Goal: Task Accomplishment & Management: Complete application form

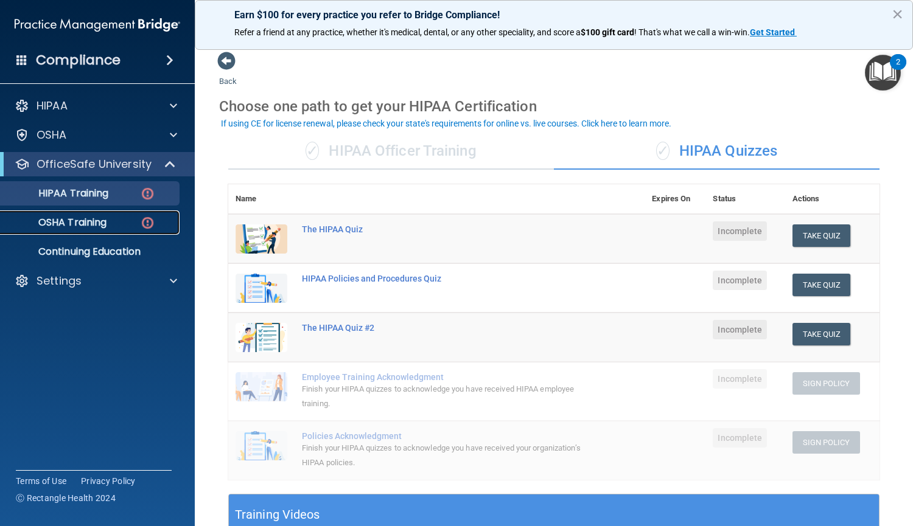
click at [65, 229] on p "OSHA Training" at bounding box center [57, 223] width 99 height 12
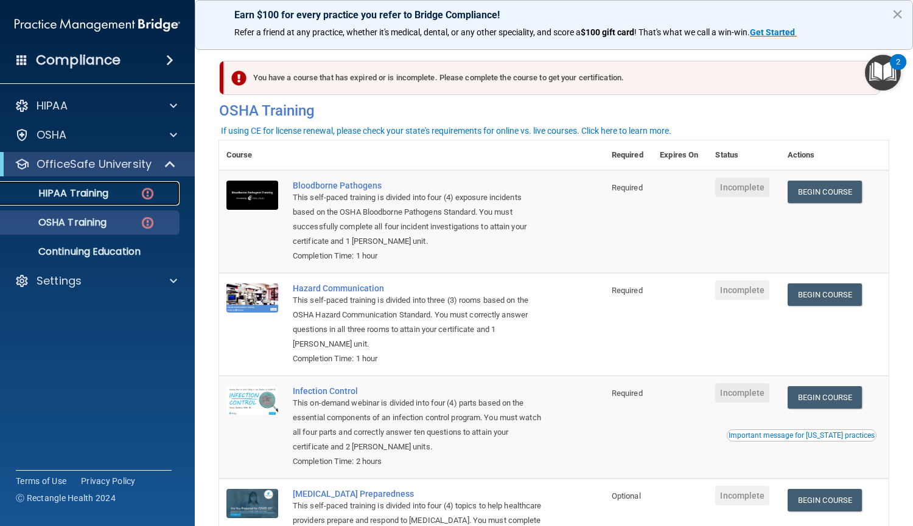
click at [156, 192] on div "HIPAA Training" at bounding box center [91, 193] width 166 height 12
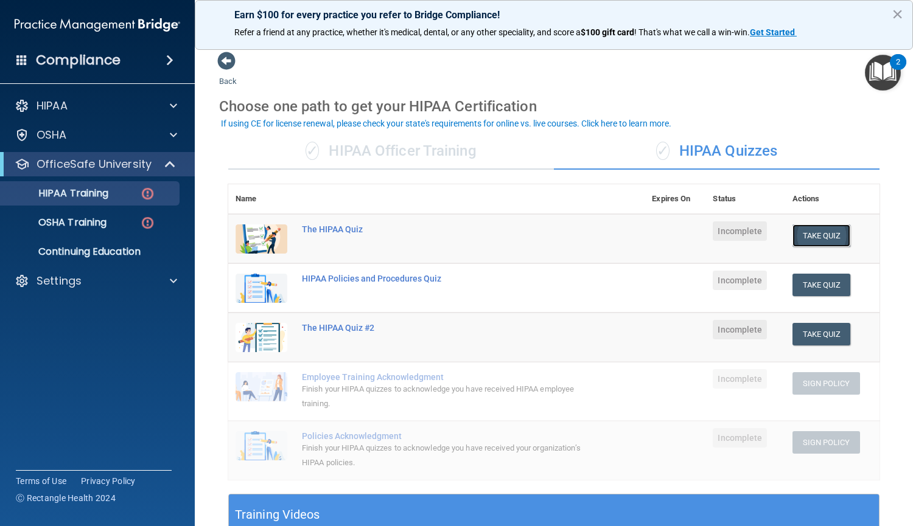
click at [807, 244] on button "Take Quiz" at bounding box center [821, 236] width 58 height 23
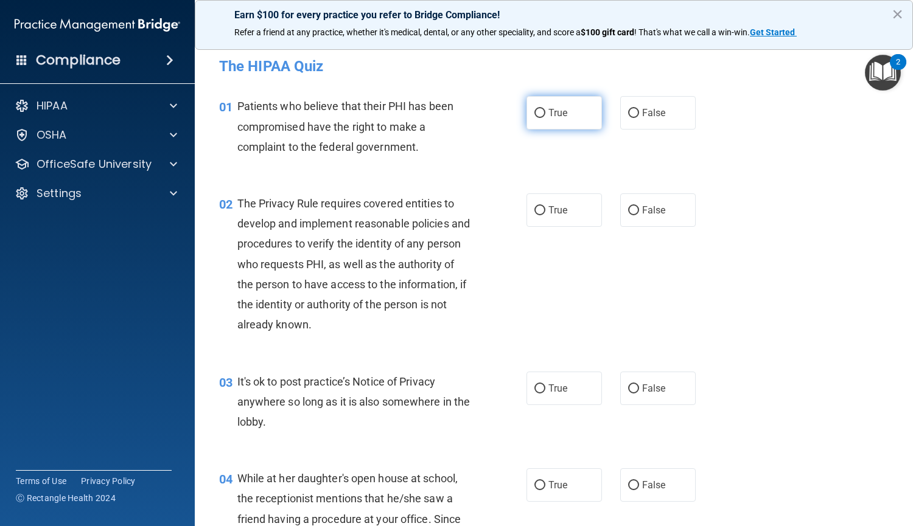
click at [532, 120] on label "True" at bounding box center [563, 112] width 75 height 33
click at [534, 118] on input "True" at bounding box center [539, 113] width 11 height 9
radio input "true"
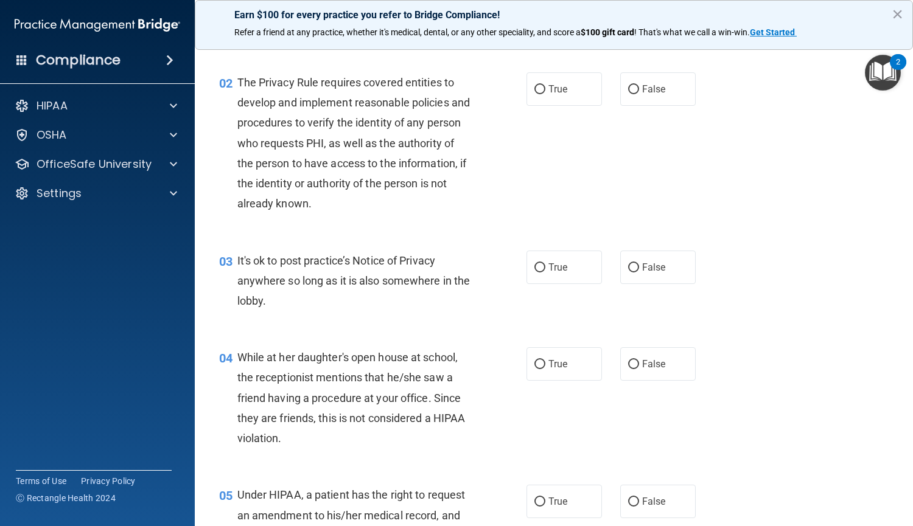
scroll to position [121, 0]
click at [534, 94] on input "True" at bounding box center [539, 90] width 11 height 9
radio input "true"
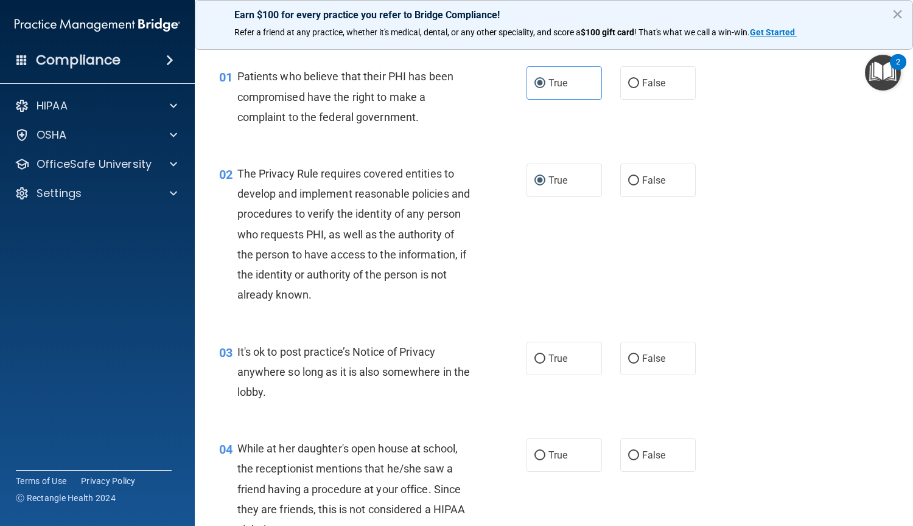
scroll to position [29, 0]
click at [621, 359] on label "False" at bounding box center [657, 359] width 75 height 33
click at [628, 359] on input "False" at bounding box center [633, 359] width 11 height 9
radio input "true"
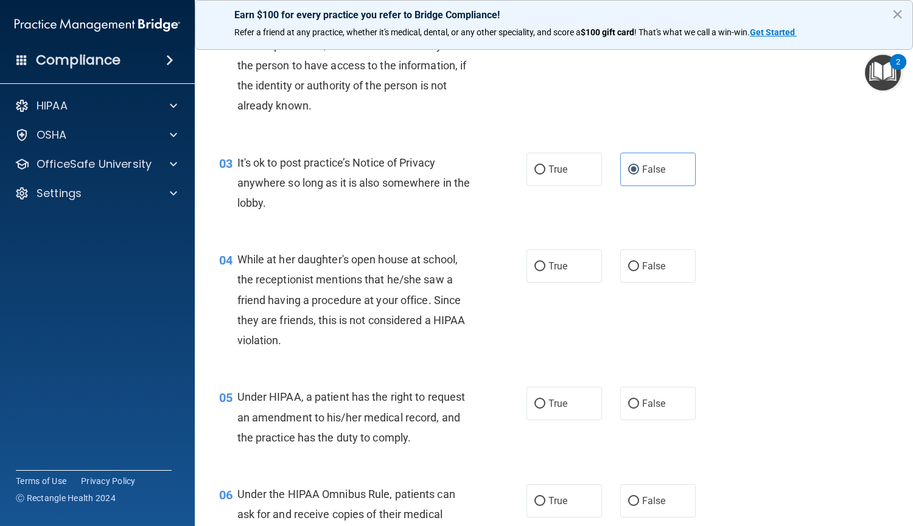
scroll to position [220, 0]
click at [581, 276] on label "True" at bounding box center [563, 265] width 75 height 33
click at [545, 271] on input "True" at bounding box center [539, 266] width 11 height 9
radio input "true"
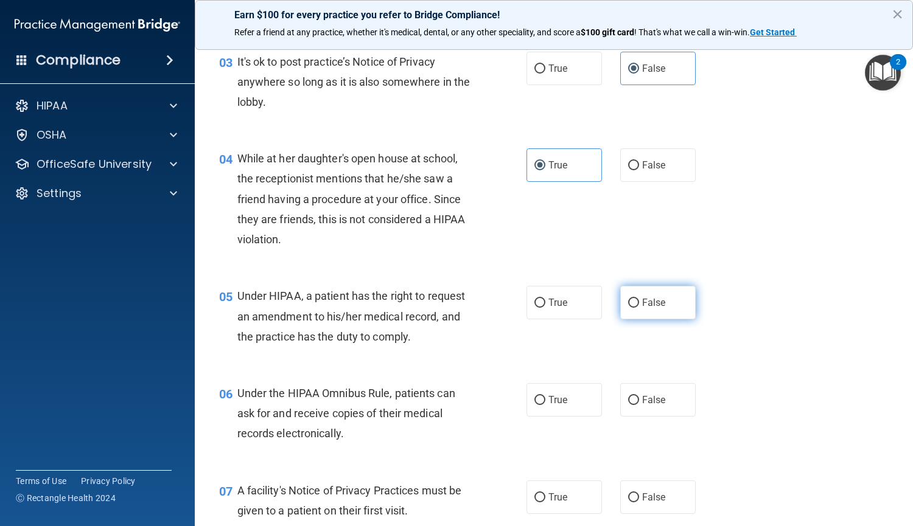
scroll to position [321, 0]
click at [558, 309] on label "True" at bounding box center [563, 301] width 75 height 33
click at [545, 307] on input "True" at bounding box center [539, 302] width 11 height 9
radio input "true"
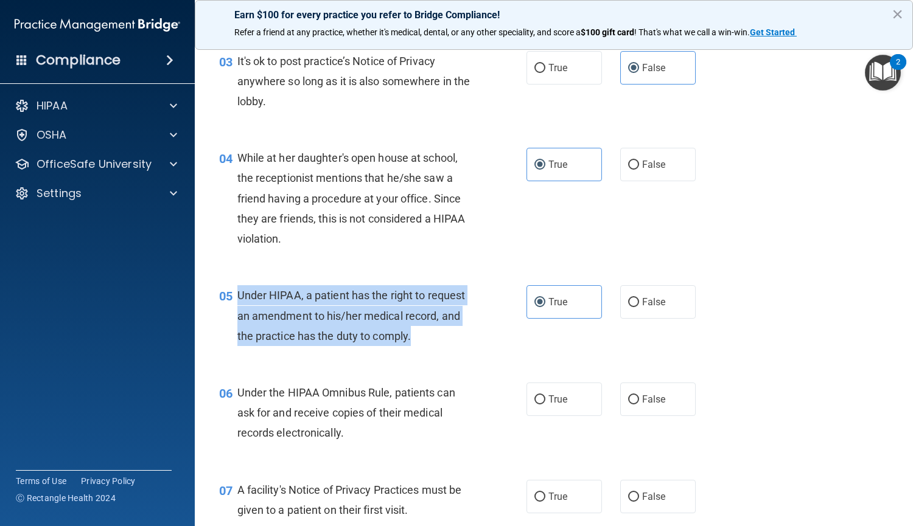
drag, startPoint x: 411, startPoint y: 335, endPoint x: 231, endPoint y: 299, distance: 184.3
click at [231, 299] on div "05 Under HIPAA, a patient has the right to request an amendment to his/her medi…" at bounding box center [373, 318] width 344 height 67
copy div "Under HIPAA, a patient has the right to request an amendment to his/her medical…"
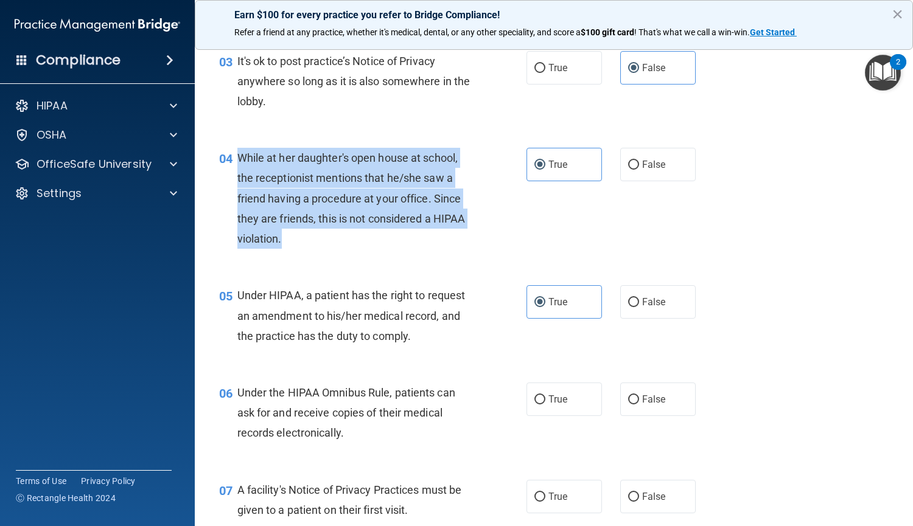
drag, startPoint x: 355, startPoint y: 250, endPoint x: 236, endPoint y: 149, distance: 156.8
click at [236, 149] on div "04 While at her daughter's open house at school, the receptionist mentions that…" at bounding box center [373, 201] width 344 height 107
copy div "While at her daughter's open house at school, the receptionist mentions that he…"
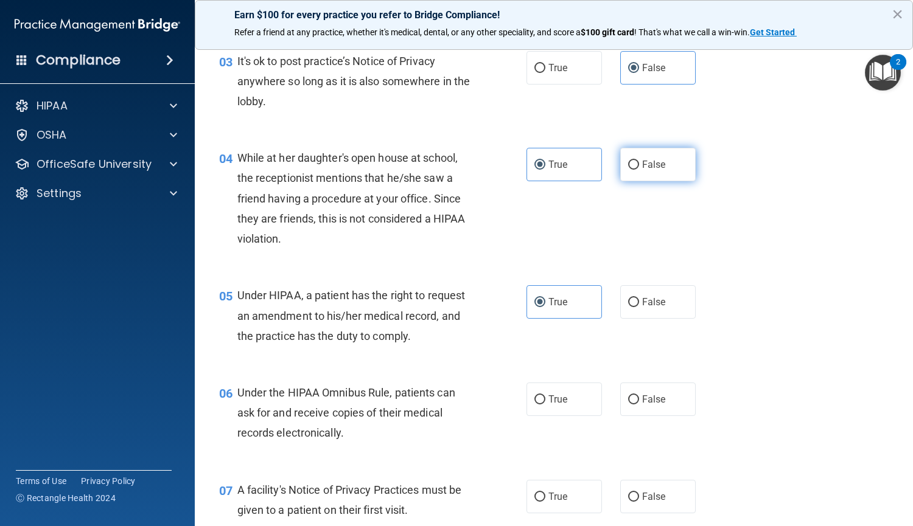
click at [656, 169] on span "False" at bounding box center [654, 165] width 24 height 12
click at [639, 169] on input "False" at bounding box center [633, 165] width 11 height 9
radio input "true"
radio input "false"
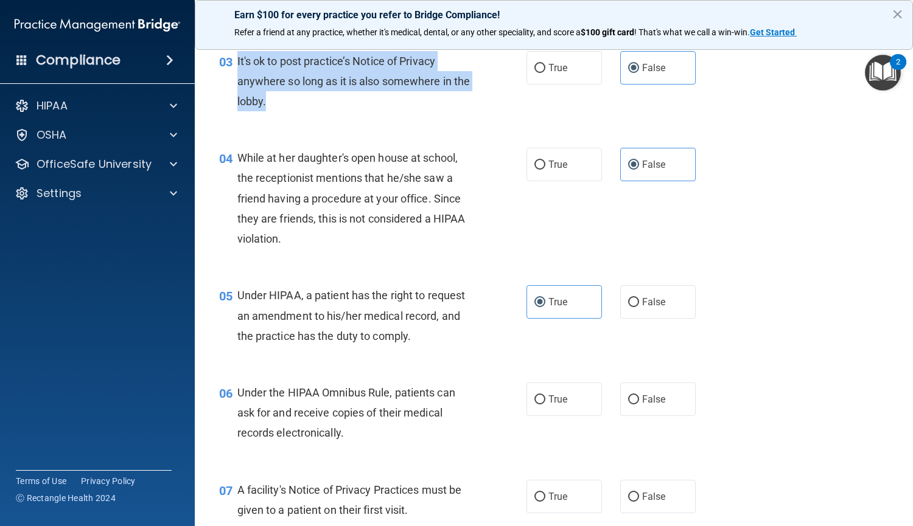
drag, startPoint x: 309, startPoint y: 102, endPoint x: 237, endPoint y: 62, distance: 82.8
click at [237, 62] on div "It's ok to post practice’s Notice of Privacy anywhere so long as it is also som…" at bounding box center [359, 81] width 244 height 61
copy span "It's ok to post practice’s Notice of Privacy anywhere so long as it is also som…"
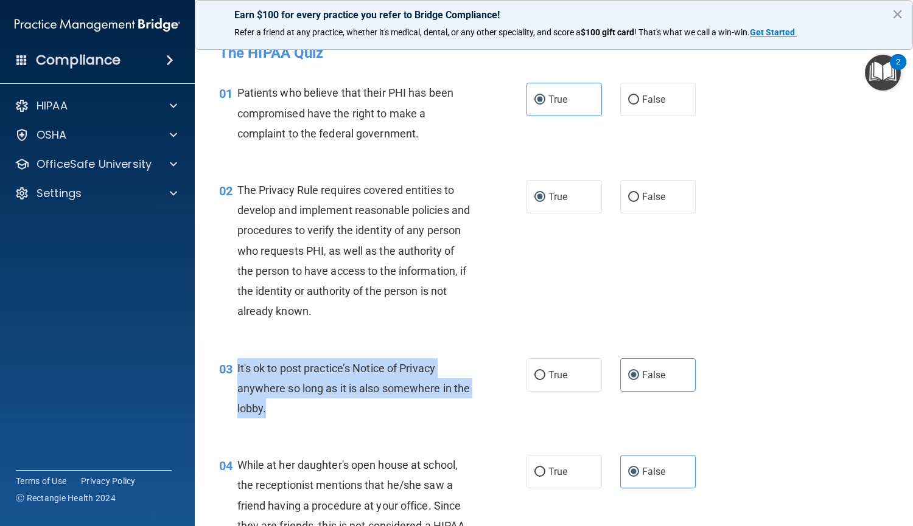
scroll to position [0, 0]
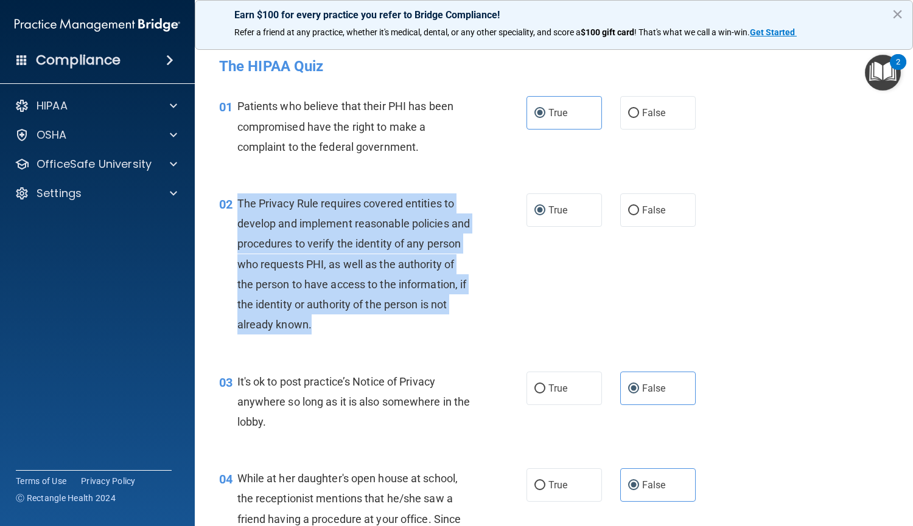
drag, startPoint x: 385, startPoint y: 321, endPoint x: 239, endPoint y: 202, distance: 188.7
click at [239, 202] on div "The Privacy Rule requires covered entities to develop and implement reasonable …" at bounding box center [359, 265] width 244 height 142
copy span "The Privacy Rule requires covered entities to develop and implement reasonable …"
click at [239, 202] on span "The Privacy Rule requires covered entities to develop and implement reasonable …" at bounding box center [353, 264] width 233 height 134
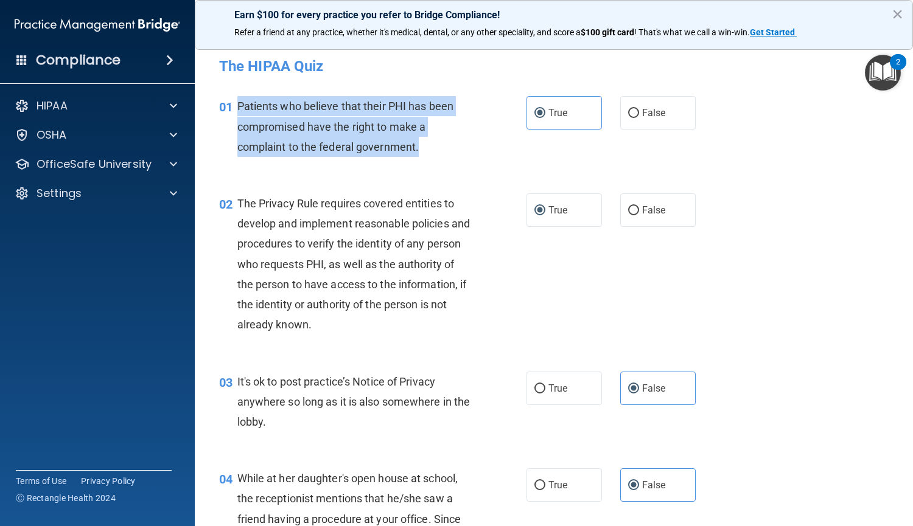
drag, startPoint x: 421, startPoint y: 145, endPoint x: 237, endPoint y: 105, distance: 187.6
click at [237, 105] on div "Patients who believe that their PHI has been compromised have the right to make…" at bounding box center [359, 126] width 244 height 61
copy span "Patients who believe that their PHI has been compromised have the right to make…"
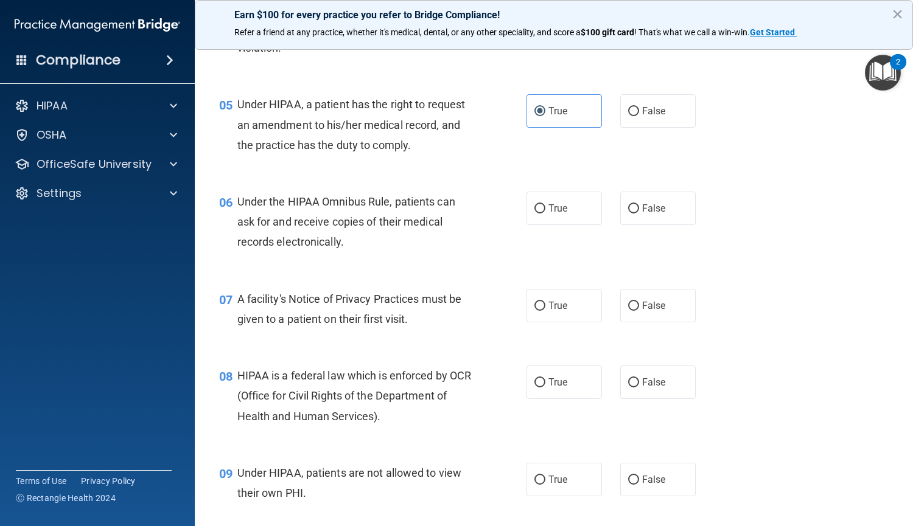
scroll to position [522, 0]
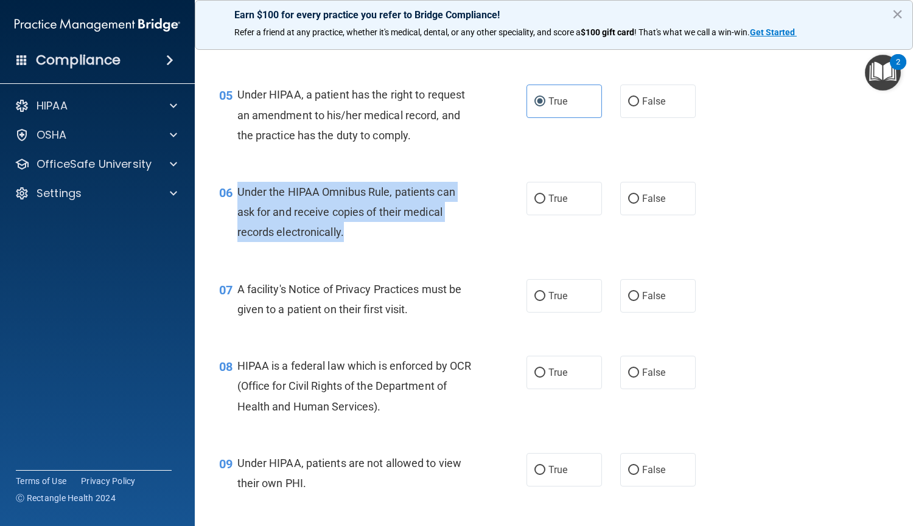
drag, startPoint x: 359, startPoint y: 231, endPoint x: 232, endPoint y: 194, distance: 132.3
click at [232, 194] on div "06 Under the HIPAA Omnibus Rule, patients can ask for and receive copies of the…" at bounding box center [373, 215] width 344 height 67
copy div "Under the HIPAA Omnibus Rule, patients can ask for and receive copies of their …"
click at [545, 210] on label "True" at bounding box center [563, 198] width 75 height 33
click at [545, 204] on input "True" at bounding box center [539, 199] width 11 height 9
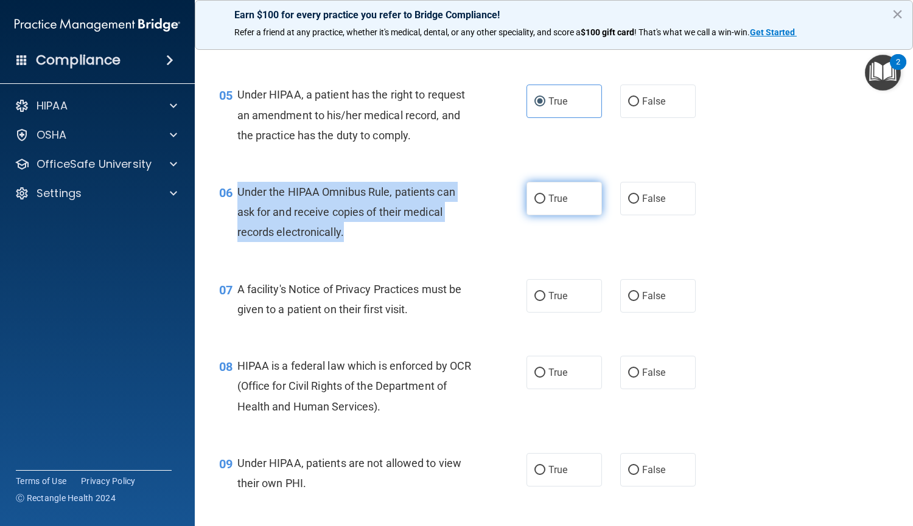
radio input "true"
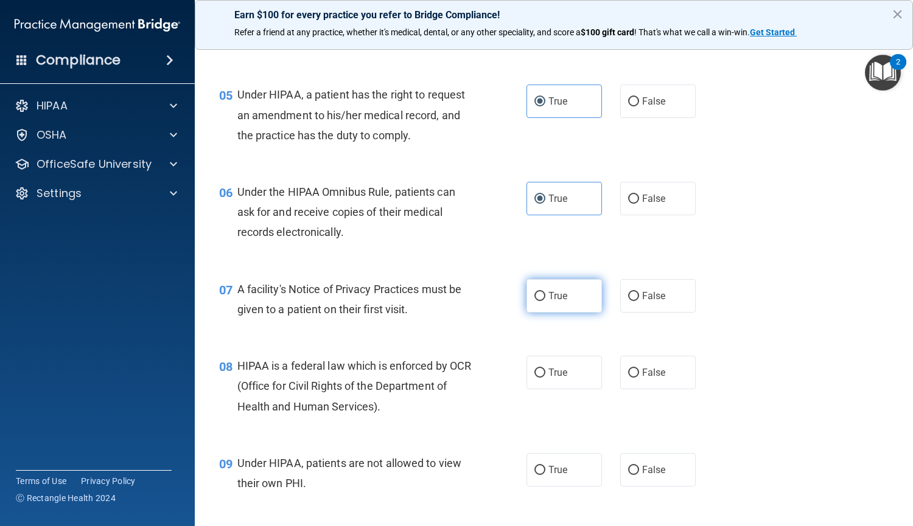
click at [548, 301] on span "True" at bounding box center [557, 296] width 19 height 12
click at [545, 301] on input "True" at bounding box center [539, 296] width 11 height 9
radio input "true"
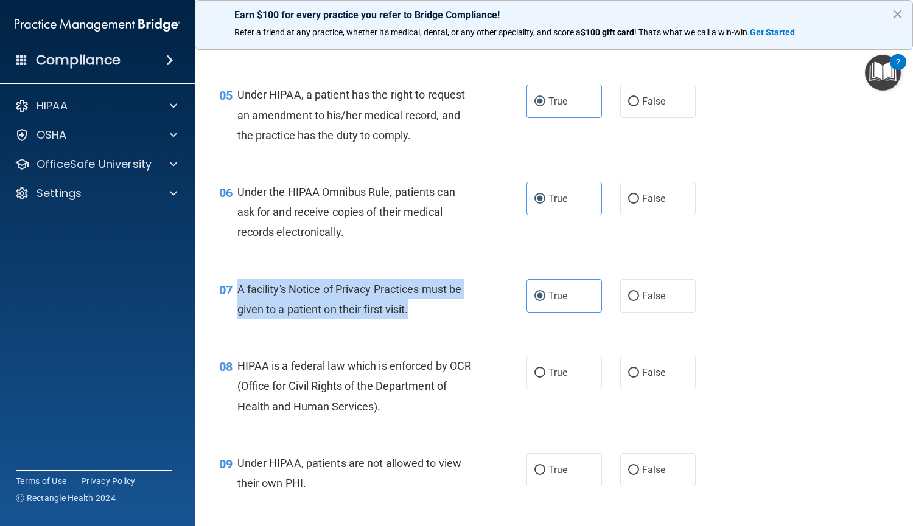
drag, startPoint x: 416, startPoint y: 307, endPoint x: 236, endPoint y: 290, distance: 181.6
click at [236, 290] on div "07 A facility's Notice of Privacy Practices must be given to a patient on their…" at bounding box center [373, 302] width 344 height 46
copy div "A facility's Notice of Privacy Practices must be given to a patient on their fi…"
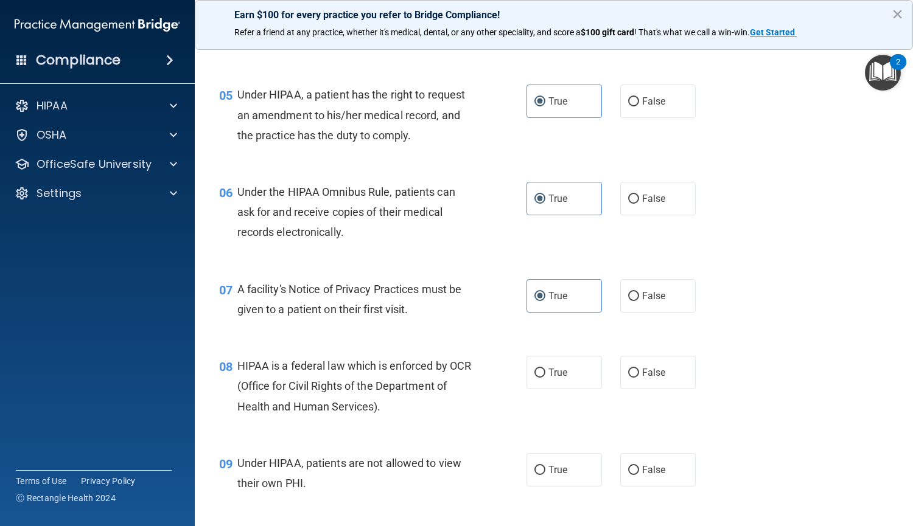
click at [402, 411] on div "HIPAA is a federal law which is enforced by OCR (Office for Civil Rights of the…" at bounding box center [359, 386] width 244 height 61
click at [566, 370] on label "True" at bounding box center [563, 372] width 75 height 33
click at [545, 370] on input "True" at bounding box center [539, 373] width 11 height 9
radio input "true"
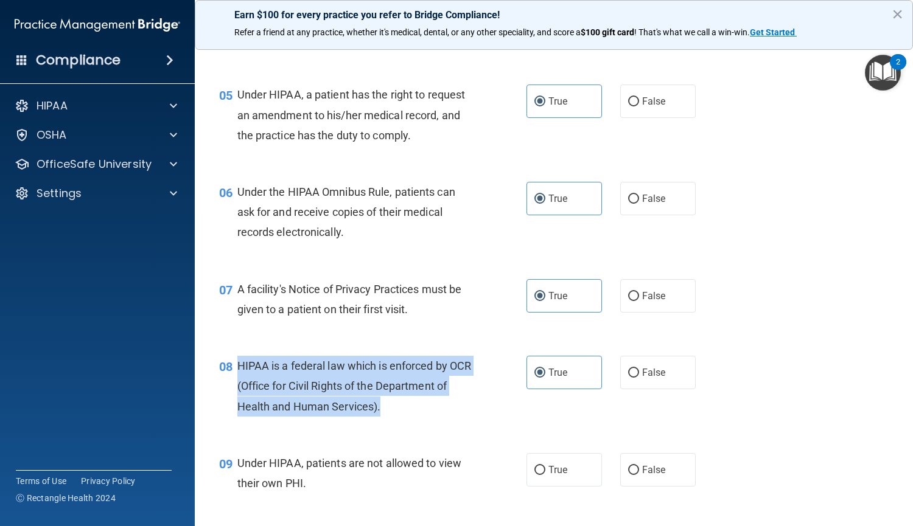
drag, startPoint x: 410, startPoint y: 410, endPoint x: 231, endPoint y: 369, distance: 182.9
click at [231, 369] on div "08 HIPAA is a federal law which is enforced by OCR (Office for Civil Rights of …" at bounding box center [373, 389] width 344 height 67
copy div "HIPAA is a federal law which is enforced by OCR (Office for Civil Rights of the…"
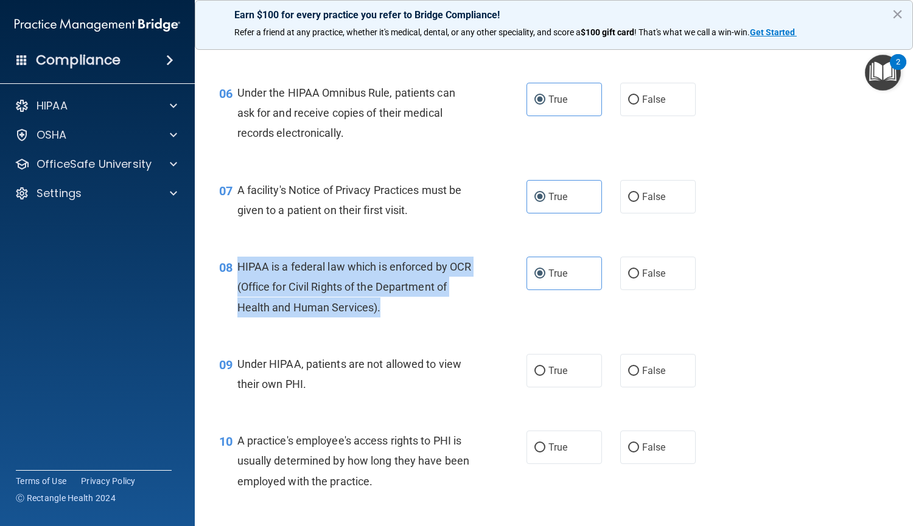
scroll to position [641, 0]
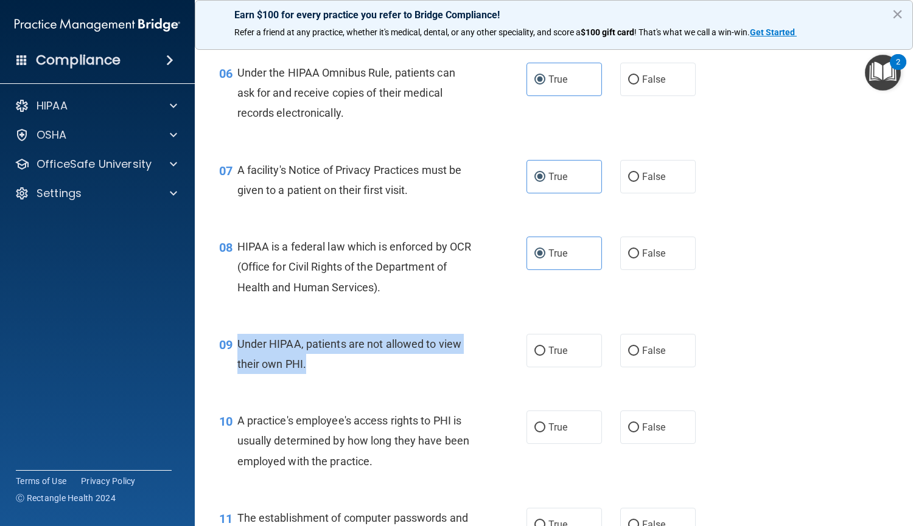
drag, startPoint x: 346, startPoint y: 362, endPoint x: 232, endPoint y: 341, distance: 116.3
click at [232, 341] on div "09 Under HIPAA, patients are not allowed to view their own PHI." at bounding box center [373, 357] width 344 height 46
copy div "Under HIPAA, patients are not allowed to view their own PHI."
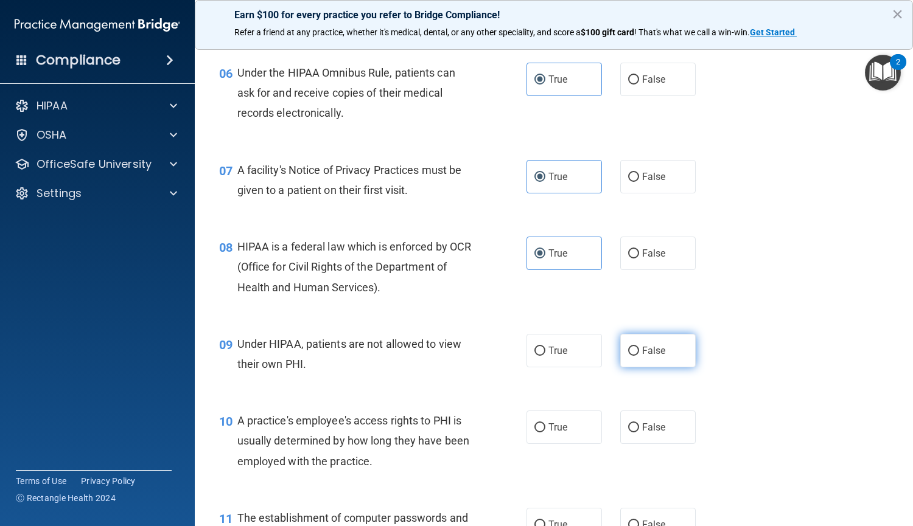
click at [679, 339] on label "False" at bounding box center [657, 350] width 75 height 33
click at [639, 347] on input "False" at bounding box center [633, 351] width 11 height 9
radio input "true"
click at [471, 432] on div "A practice's employee's access rights to PHI is usually determined by how long …" at bounding box center [359, 441] width 244 height 61
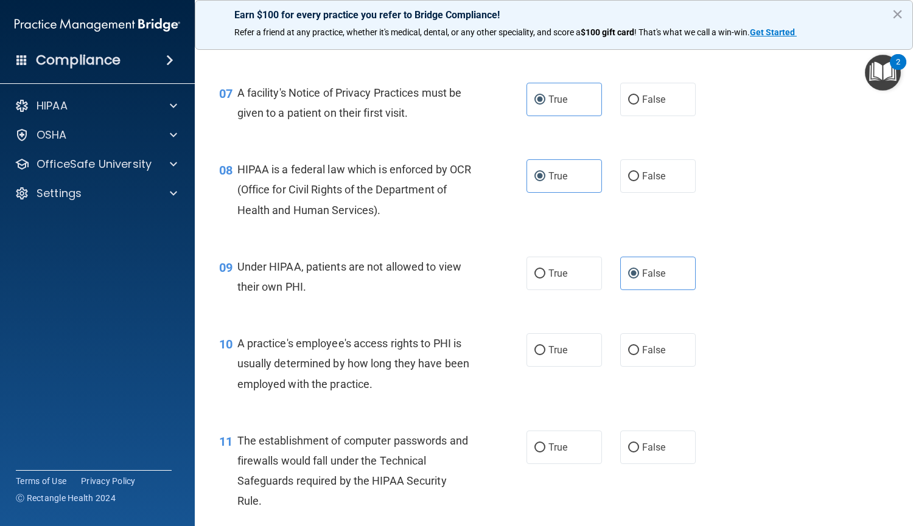
scroll to position [719, 0]
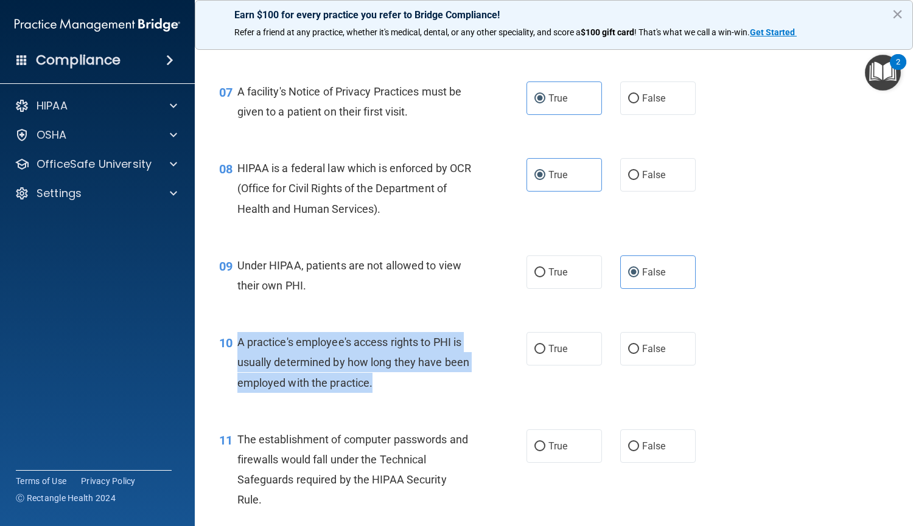
drag, startPoint x: 404, startPoint y: 391, endPoint x: 233, endPoint y: 343, distance: 177.8
click at [233, 343] on div "10 A practice's employee's access rights to PHI is usually determined by how lo…" at bounding box center [373, 365] width 344 height 67
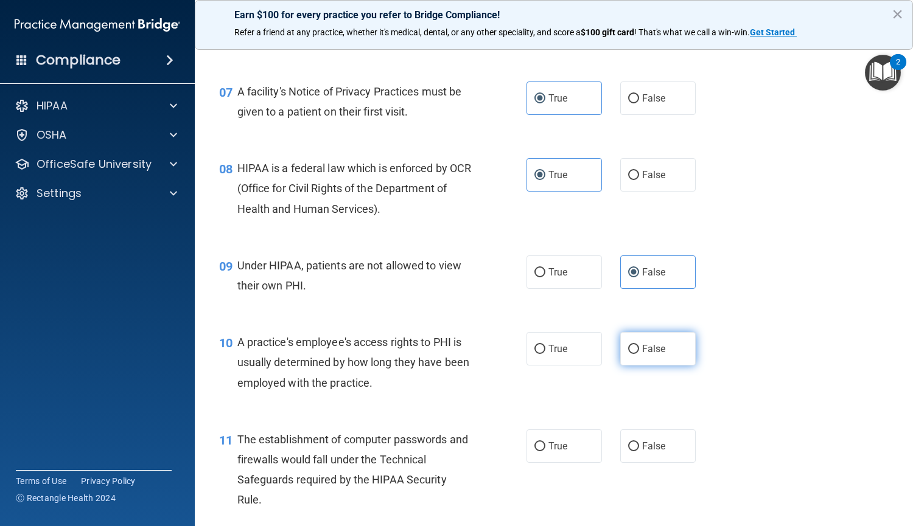
click at [642, 346] on span "False" at bounding box center [654, 349] width 24 height 12
click at [639, 346] on input "False" at bounding box center [633, 349] width 11 height 9
radio input "true"
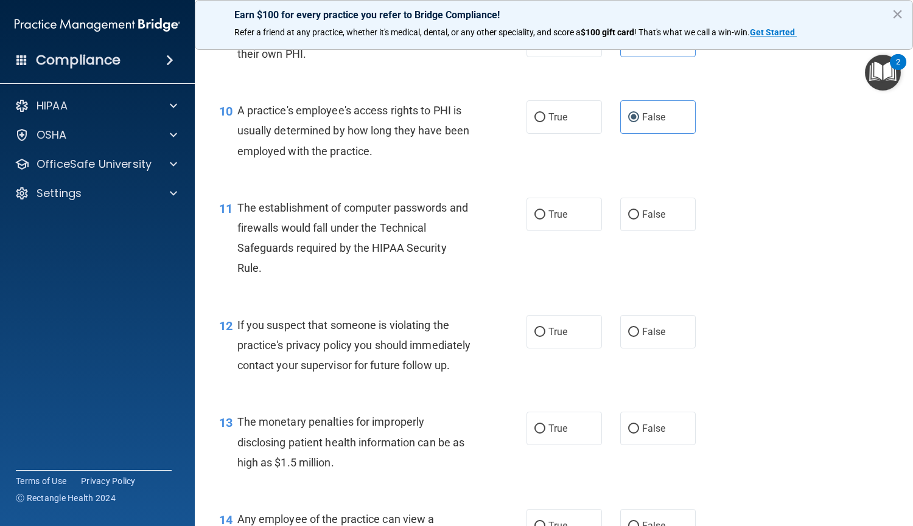
scroll to position [956, 0]
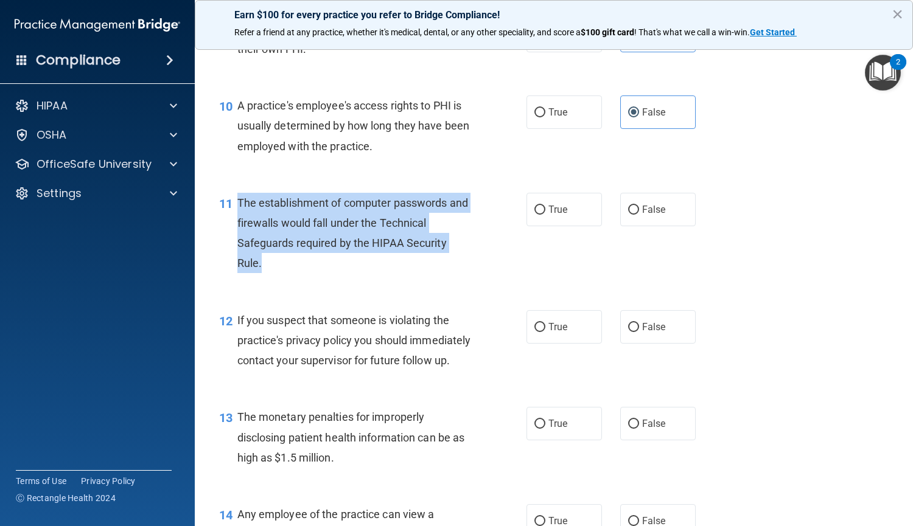
drag, startPoint x: 281, startPoint y: 267, endPoint x: 236, endPoint y: 198, distance: 81.9
click at [237, 198] on div "The establishment of computer passwords and firewalls would fall under the Tech…" at bounding box center [359, 233] width 244 height 81
copy span "The establishment of computer passwords and firewalls would fall under the Tech…"
click at [540, 212] on input "True" at bounding box center [539, 210] width 11 height 9
radio input "true"
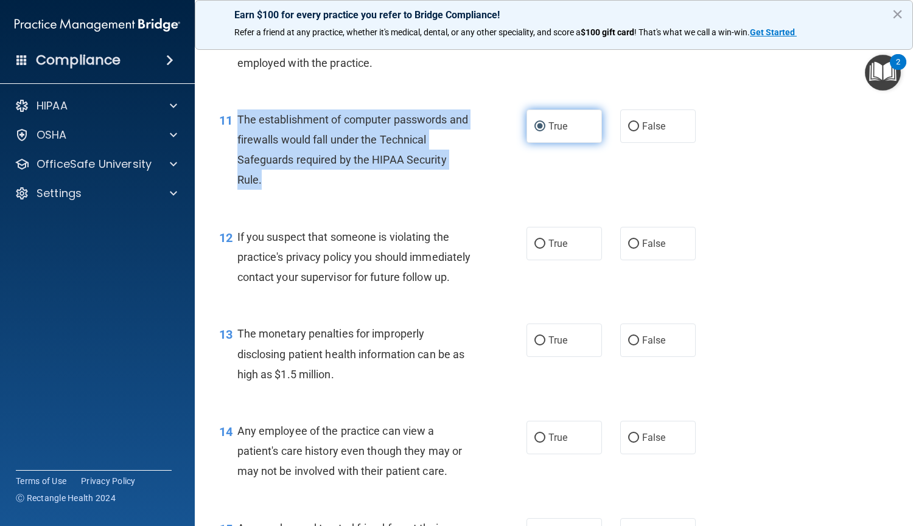
scroll to position [1066, 0]
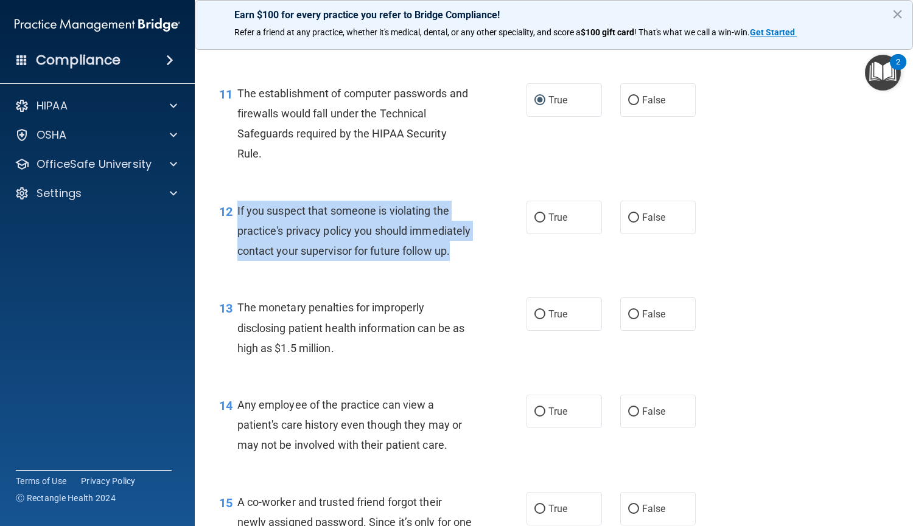
drag, startPoint x: 341, startPoint y: 267, endPoint x: 233, endPoint y: 219, distance: 118.5
click at [233, 219] on div "12 If you suspect that someone is violating the practice's privacy policy you s…" at bounding box center [373, 234] width 344 height 67
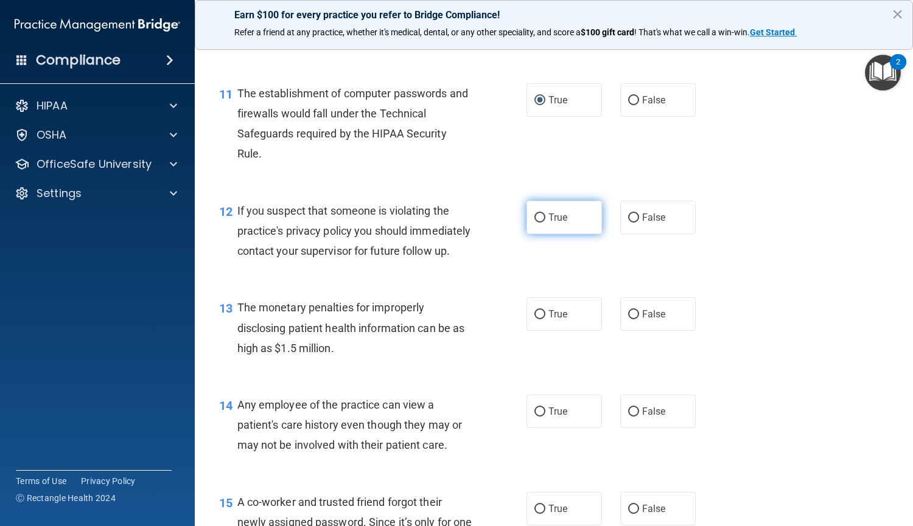
click at [534, 205] on label "True" at bounding box center [563, 217] width 75 height 33
click at [534, 214] on input "True" at bounding box center [539, 218] width 11 height 9
radio input "true"
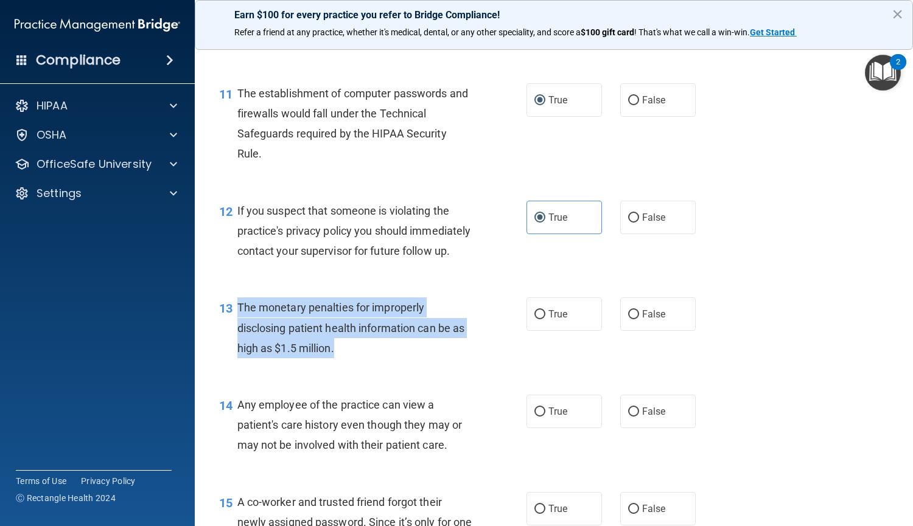
drag, startPoint x: 363, startPoint y: 369, endPoint x: 239, endPoint y: 326, distance: 131.7
click at [239, 326] on div "The monetary penalties for improperly disclosing patient health information can…" at bounding box center [359, 328] width 244 height 61
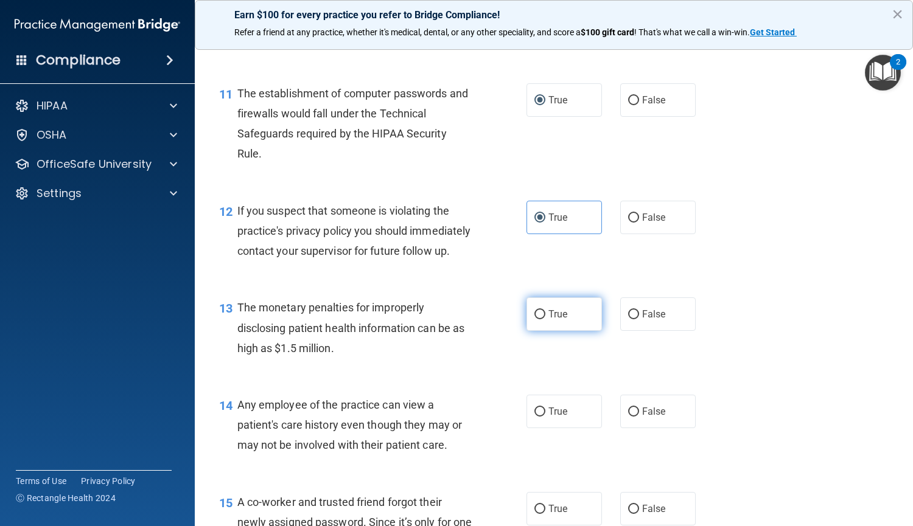
click at [554, 320] on span "True" at bounding box center [557, 315] width 19 height 12
click at [545, 320] on input "True" at bounding box center [539, 314] width 11 height 9
radio input "true"
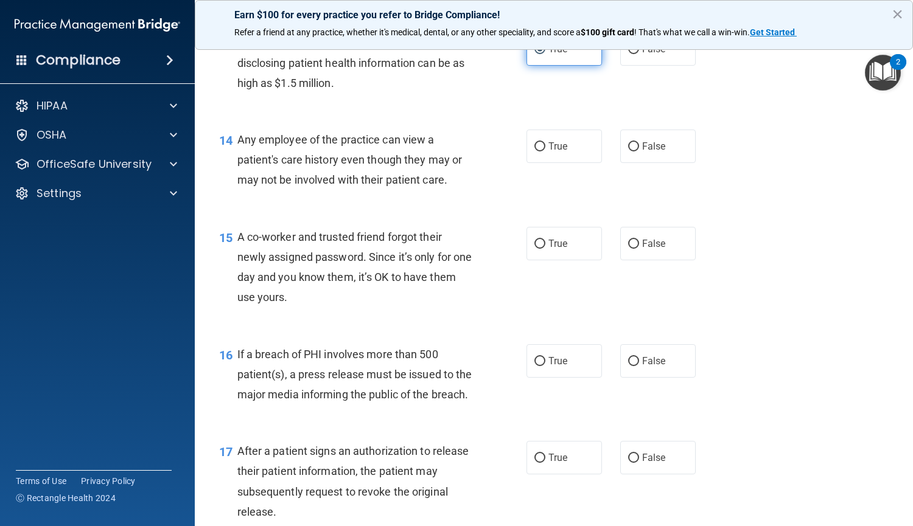
scroll to position [1335, 0]
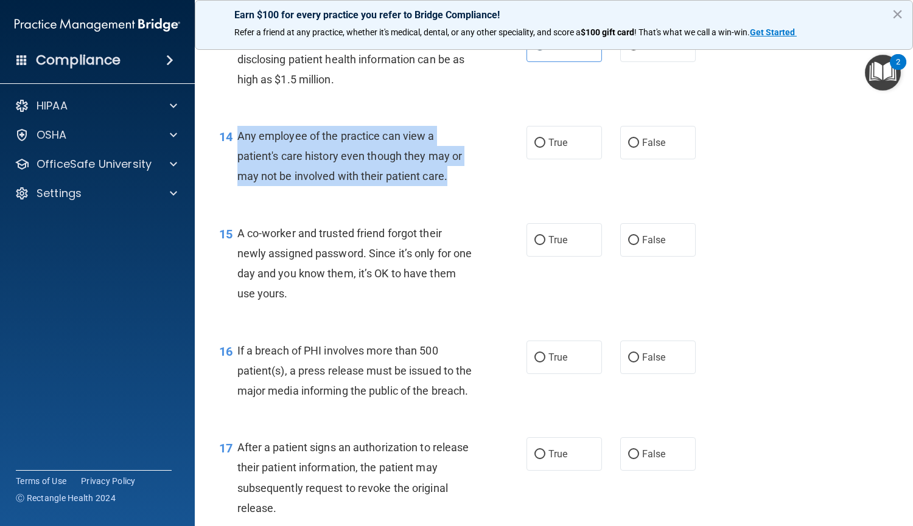
drag, startPoint x: 451, startPoint y: 203, endPoint x: 234, endPoint y: 157, distance: 222.0
click at [234, 157] on div "14 Any employee of the practice can view a patient's care history even though t…" at bounding box center [373, 159] width 344 height 67
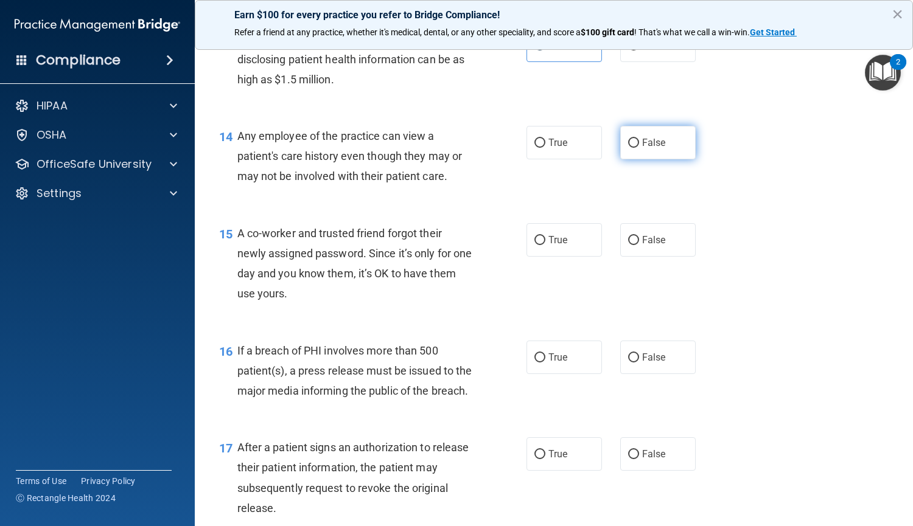
click at [654, 156] on label "False" at bounding box center [657, 142] width 75 height 33
click at [639, 148] on input "False" at bounding box center [633, 143] width 11 height 9
radio input "true"
click at [632, 257] on label "False" at bounding box center [657, 239] width 75 height 33
click at [632, 245] on input "False" at bounding box center [633, 240] width 11 height 9
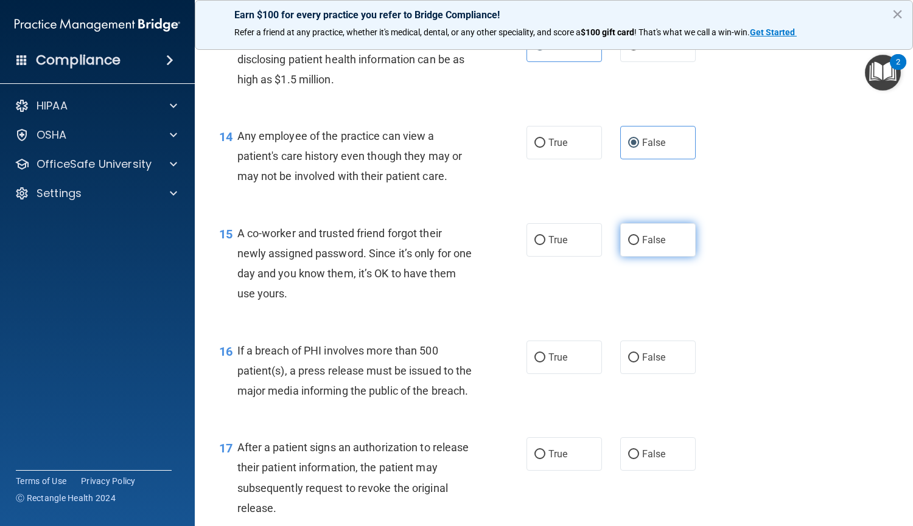
radio input "true"
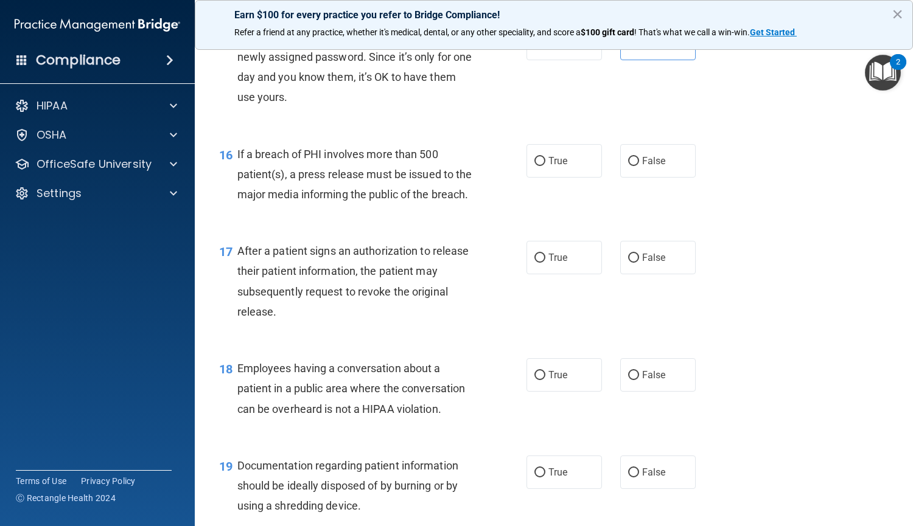
scroll to position [1531, 0]
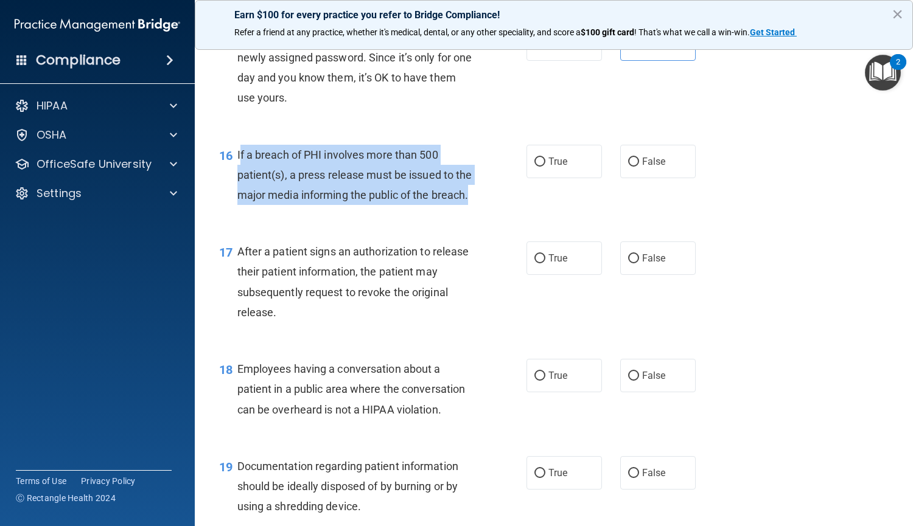
drag, startPoint x: 290, startPoint y: 240, endPoint x: 239, endPoint y: 170, distance: 86.7
click at [239, 170] on div "If a breach of PHI involves more than 500 patient(s), a press release must be i…" at bounding box center [359, 175] width 244 height 61
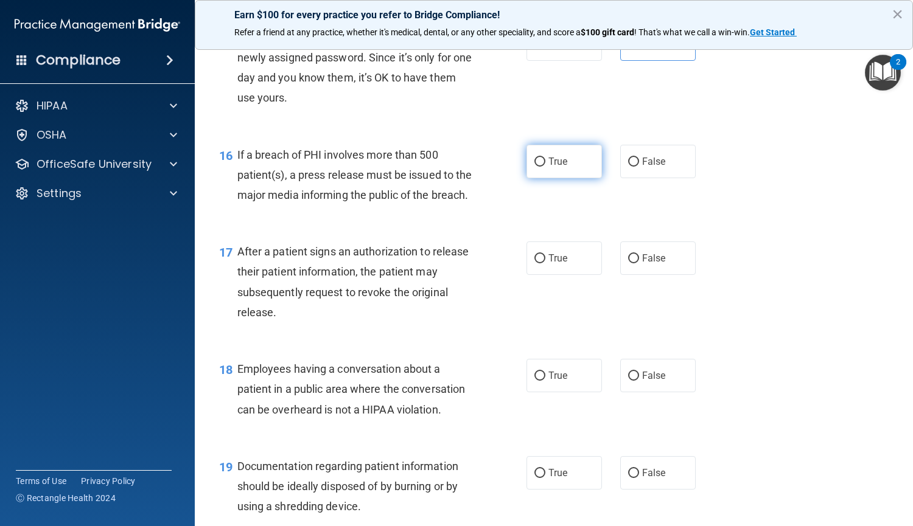
click at [557, 178] on label "True" at bounding box center [563, 161] width 75 height 33
click at [545, 167] on input "True" at bounding box center [539, 162] width 11 height 9
radio input "true"
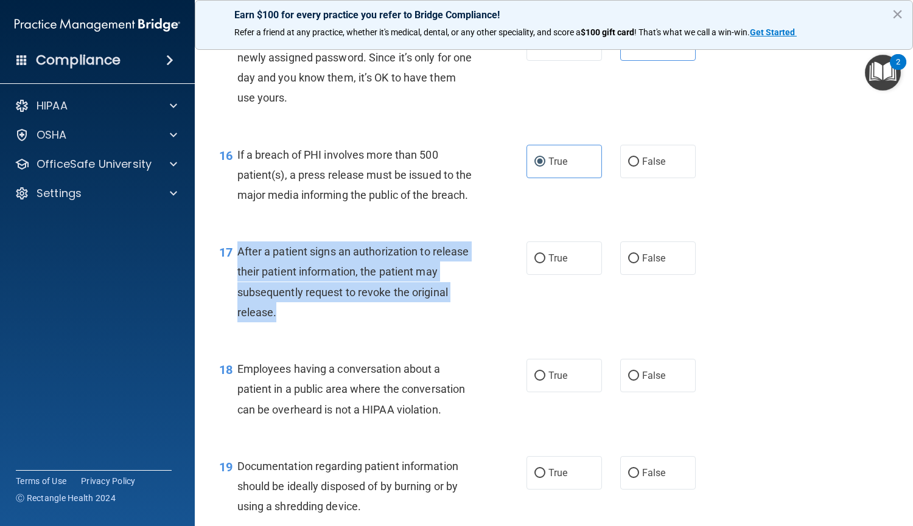
drag, startPoint x: 332, startPoint y: 351, endPoint x: 237, endPoint y: 288, distance: 113.8
click at [237, 288] on div "After a patient signs an authorization to release their patient information, th…" at bounding box center [359, 282] width 244 height 81
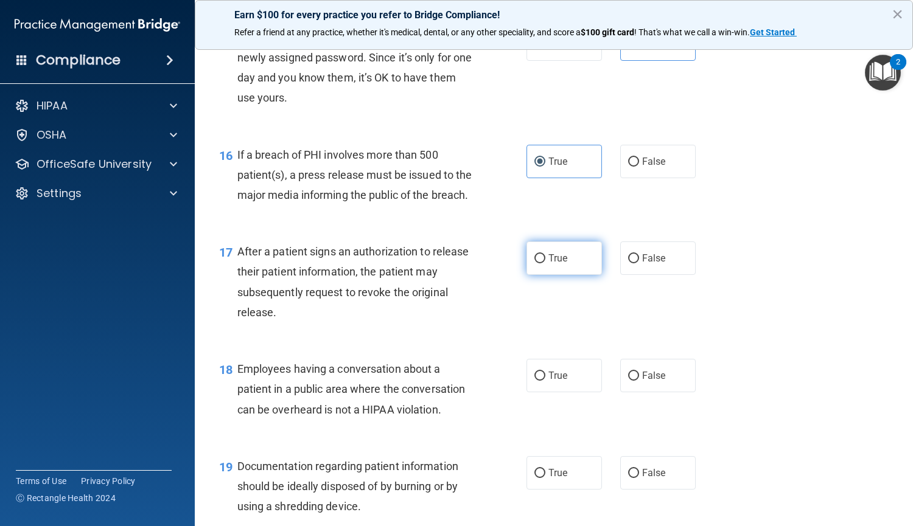
click at [542, 275] on label "True" at bounding box center [563, 258] width 75 height 33
click at [542, 264] on input "True" at bounding box center [539, 258] width 11 height 9
radio input "true"
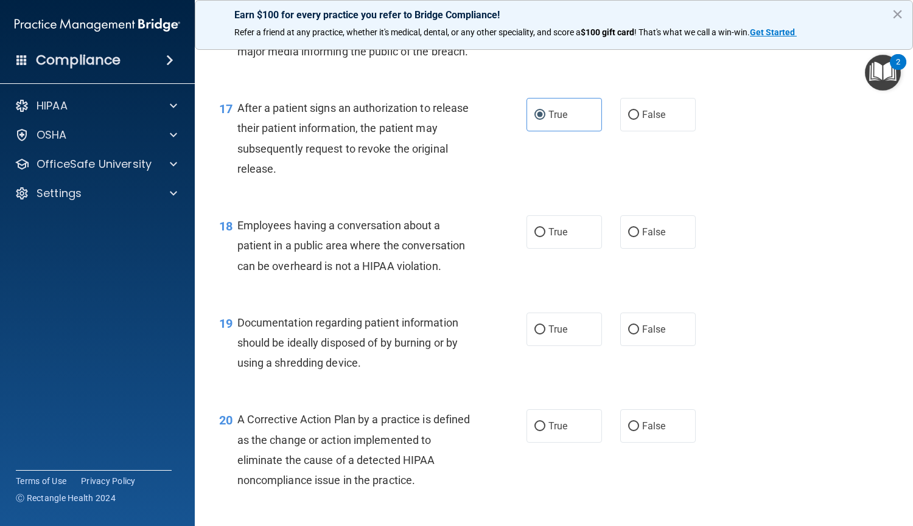
scroll to position [1676, 0]
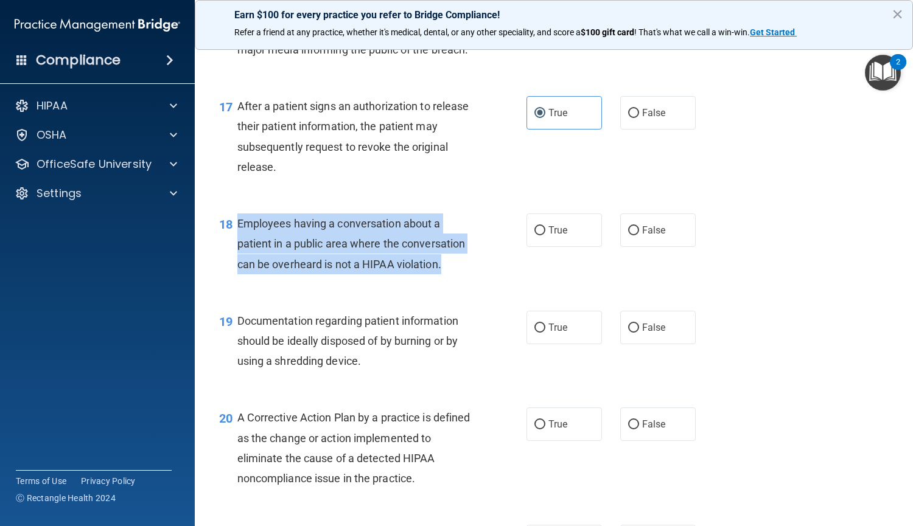
drag, startPoint x: 448, startPoint y: 306, endPoint x: 237, endPoint y: 261, distance: 216.0
click at [237, 261] on div "Employees having a conversation about a patient in a public area where the conv…" at bounding box center [359, 244] width 244 height 61
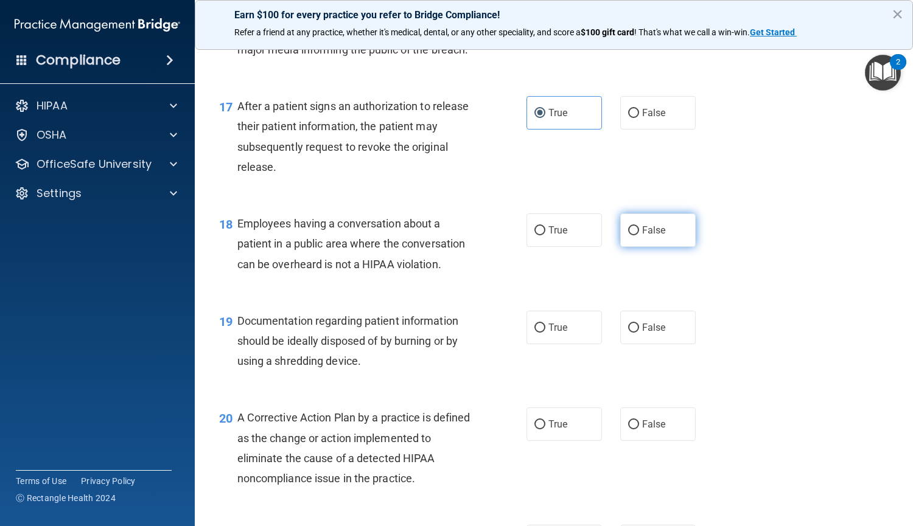
click at [626, 247] on label "False" at bounding box center [657, 230] width 75 height 33
click at [628, 236] on input "False" at bounding box center [633, 230] width 11 height 9
radio input "true"
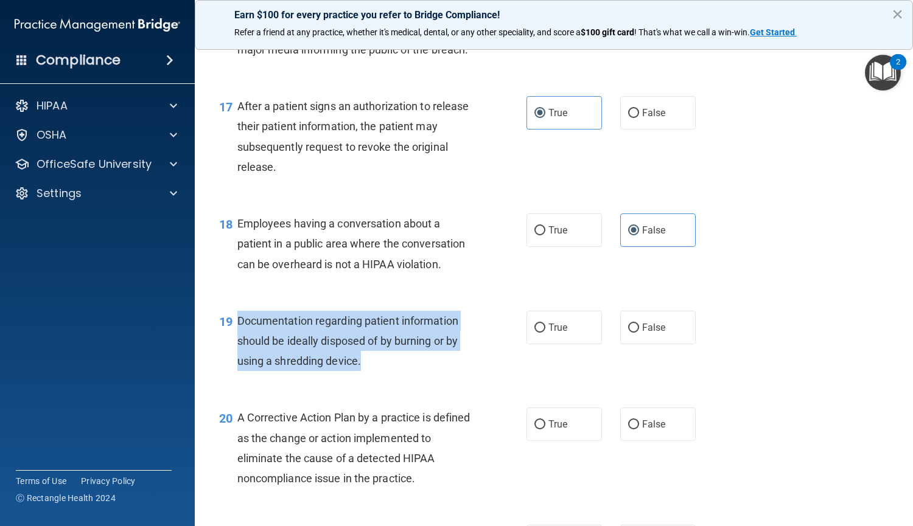
drag, startPoint x: 397, startPoint y: 397, endPoint x: 230, endPoint y: 363, distance: 170.2
click at [230, 363] on div "19 Documentation regarding patient information should be ideally disposed of by…" at bounding box center [373, 344] width 344 height 67
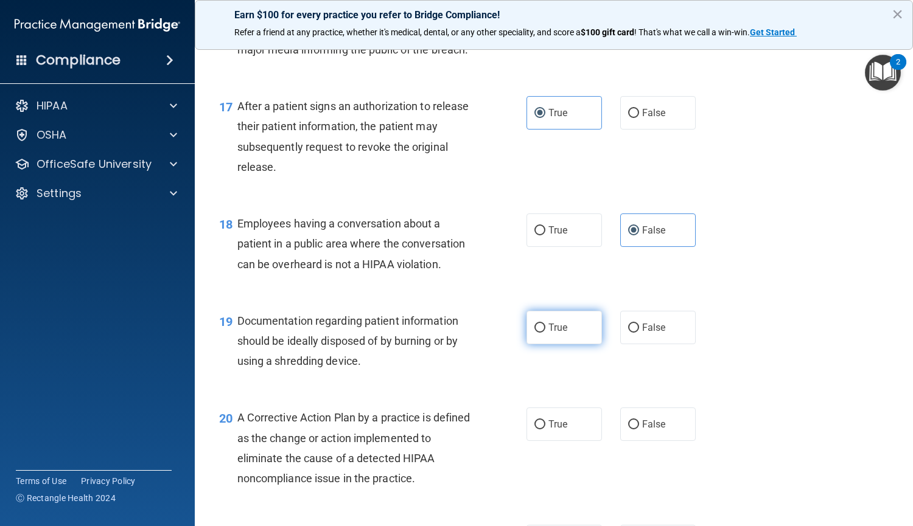
click at [568, 345] on label "True" at bounding box center [563, 327] width 75 height 33
click at [545, 333] on input "True" at bounding box center [539, 328] width 11 height 9
radio input "true"
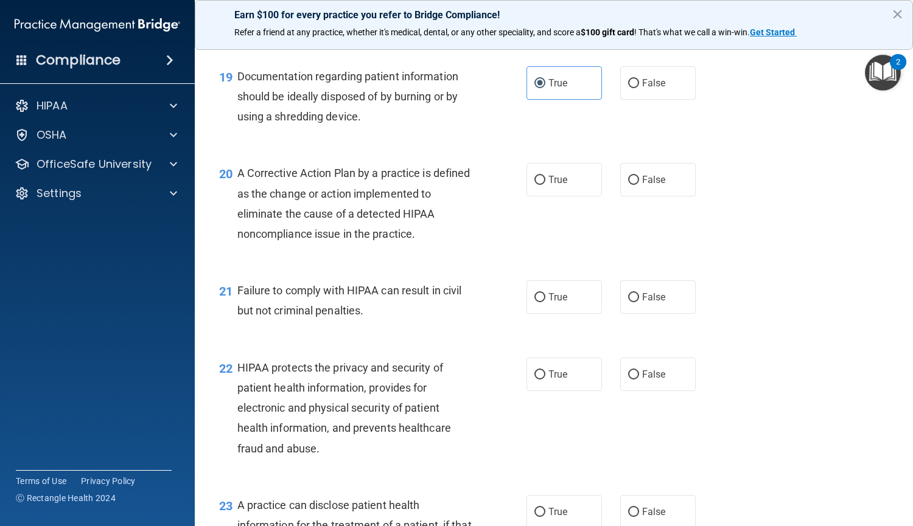
scroll to position [1922, 0]
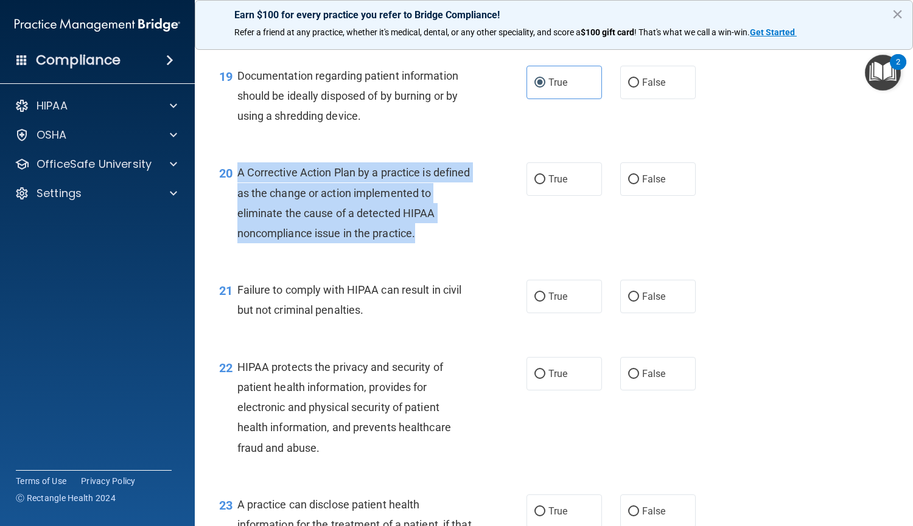
drag, startPoint x: 426, startPoint y: 275, endPoint x: 234, endPoint y: 220, distance: 200.0
click at [234, 220] on div "20 A Corrective Action Plan by a practice is defined as the change or action im…" at bounding box center [373, 206] width 344 height 87
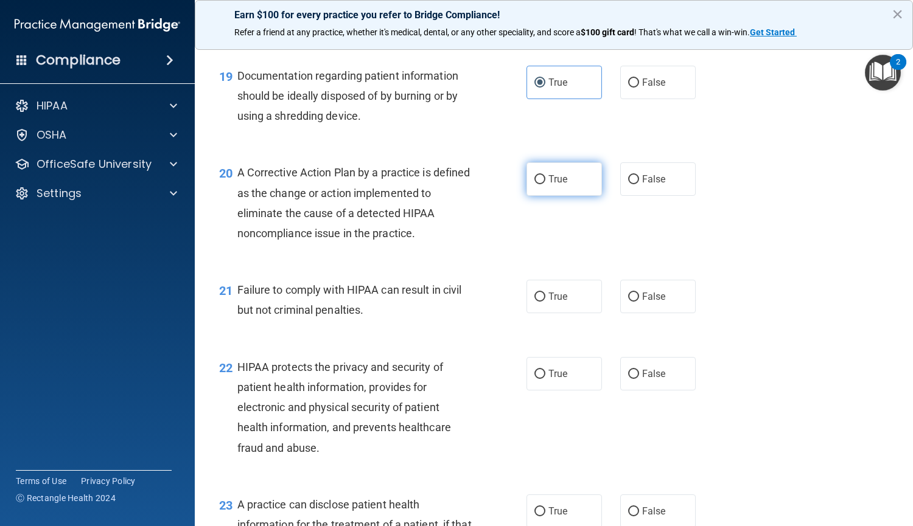
click at [540, 196] on label "True" at bounding box center [563, 179] width 75 height 33
click at [540, 184] on input "True" at bounding box center [539, 179] width 11 height 9
radio input "true"
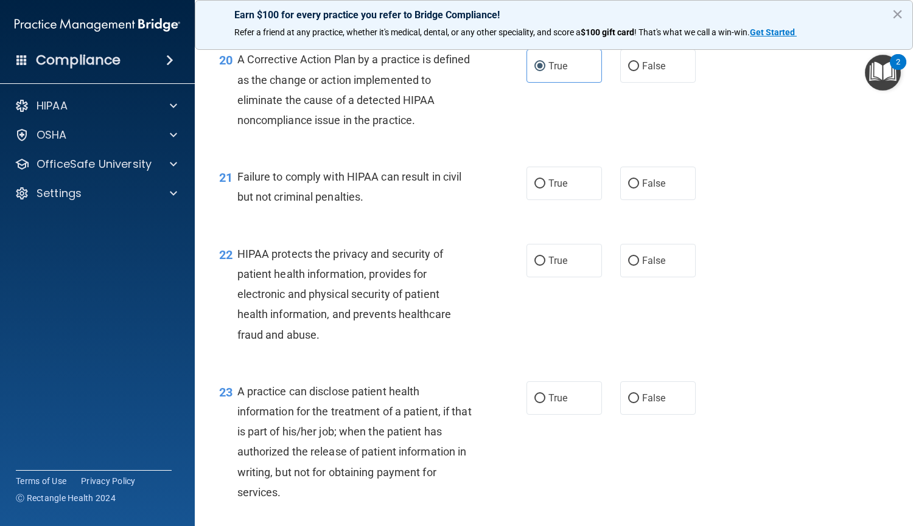
scroll to position [2035, 0]
click at [630, 188] on input "False" at bounding box center [633, 183] width 11 height 9
radio input "true"
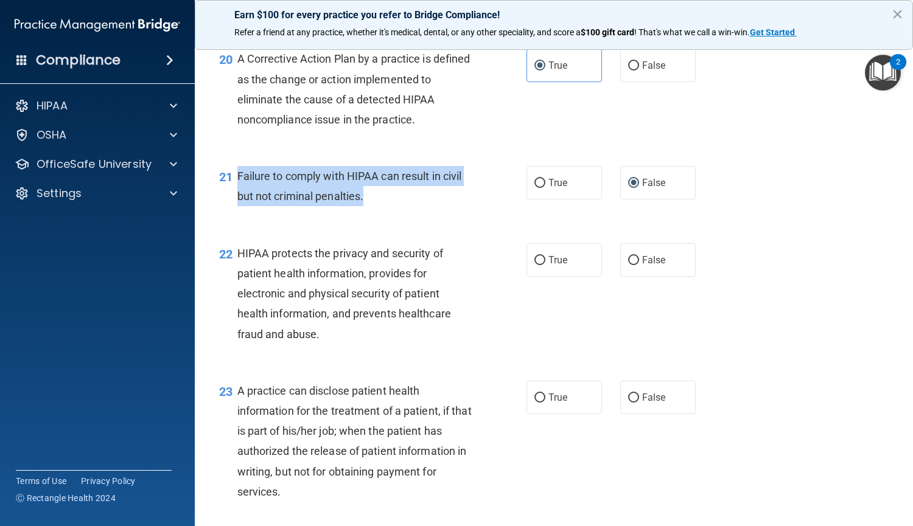
drag, startPoint x: 379, startPoint y: 239, endPoint x: 236, endPoint y: 214, distance: 145.7
click at [236, 212] on div "21 Failure to comply with HIPAA can result in civil but not criminal penalties." at bounding box center [373, 189] width 344 height 46
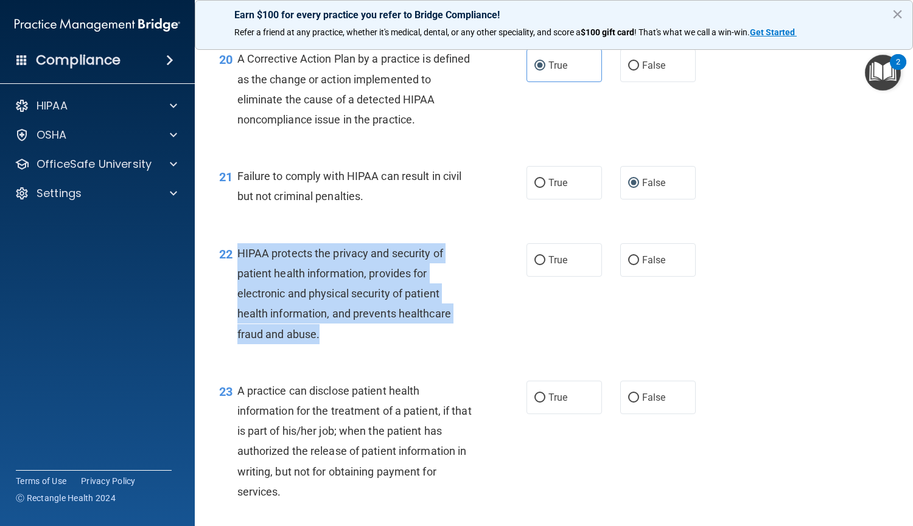
drag, startPoint x: 326, startPoint y: 370, endPoint x: 236, endPoint y: 290, distance: 119.8
click at [237, 290] on div "HIPAA protects the privacy and security of patient health information, provides…" at bounding box center [359, 293] width 244 height 101
click at [535, 265] on input "True" at bounding box center [539, 260] width 11 height 9
radio input "true"
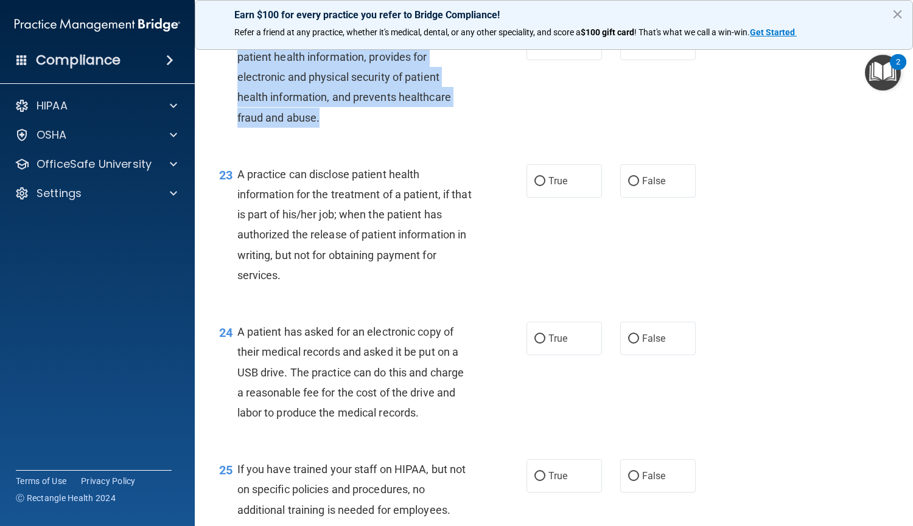
scroll to position [2253, 0]
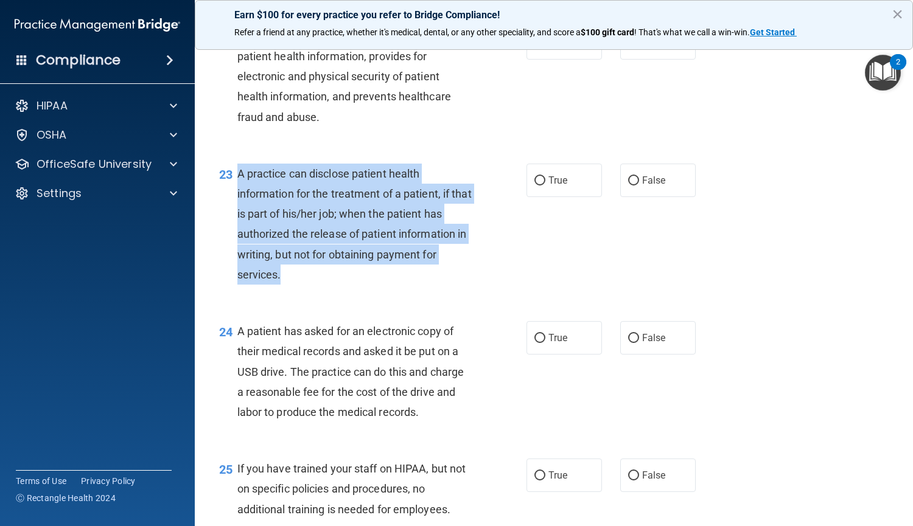
drag, startPoint x: 286, startPoint y: 320, endPoint x: 235, endPoint y: 215, distance: 116.5
click at [235, 215] on div "23 A practice can disclose patient health information for the treatment of a pa…" at bounding box center [373, 227] width 344 height 127
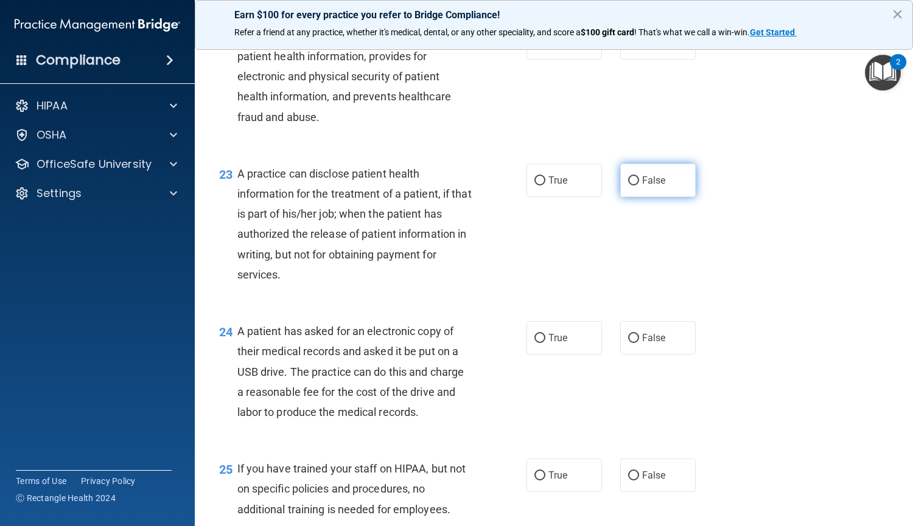
click at [645, 186] on span "False" at bounding box center [654, 181] width 24 height 12
click at [639, 186] on input "False" at bounding box center [633, 181] width 11 height 9
radio input "true"
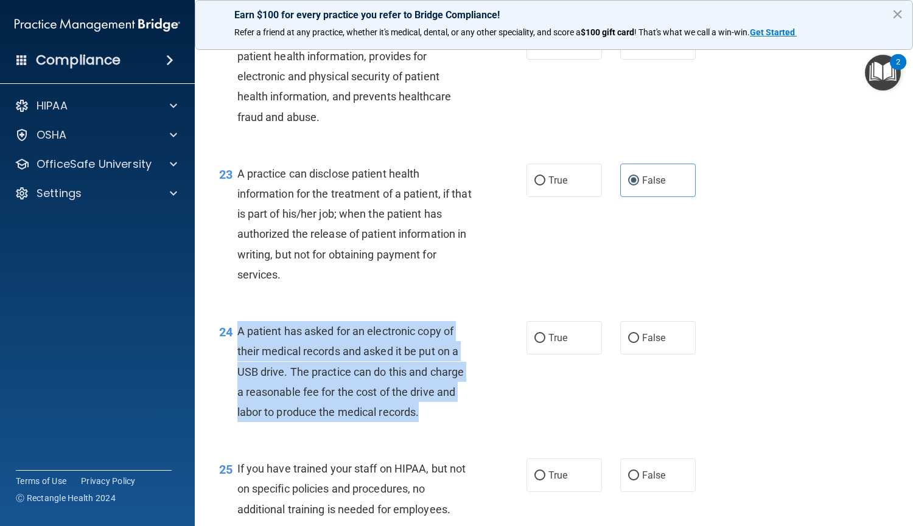
drag, startPoint x: 441, startPoint y: 455, endPoint x: 236, endPoint y: 379, distance: 218.4
click at [237, 379] on div "A patient has asked for an electronic copy of their medical records and asked i…" at bounding box center [359, 371] width 244 height 101
click at [570, 355] on label "True" at bounding box center [563, 337] width 75 height 33
click at [545, 343] on input "True" at bounding box center [539, 338] width 11 height 9
radio input "true"
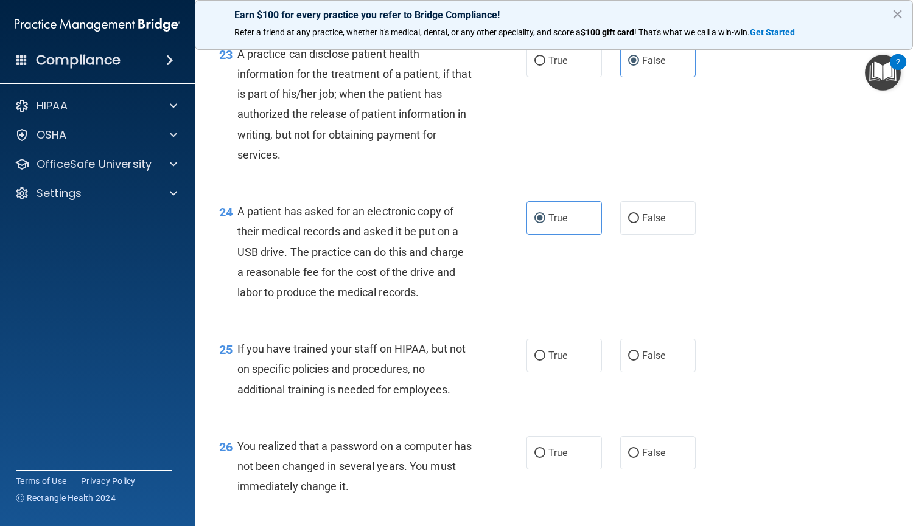
scroll to position [2376, 0]
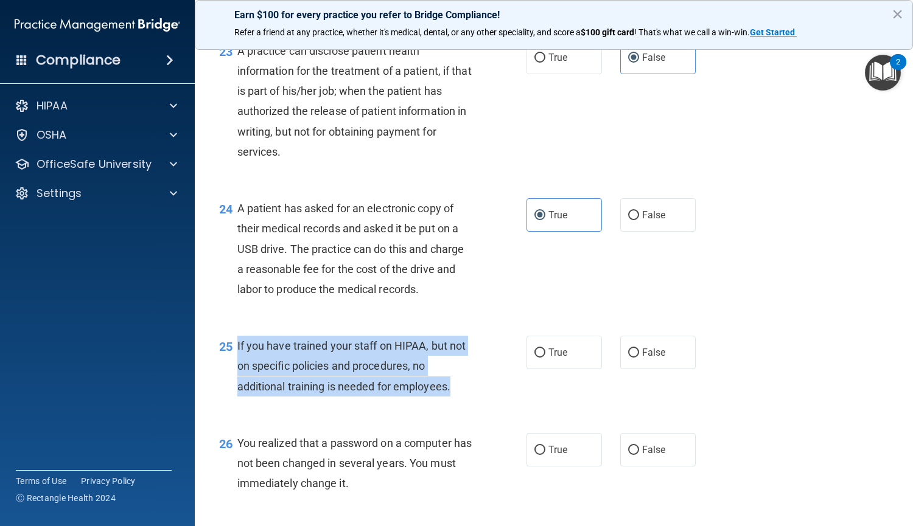
drag, startPoint x: 461, startPoint y: 432, endPoint x: 236, endPoint y: 382, distance: 230.2
click at [236, 382] on div "25 If you have trained your staff on HIPAA, but not on specific policies and pr…" at bounding box center [373, 369] width 344 height 67
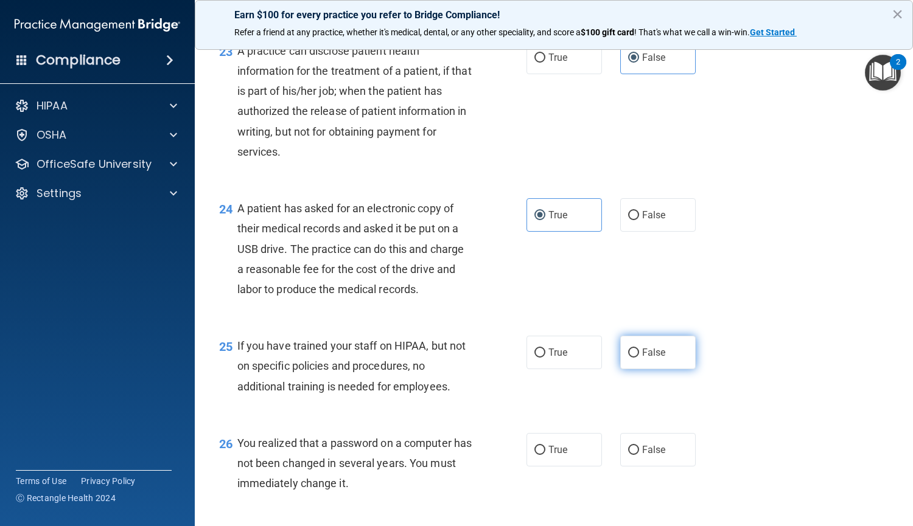
click at [656, 359] on span "False" at bounding box center [654, 353] width 24 height 12
click at [639, 358] on input "False" at bounding box center [633, 353] width 11 height 9
radio input "true"
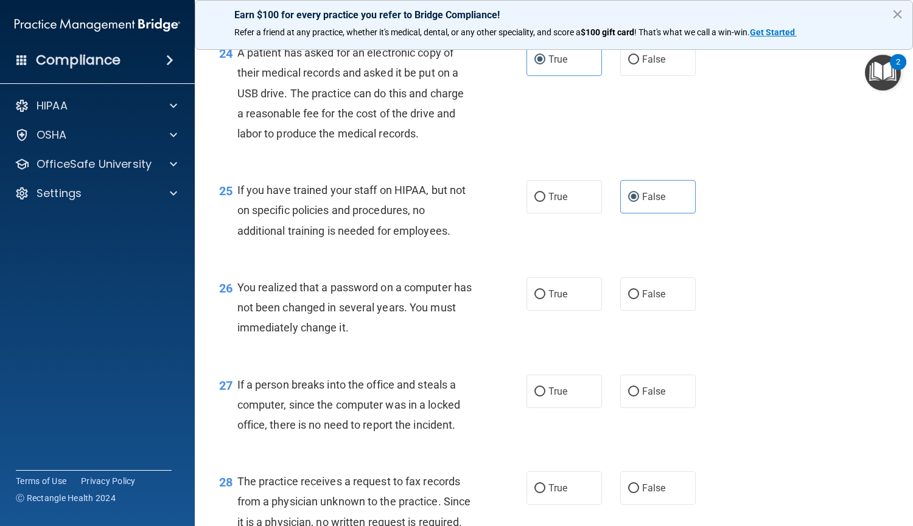
scroll to position [2532, 0]
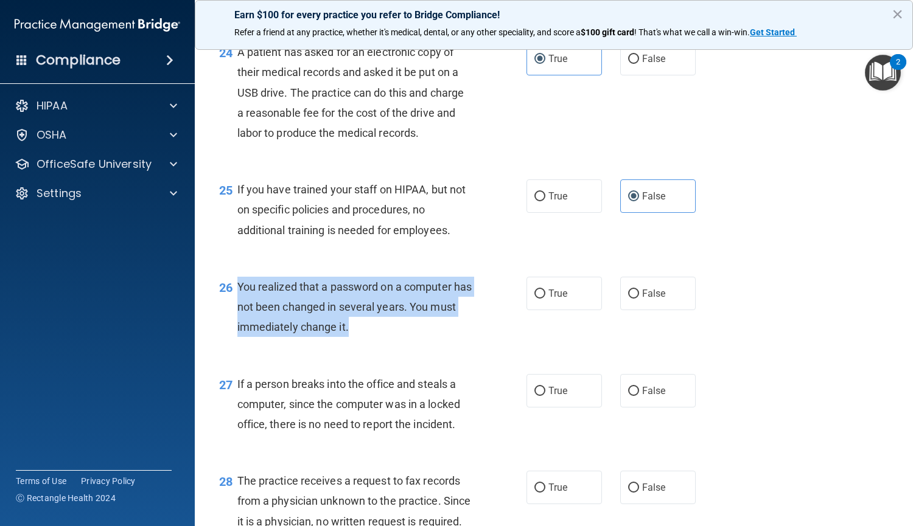
drag, startPoint x: 383, startPoint y: 366, endPoint x: 236, endPoint y: 318, distance: 154.9
click at [236, 318] on div "26 You realized that a password on a computer has not been changed in several y…" at bounding box center [373, 310] width 344 height 67
click at [548, 299] on span "True" at bounding box center [557, 294] width 19 height 12
click at [544, 299] on input "True" at bounding box center [539, 294] width 11 height 9
radio input "true"
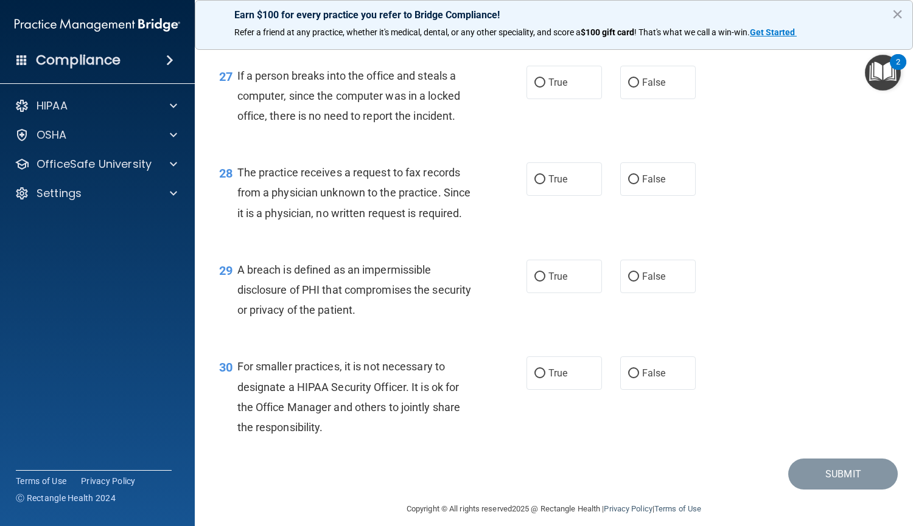
scroll to position [2845, 0]
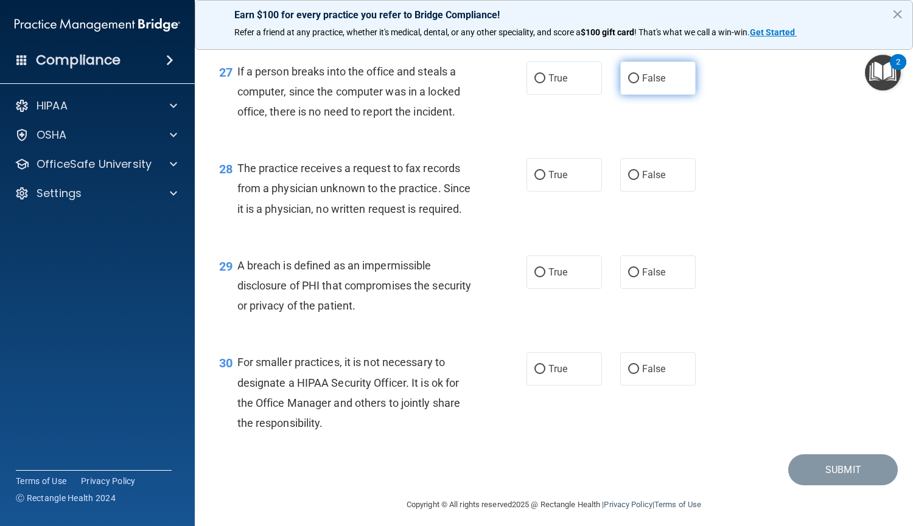
click at [620, 95] on label "False" at bounding box center [657, 77] width 75 height 33
click at [628, 83] on input "False" at bounding box center [633, 78] width 11 height 9
radio input "true"
click at [306, 219] on div "The practice receives a request to fax records from a physician unknown to the …" at bounding box center [359, 188] width 244 height 61
click at [647, 181] on span "False" at bounding box center [654, 175] width 24 height 12
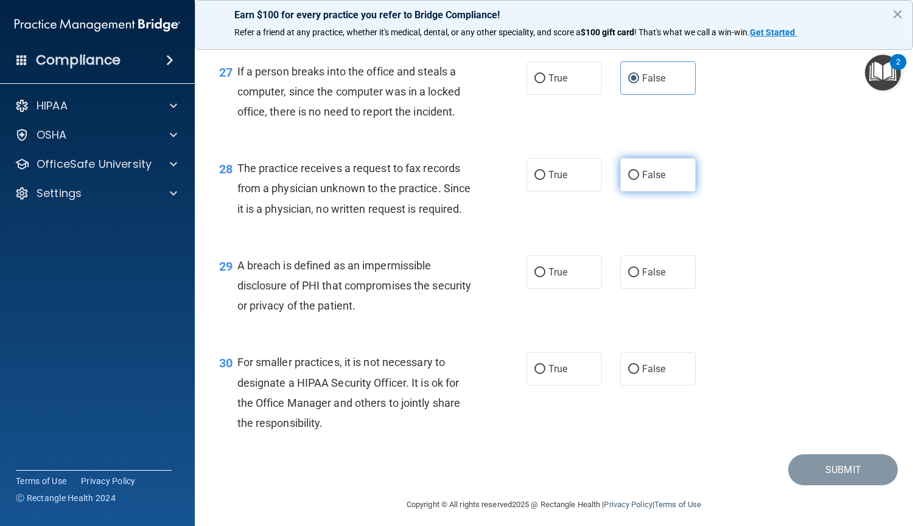
click at [639, 180] on input "False" at bounding box center [633, 175] width 11 height 9
radio input "true"
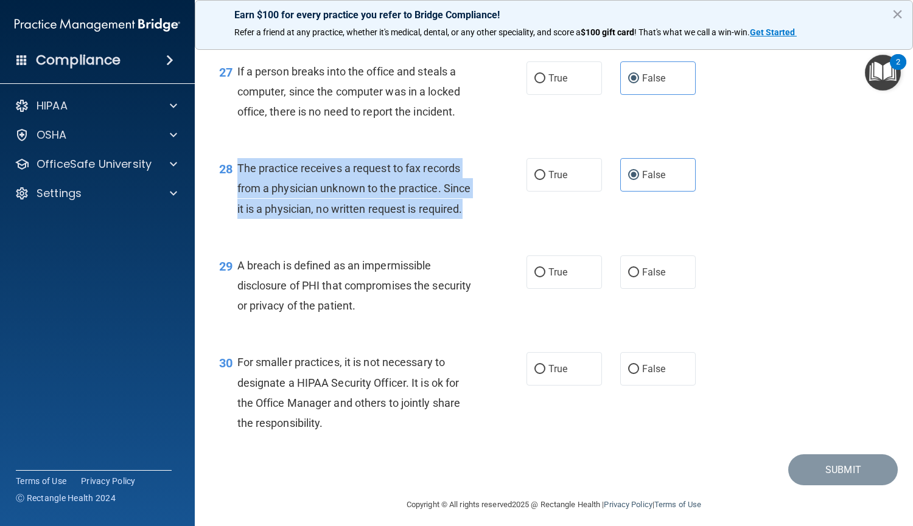
drag, startPoint x: 284, startPoint y: 271, endPoint x: 234, endPoint y: 201, distance: 86.3
click at [234, 201] on div "28 The practice receives a request to fax records from a physician unknown to t…" at bounding box center [373, 191] width 344 height 67
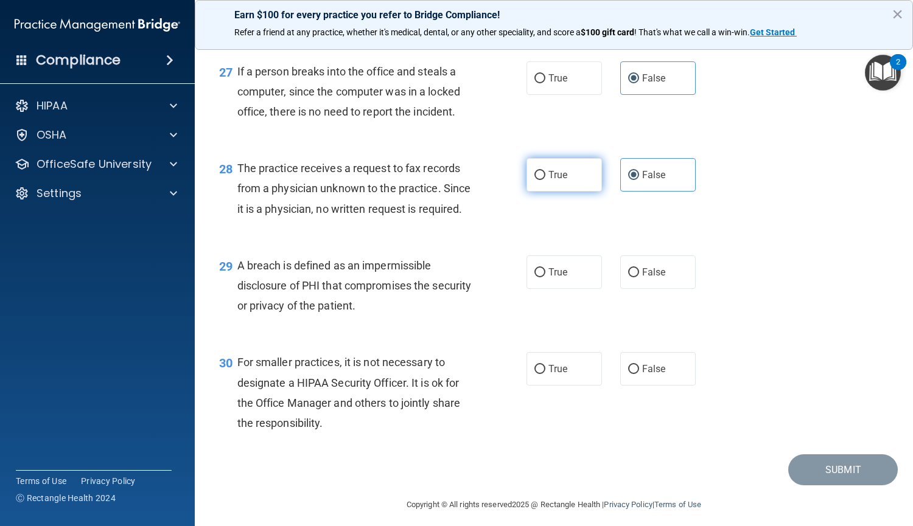
click at [526, 192] on label "True" at bounding box center [563, 174] width 75 height 33
click at [534, 180] on input "True" at bounding box center [539, 175] width 11 height 9
radio input "true"
radio input "false"
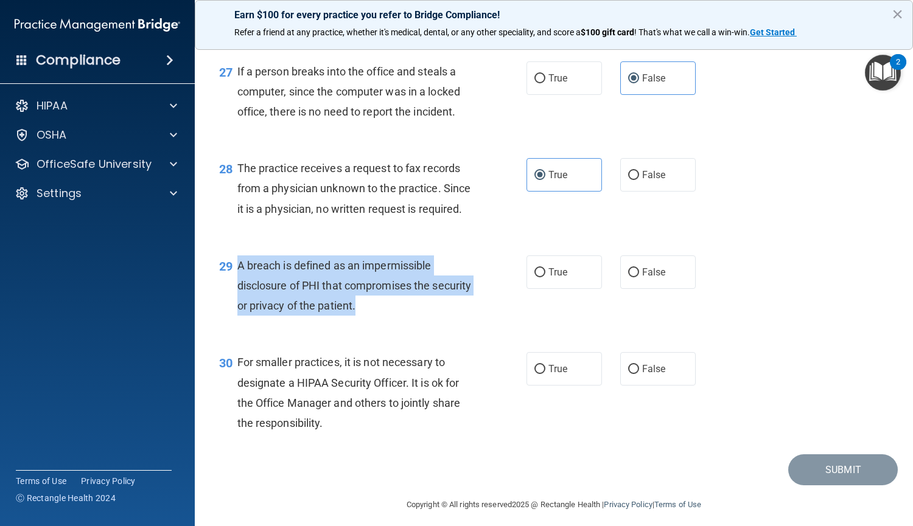
drag, startPoint x: 399, startPoint y: 366, endPoint x: 238, endPoint y: 328, distance: 165.1
click at [238, 317] on div "A breach is defined as an impermissible disclosure of PHI that compromises the …" at bounding box center [359, 286] width 244 height 61
click at [548, 278] on span "True" at bounding box center [557, 273] width 19 height 12
click at [545, 278] on input "True" at bounding box center [539, 272] width 11 height 9
radio input "true"
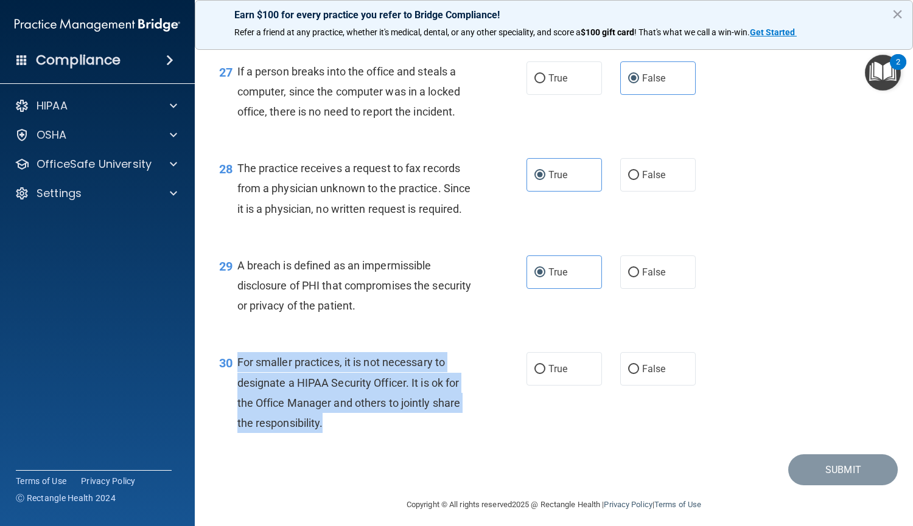
drag, startPoint x: 345, startPoint y: 488, endPoint x: 236, endPoint y: 425, distance: 125.4
click at [236, 425] on div "30 For smaller practices, it is not necessary to designate a HIPAA Security Off…" at bounding box center [373, 395] width 344 height 87
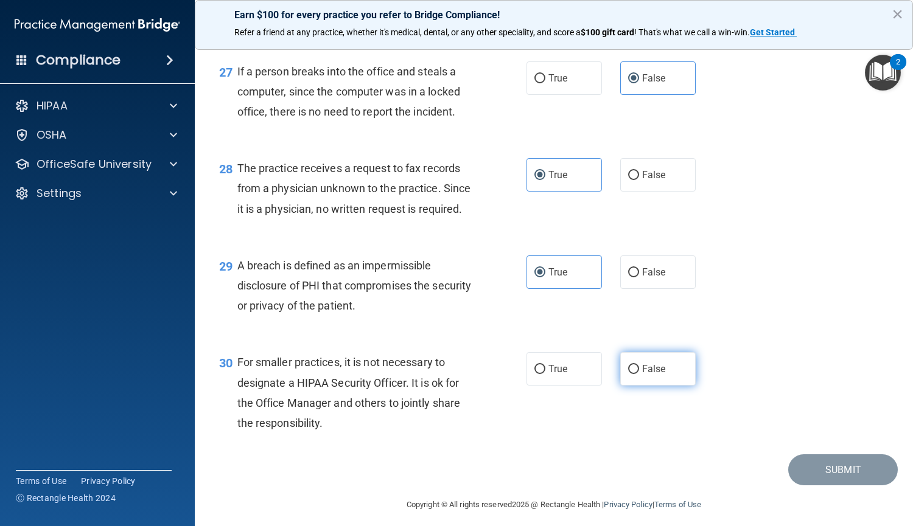
click at [638, 386] on label "False" at bounding box center [657, 368] width 75 height 33
click at [638, 374] on input "False" at bounding box center [633, 369] width 11 height 9
radio input "true"
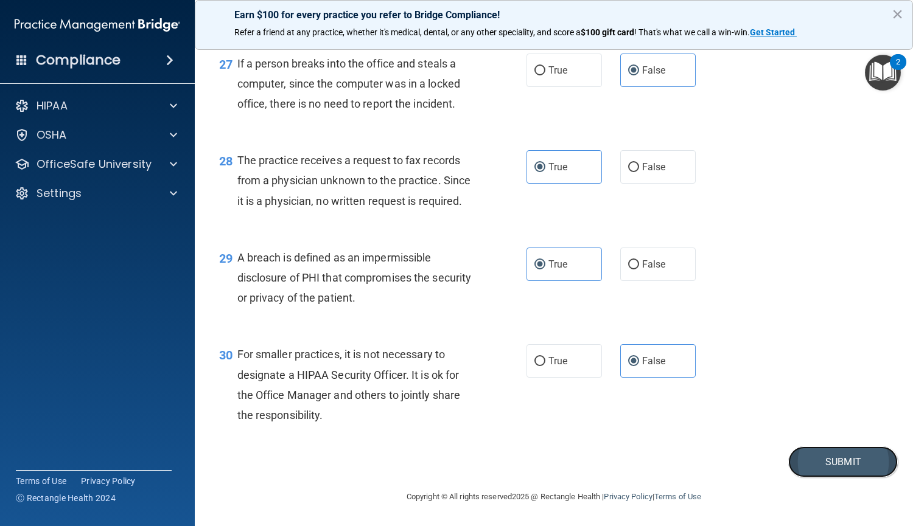
click at [817, 460] on button "Submit" at bounding box center [843, 462] width 110 height 31
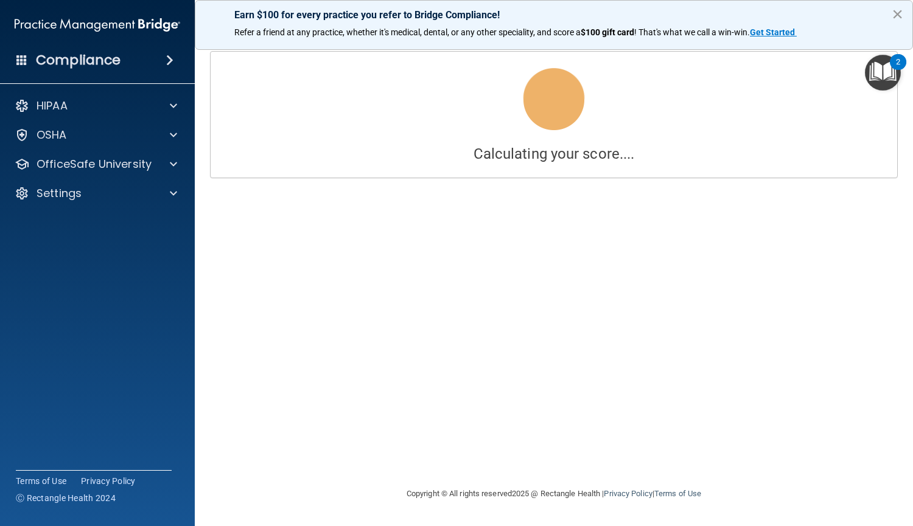
click at [895, 12] on button "×" at bounding box center [898, 13] width 12 height 19
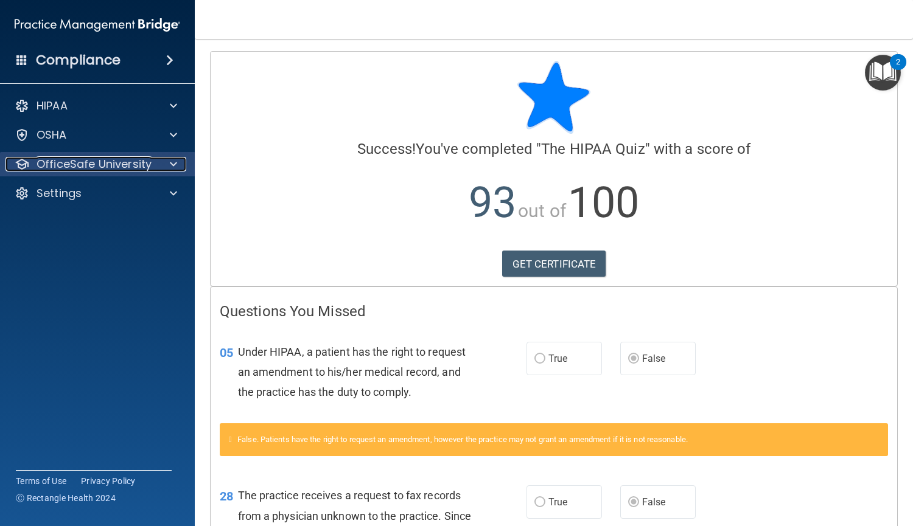
click at [161, 160] on div at bounding box center [171, 164] width 30 height 15
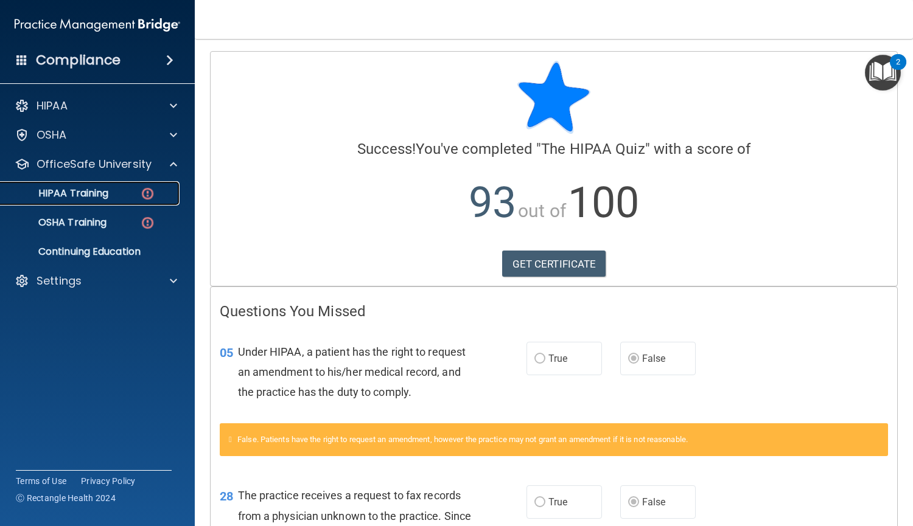
click at [155, 189] on img at bounding box center [147, 193] width 15 height 15
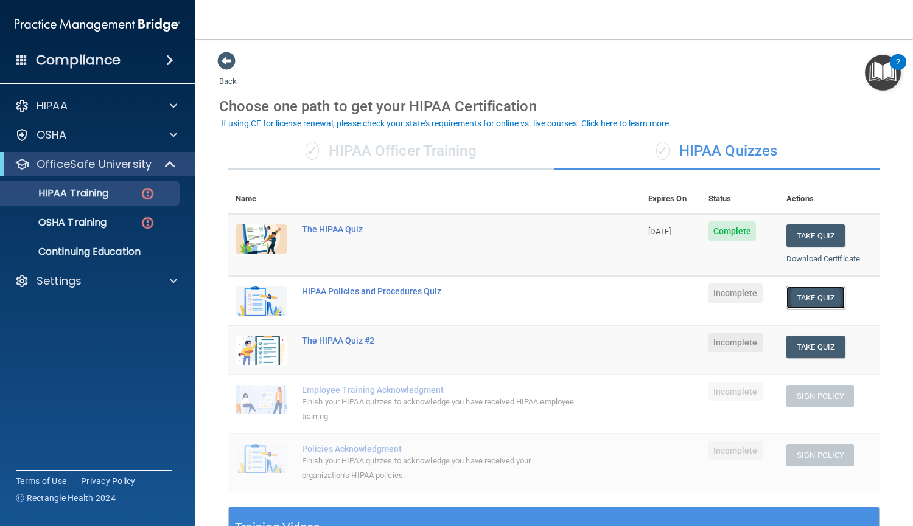
click at [800, 295] on button "Take Quiz" at bounding box center [815, 298] width 58 height 23
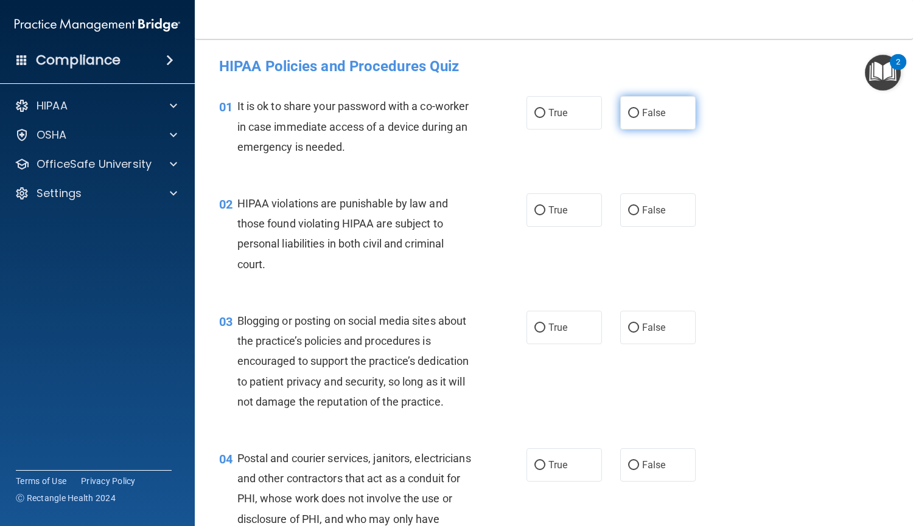
click at [643, 111] on span "False" at bounding box center [654, 113] width 24 height 12
click at [639, 111] on input "False" at bounding box center [633, 113] width 11 height 9
radio input "true"
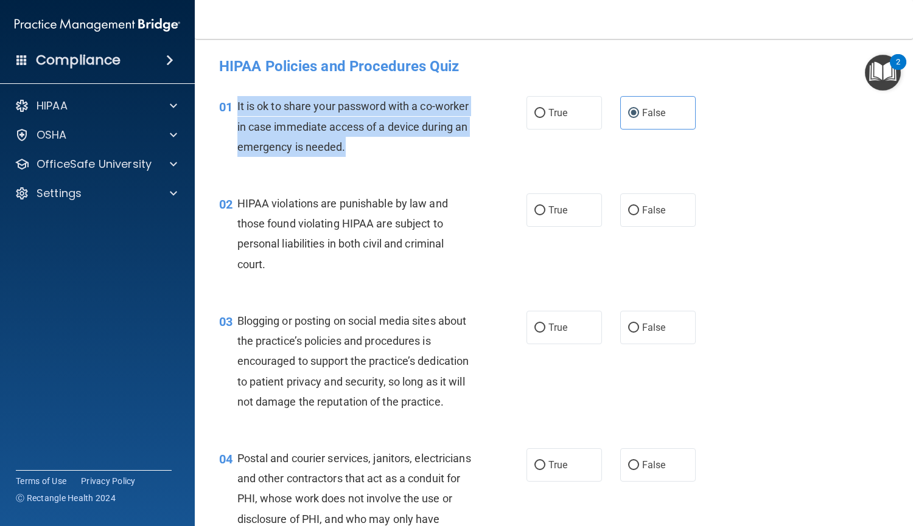
drag, startPoint x: 427, startPoint y: 160, endPoint x: 236, endPoint y: 100, distance: 200.4
click at [236, 100] on div "01 It is ok to share your password with a co-worker in case immediate access of…" at bounding box center [373, 129] width 344 height 67
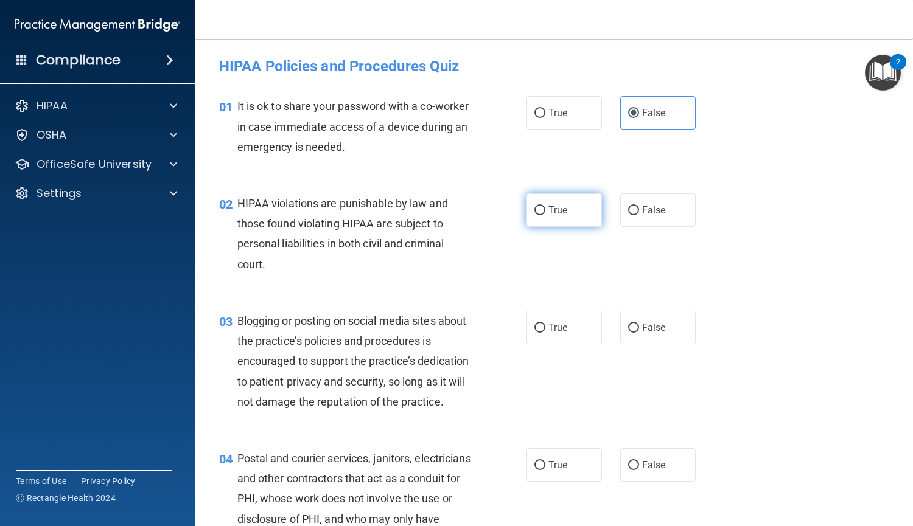
click at [530, 209] on label "True" at bounding box center [563, 210] width 75 height 33
click at [534, 209] on input "True" at bounding box center [539, 210] width 11 height 9
radio input "true"
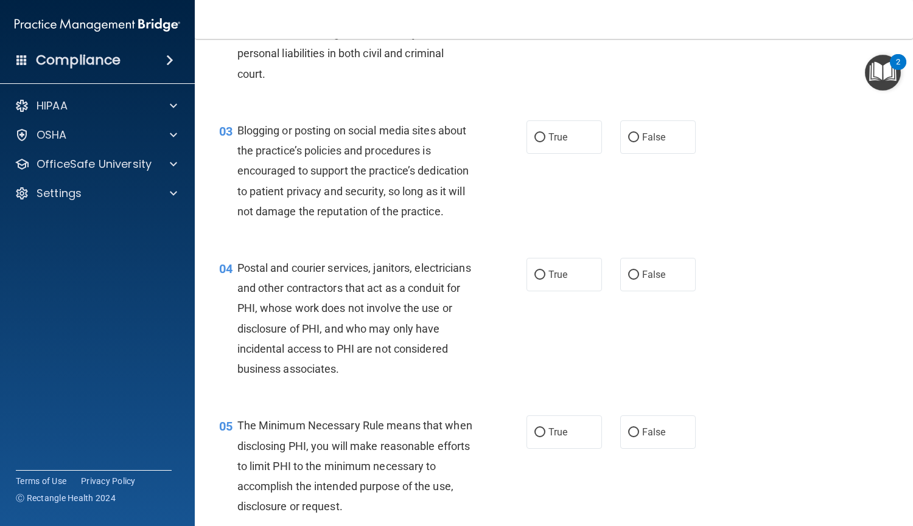
scroll to position [197, 0]
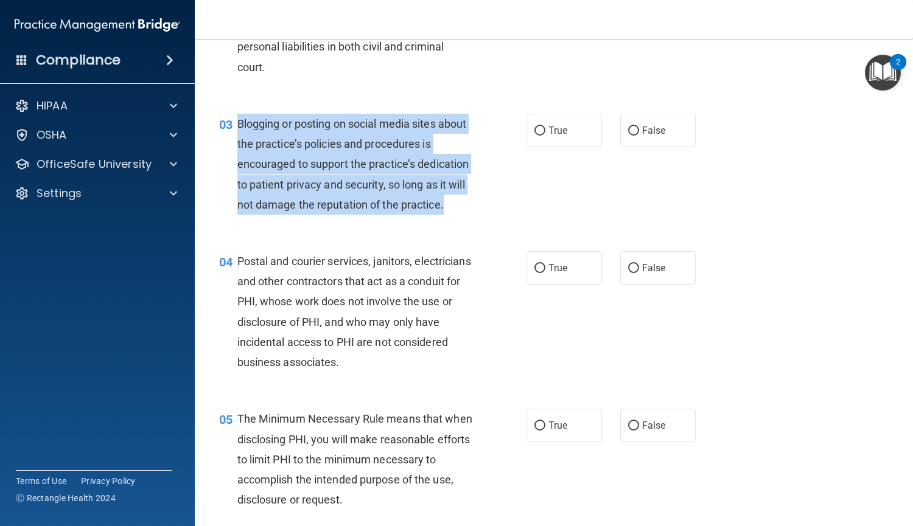
drag, startPoint x: 295, startPoint y: 225, endPoint x: 231, endPoint y: 121, distance: 122.1
click at [231, 121] on div "03 Blogging or posting on social media sites about the practice’s policies and …" at bounding box center [373, 167] width 344 height 107
click at [629, 133] on input "False" at bounding box center [633, 131] width 11 height 9
radio input "true"
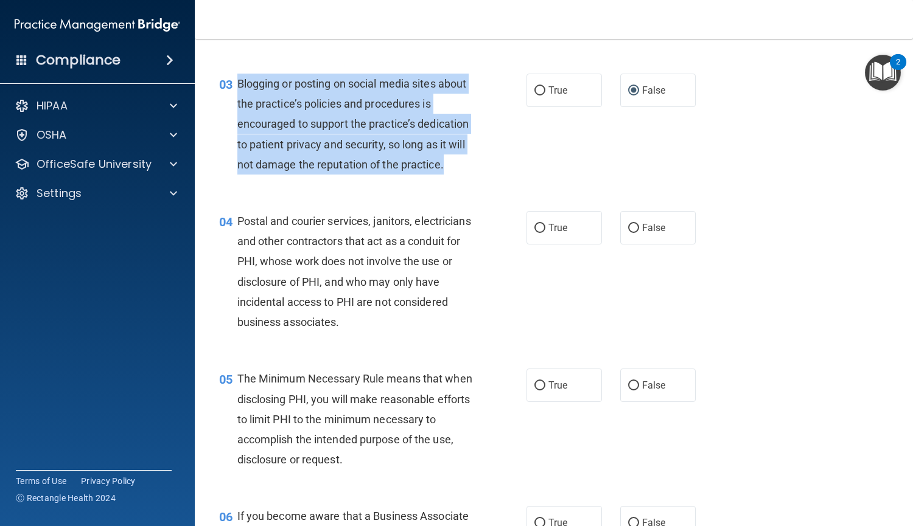
scroll to position [262, 0]
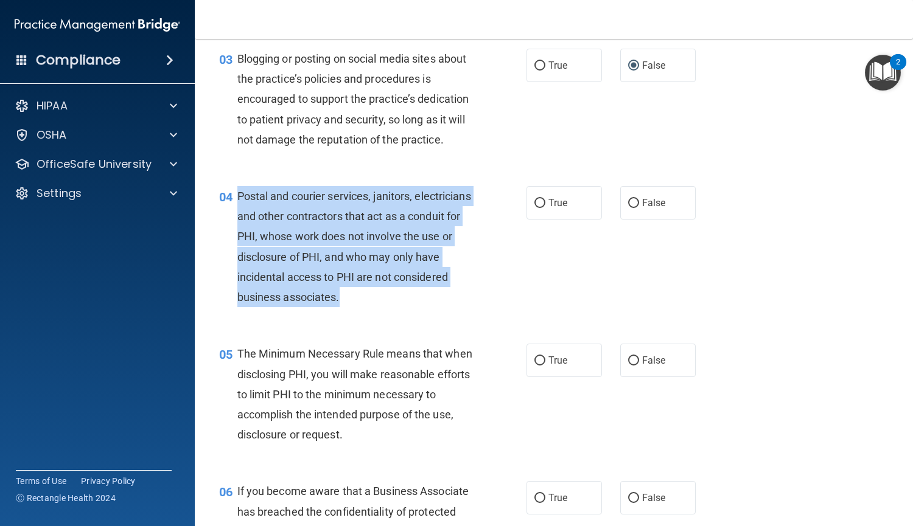
drag, startPoint x: 405, startPoint y: 322, endPoint x: 236, endPoint y: 212, distance: 201.1
click at [236, 212] on div "04 Postal and courier services, janitors, electricians and other contractors th…" at bounding box center [373, 249] width 344 height 127
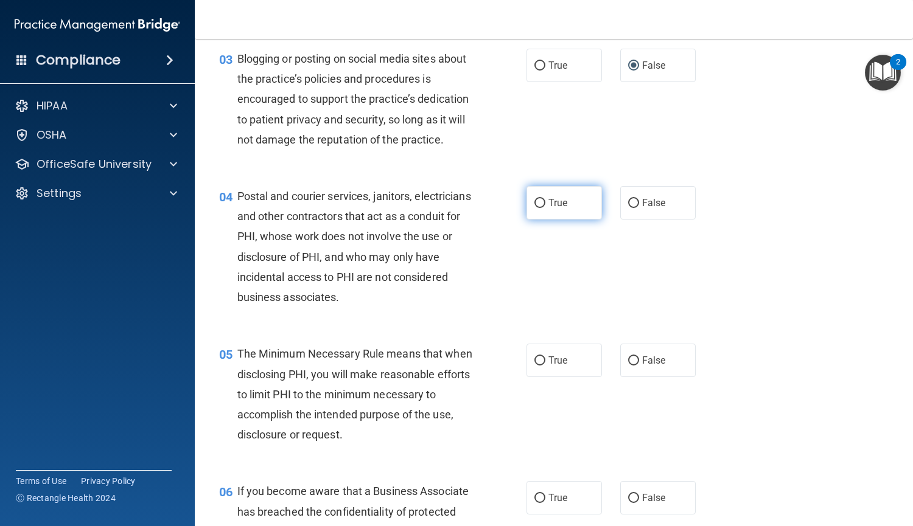
click at [537, 217] on label "True" at bounding box center [563, 202] width 75 height 33
click at [537, 208] on input "True" at bounding box center [539, 203] width 11 height 9
radio input "true"
click at [362, 445] on div "The Minimum Necessary Rule means that when disclosing PHI, you will make reason…" at bounding box center [359, 394] width 244 height 101
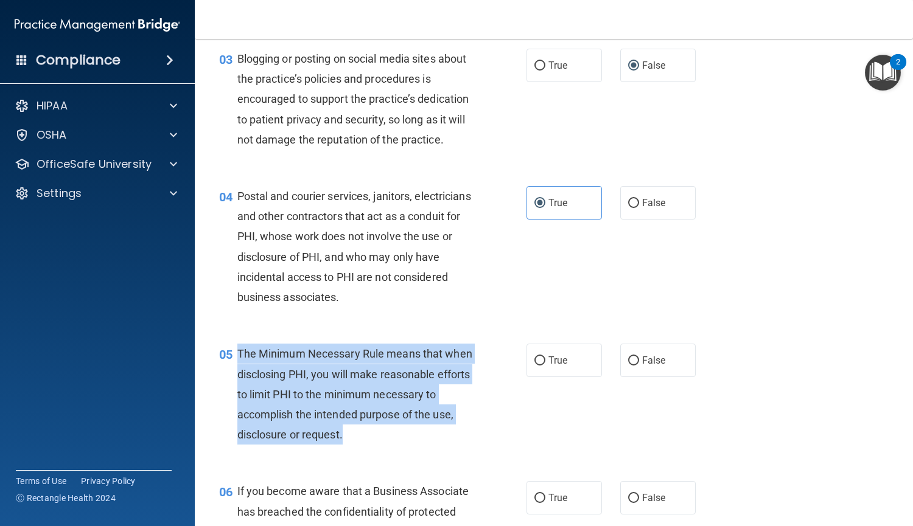
drag, startPoint x: 362, startPoint y: 456, endPoint x: 239, endPoint y: 369, distance: 151.1
click at [239, 369] on div "The Minimum Necessary Rule means that when disclosing PHI, you will make reason…" at bounding box center [359, 394] width 244 height 101
click at [535, 366] on input "True" at bounding box center [539, 361] width 11 height 9
radio input "true"
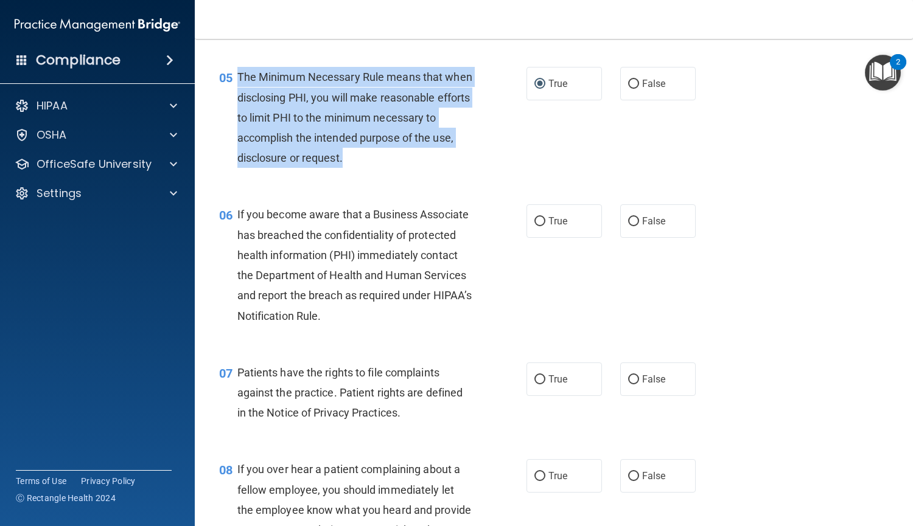
scroll to position [540, 0]
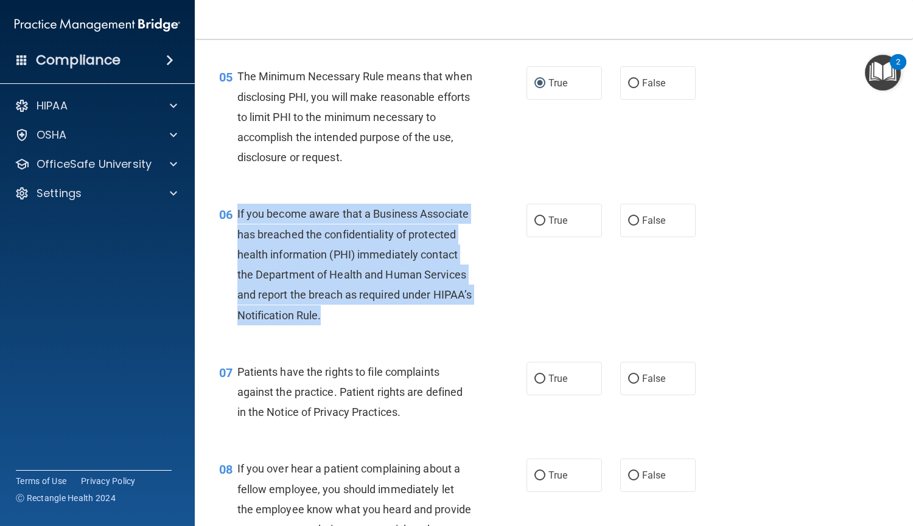
drag, startPoint x: 438, startPoint y: 345, endPoint x: 236, endPoint y: 236, distance: 229.0
click at [237, 236] on div "If you become aware that a Business Associate has breached the confidentiality …" at bounding box center [359, 264] width 244 height 121
click at [535, 226] on input "True" at bounding box center [539, 221] width 11 height 9
radio input "true"
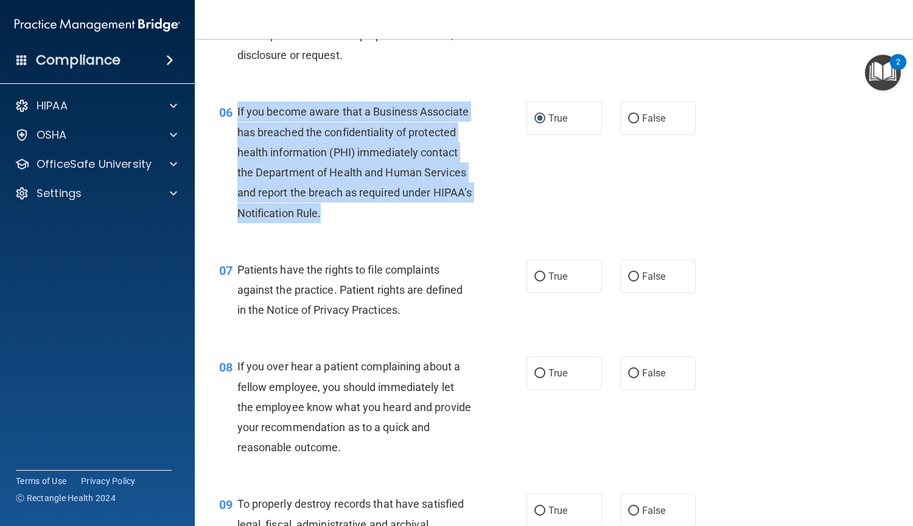
scroll to position [643, 0]
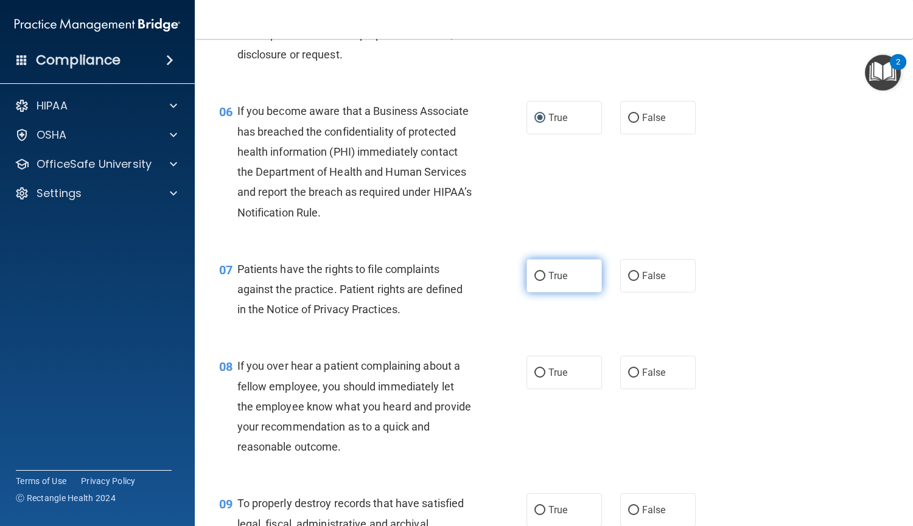
click at [532, 293] on label "True" at bounding box center [563, 275] width 75 height 33
click at [534, 281] on input "True" at bounding box center [539, 276] width 11 height 9
radio input "true"
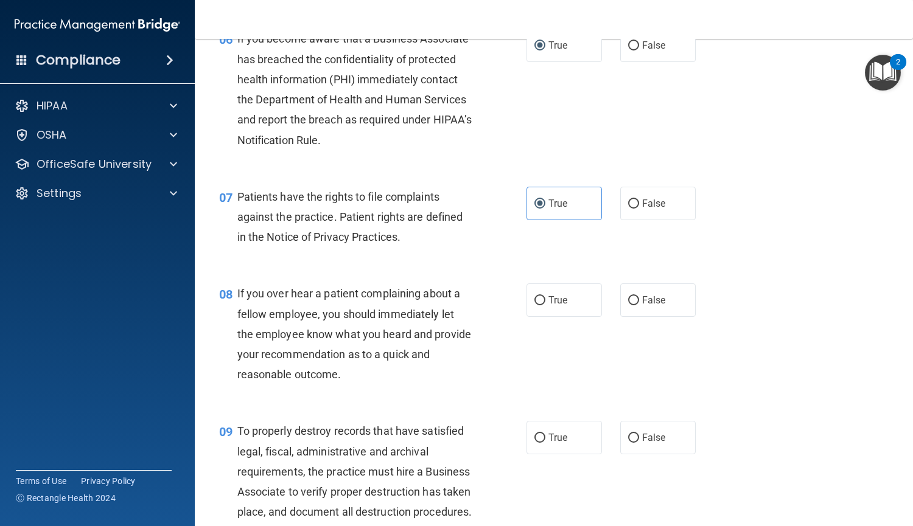
scroll to position [716, 0]
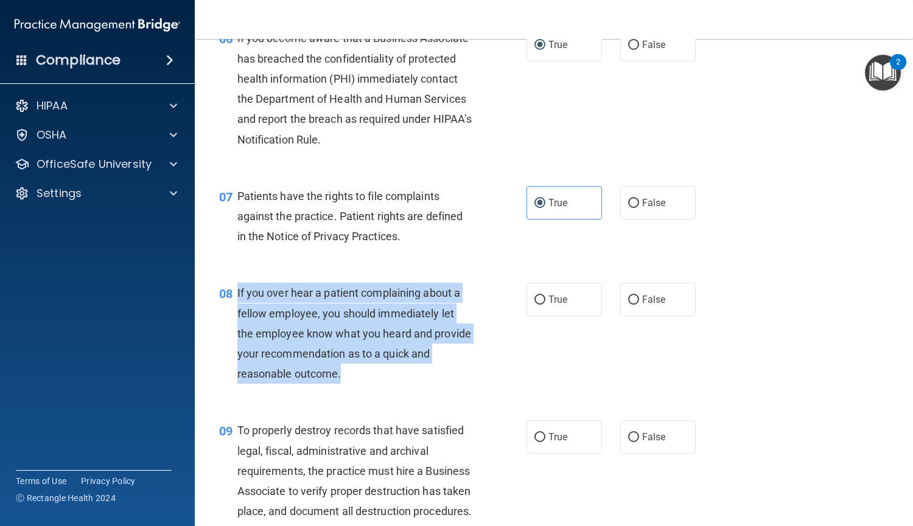
drag, startPoint x: 362, startPoint y: 391, endPoint x: 235, endPoint y: 321, distance: 145.5
click at [235, 321] on div "08 If you over hear a patient complaining about a fellow employee, you should i…" at bounding box center [373, 336] width 344 height 107
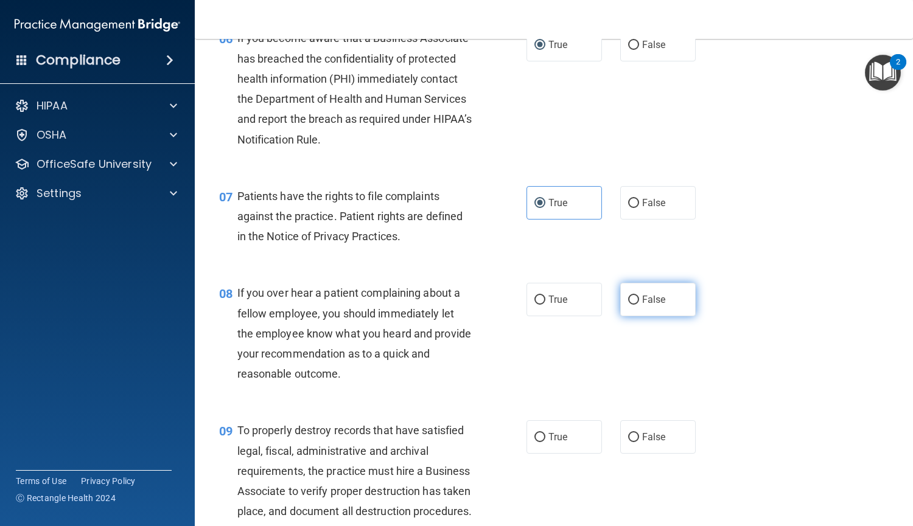
click at [644, 317] on label "False" at bounding box center [657, 299] width 75 height 33
click at [639, 305] on input "False" at bounding box center [633, 300] width 11 height 9
radio input "true"
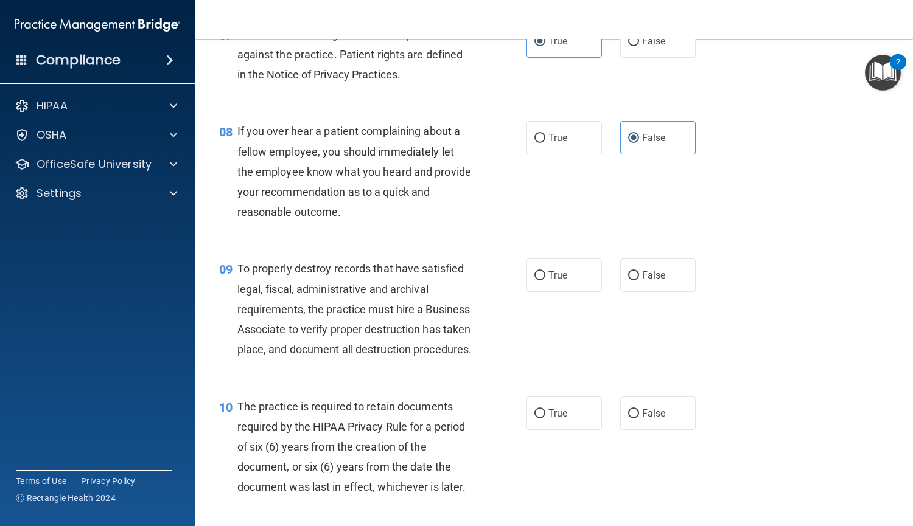
scroll to position [881, 0]
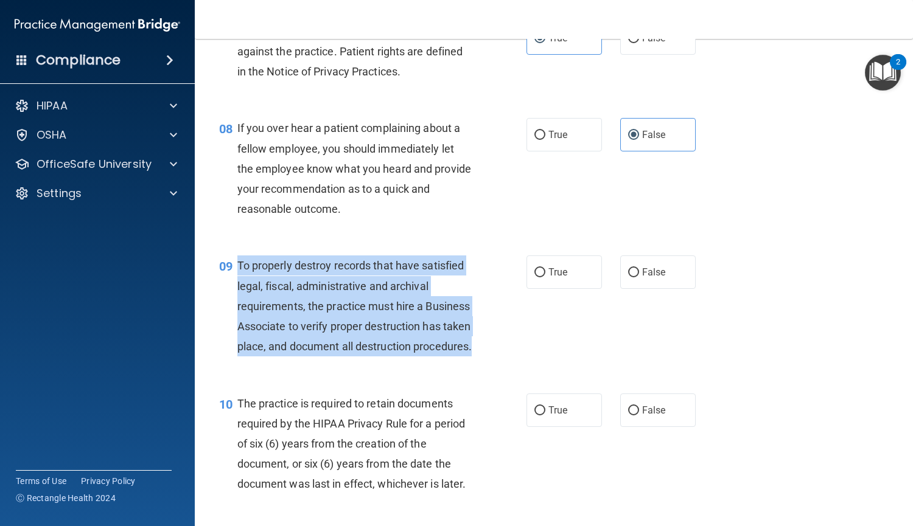
drag, startPoint x: 360, startPoint y: 389, endPoint x: 233, endPoint y: 299, distance: 156.0
click at [233, 299] on div "09 To properly destroy records that have satisfied legal, fiscal, administrativ…" at bounding box center [373, 309] width 344 height 107
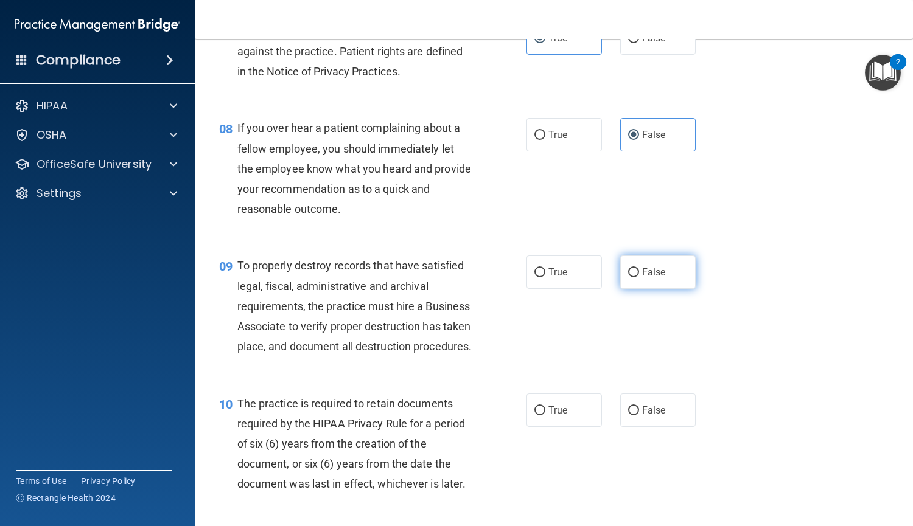
click at [650, 278] on span "False" at bounding box center [654, 273] width 24 height 12
click at [639, 278] on input "False" at bounding box center [633, 272] width 11 height 9
radio input "true"
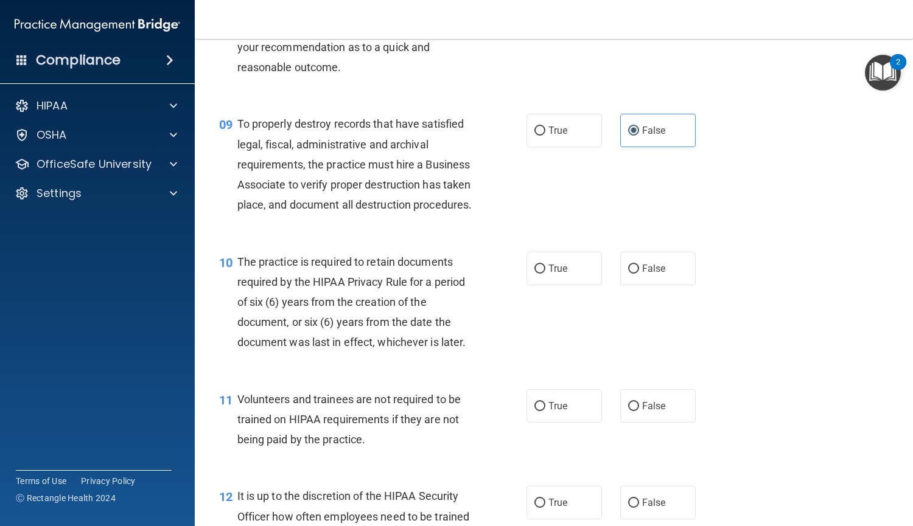
scroll to position [1024, 0]
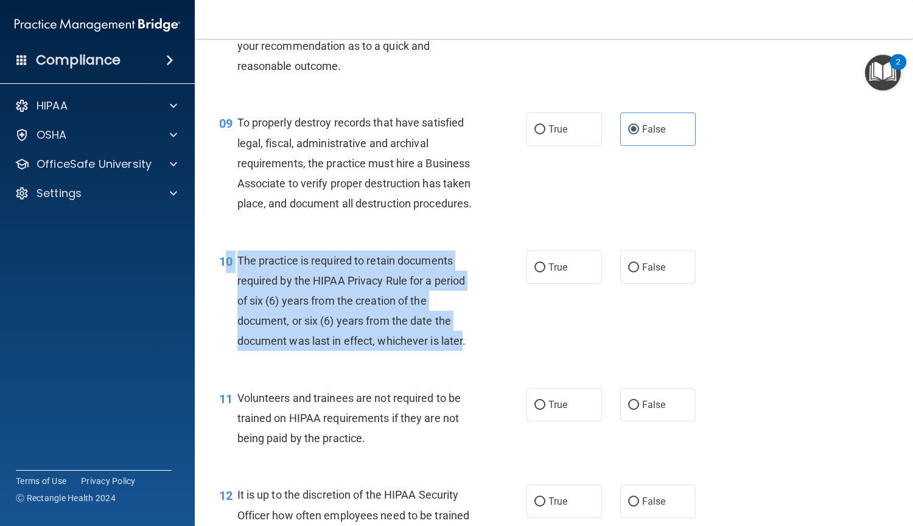
drag, startPoint x: 464, startPoint y: 388, endPoint x: 224, endPoint y: 303, distance: 255.1
click at [224, 303] on div "10 The practice is required to retain documents required by the HIPAA Privacy R…" at bounding box center [373, 304] width 344 height 107
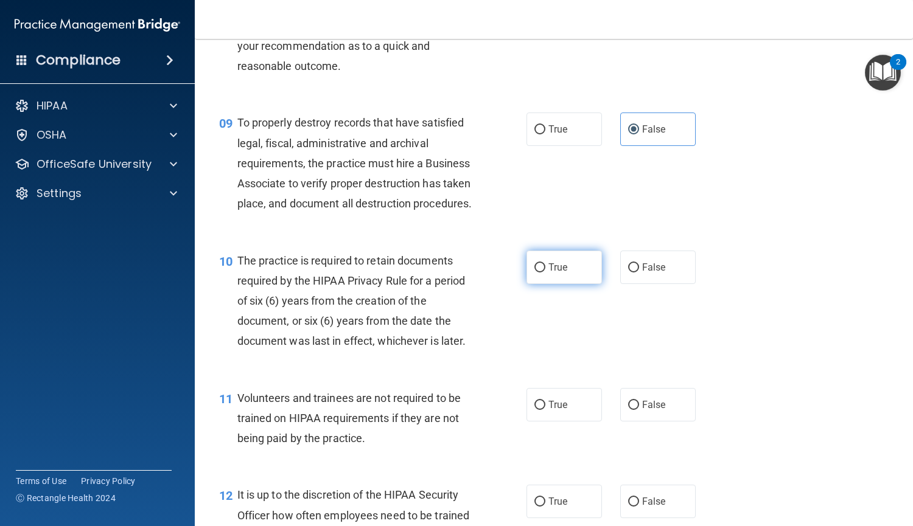
click at [548, 273] on span "True" at bounding box center [557, 268] width 19 height 12
click at [545, 273] on input "True" at bounding box center [539, 268] width 11 height 9
radio input "true"
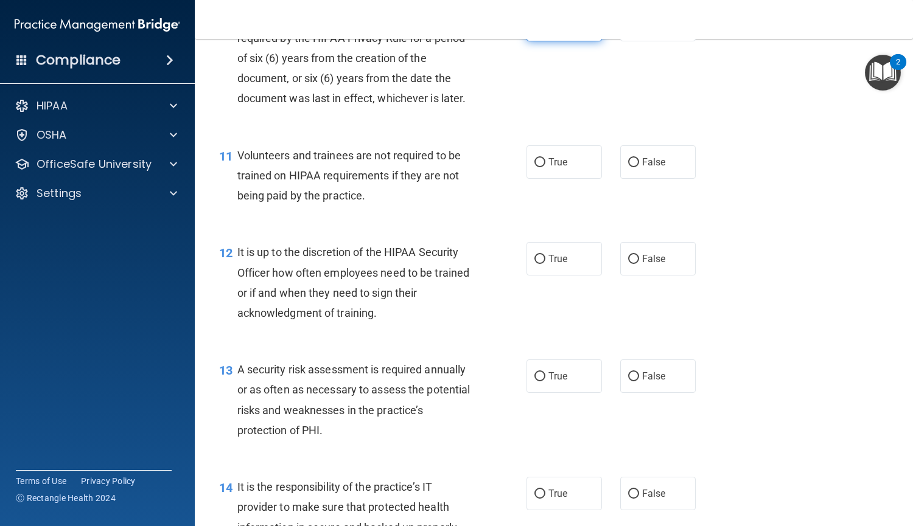
scroll to position [1265, 0]
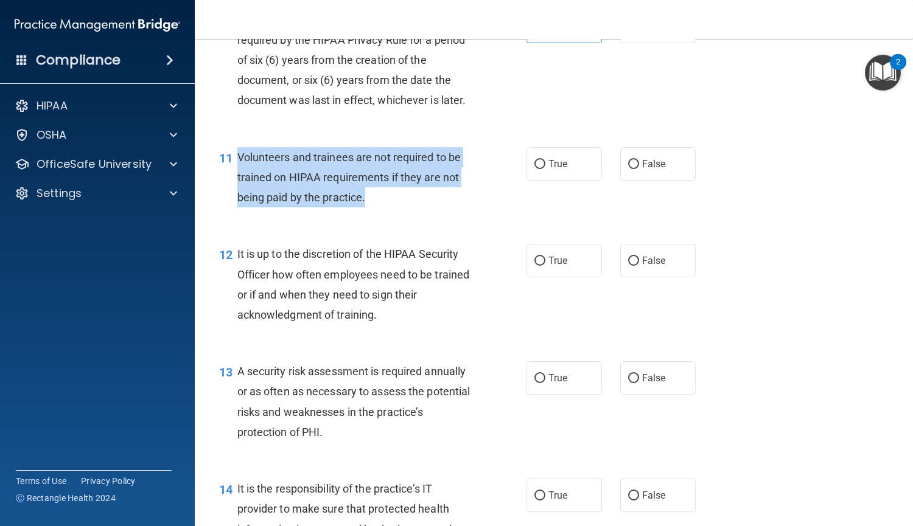
drag, startPoint x: 388, startPoint y: 232, endPoint x: 237, endPoint y: 191, distance: 157.1
click at [237, 191] on div "Volunteers and trainees are not required to be trained on HIPAA requirements if…" at bounding box center [359, 177] width 244 height 61
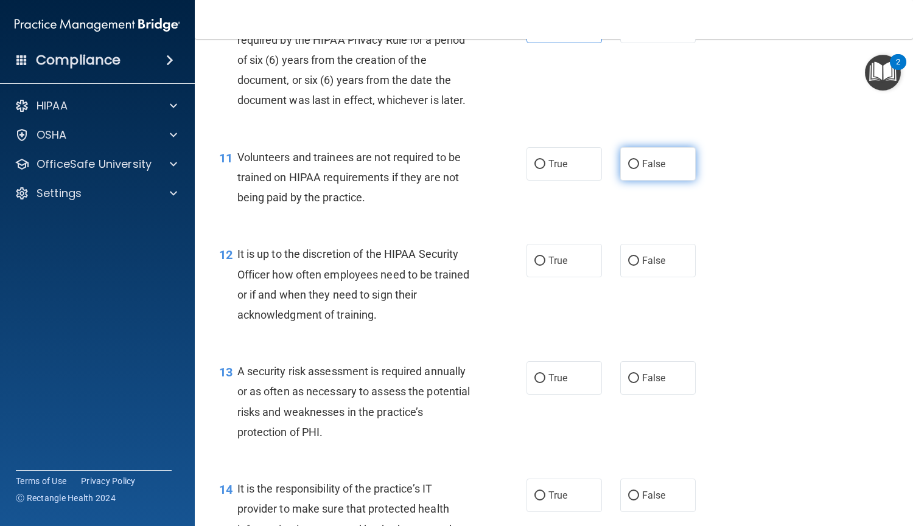
click at [653, 170] on span "False" at bounding box center [654, 164] width 24 height 12
click at [639, 169] on input "False" at bounding box center [633, 164] width 11 height 9
radio input "true"
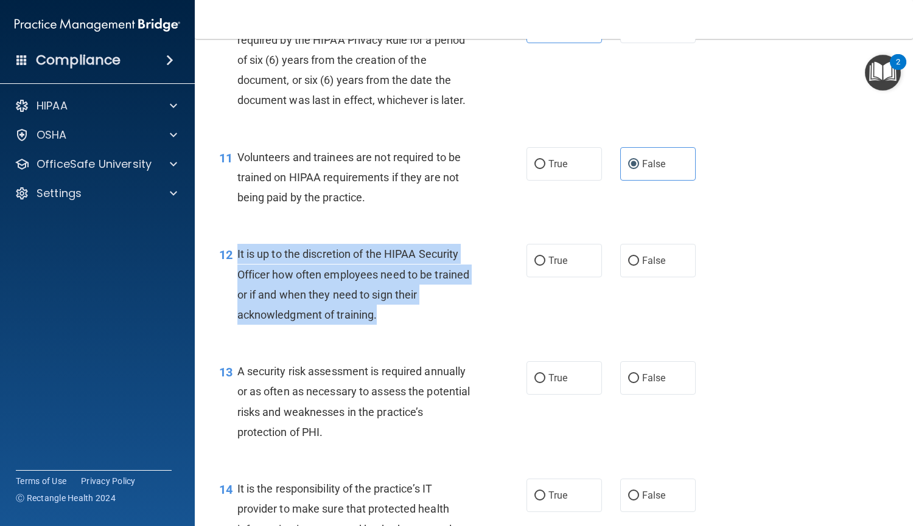
drag, startPoint x: 393, startPoint y: 355, endPoint x: 233, endPoint y: 293, distance: 171.7
click at [233, 293] on div "12 It is up to the discretion of the HIPAA Security Officer how often employees…" at bounding box center [373, 287] width 344 height 87
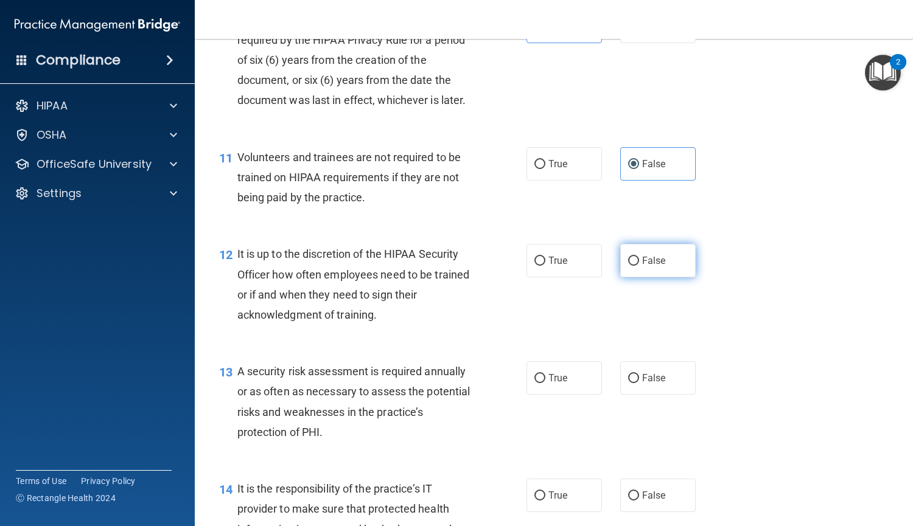
click at [642, 267] on span "False" at bounding box center [654, 261] width 24 height 12
click at [639, 266] on input "False" at bounding box center [633, 261] width 11 height 9
radio input "true"
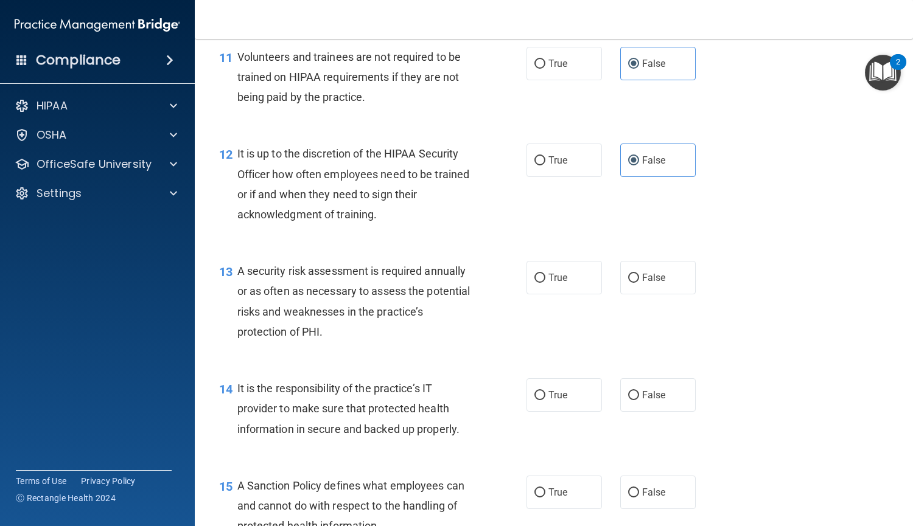
scroll to position [1375, 0]
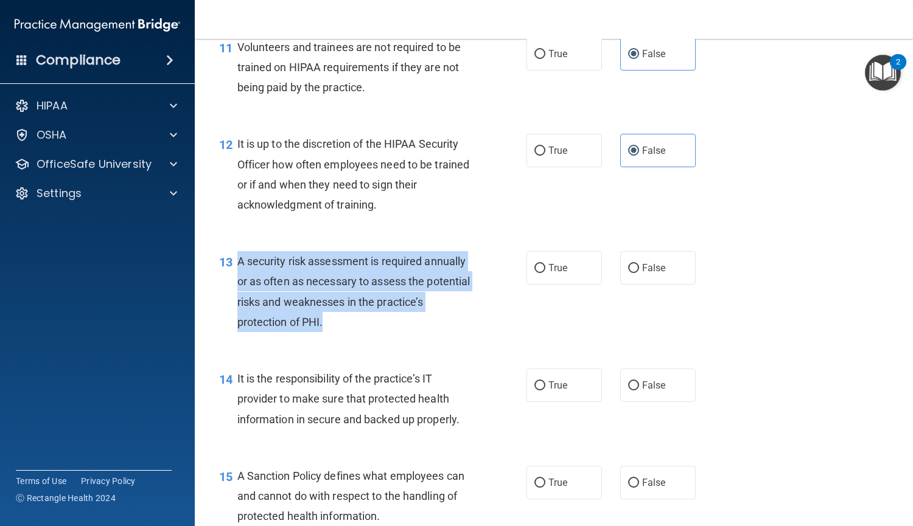
drag, startPoint x: 375, startPoint y: 366, endPoint x: 236, endPoint y: 306, distance: 151.3
click at [237, 306] on div "A security risk assessment is required annually or as often as necessary to ass…" at bounding box center [359, 291] width 244 height 81
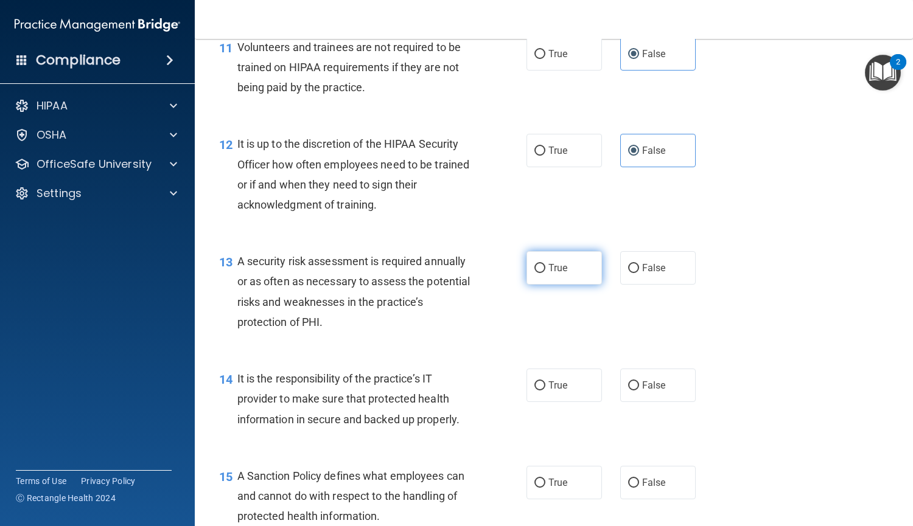
click at [541, 285] on label "True" at bounding box center [563, 267] width 75 height 33
click at [541, 273] on input "True" at bounding box center [539, 268] width 11 height 9
radio input "true"
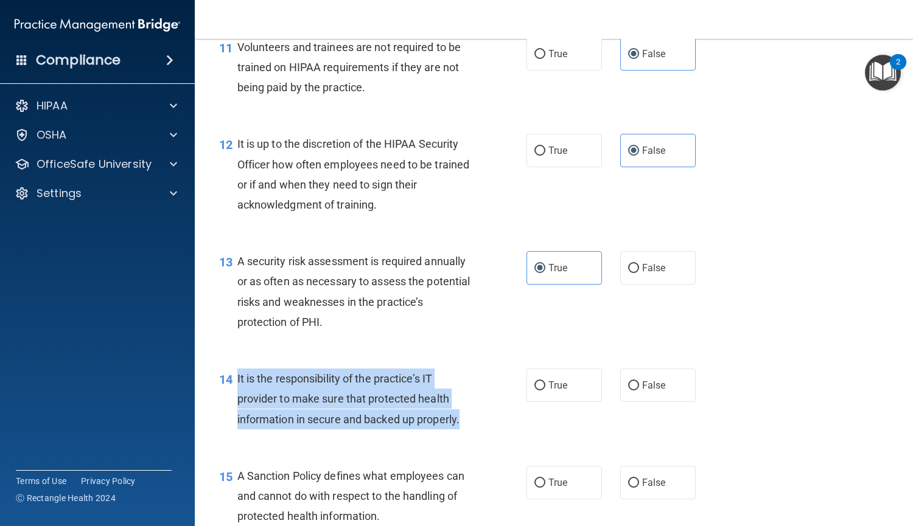
drag, startPoint x: 461, startPoint y: 461, endPoint x: 238, endPoint y: 417, distance: 227.8
click at [238, 417] on div "It is the responsibility of the practice’s IT provider to make sure that protec…" at bounding box center [359, 399] width 244 height 61
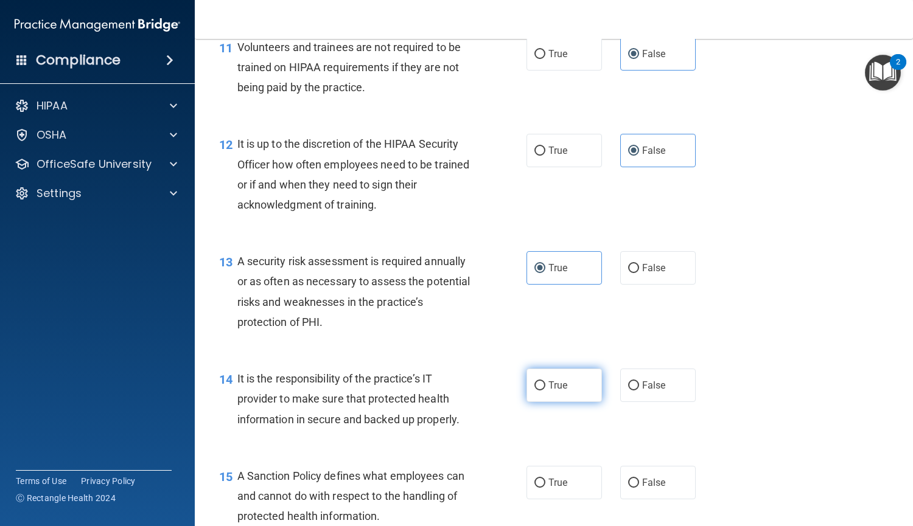
click at [540, 402] on label "True" at bounding box center [563, 385] width 75 height 33
click at [540, 391] on input "True" at bounding box center [539, 386] width 11 height 9
radio input "true"
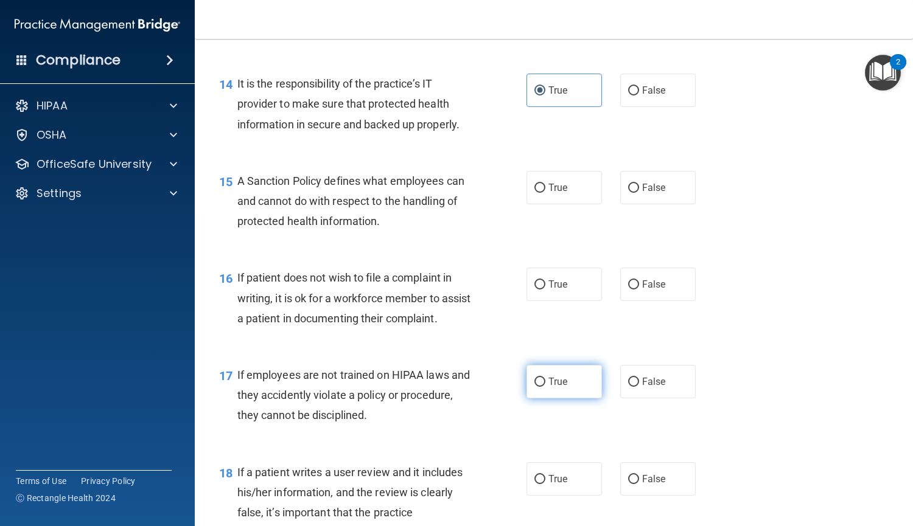
scroll to position [1673, 0]
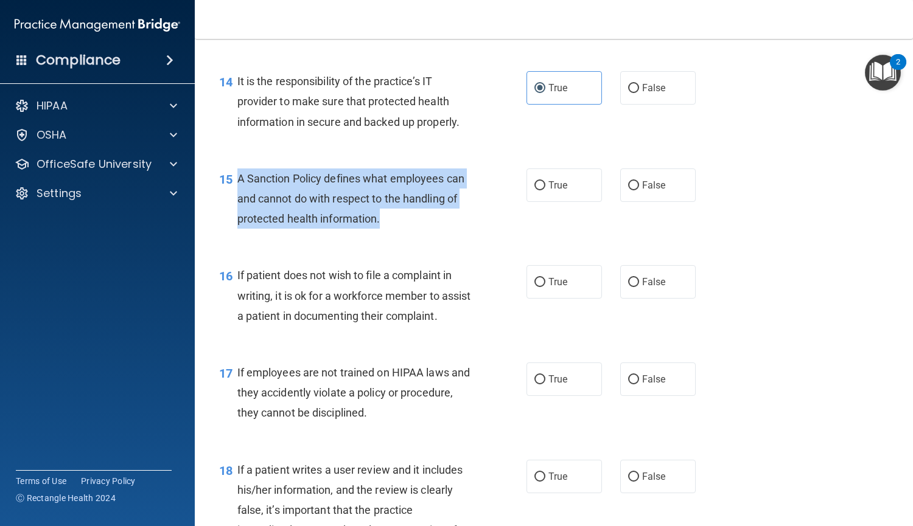
drag, startPoint x: 391, startPoint y: 259, endPoint x: 237, endPoint y: 213, distance: 160.8
click at [237, 213] on div "A Sanction Policy defines what employees can and cannot do with respect to the …" at bounding box center [359, 199] width 244 height 61
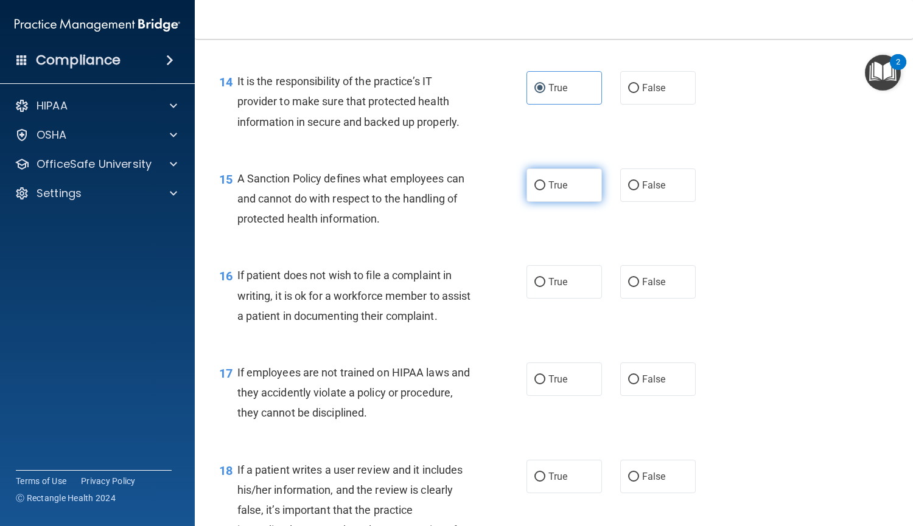
click at [559, 191] on span "True" at bounding box center [557, 186] width 19 height 12
click at [545, 191] on input "True" at bounding box center [539, 185] width 11 height 9
radio input "true"
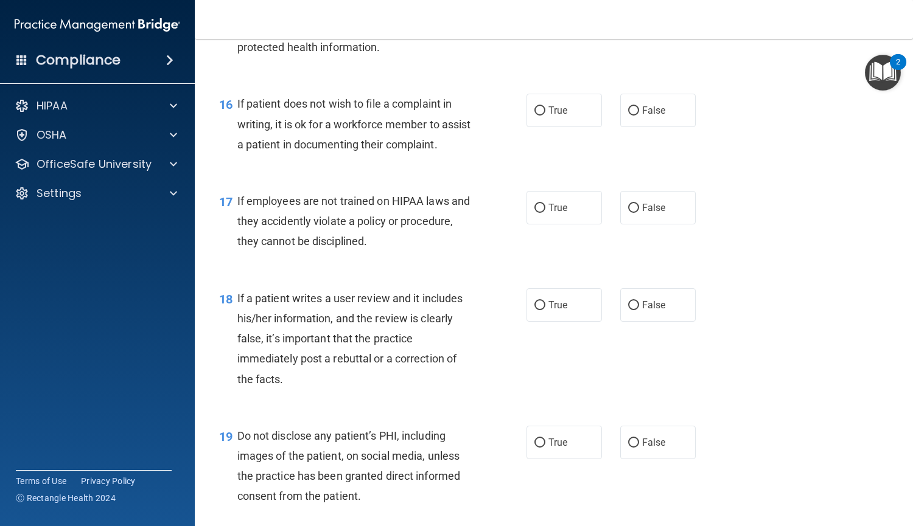
scroll to position [1844, 0]
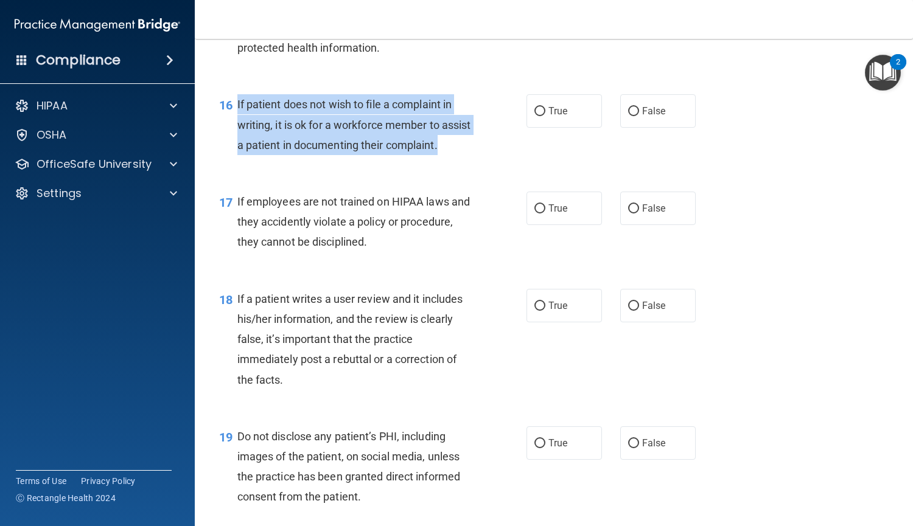
drag, startPoint x: 312, startPoint y: 201, endPoint x: 236, endPoint y: 144, distance: 95.6
click at [237, 144] on div "If patient does not wish to file a complaint in writing, it is ok for a workfor…" at bounding box center [359, 124] width 244 height 61
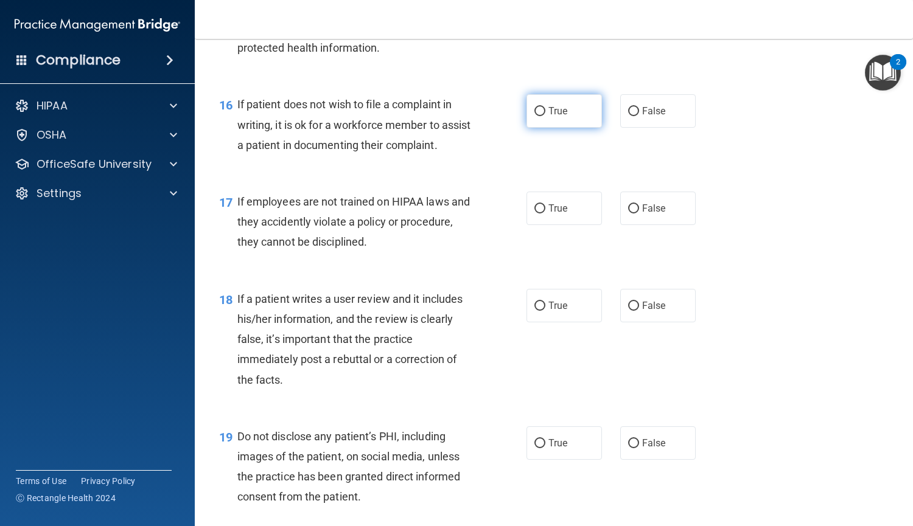
click at [529, 128] on label "True" at bounding box center [563, 110] width 75 height 33
click at [534, 116] on input "True" at bounding box center [539, 111] width 11 height 9
radio input "true"
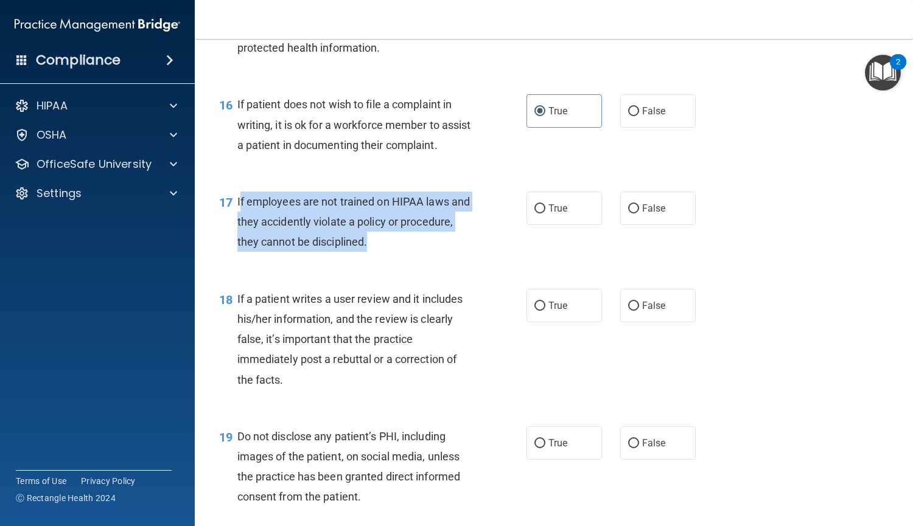
drag, startPoint x: 437, startPoint y: 299, endPoint x: 240, endPoint y: 263, distance: 200.5
click at [240, 253] on div "If employees are not trained on HIPAA laws and they accidently violate a policy…" at bounding box center [359, 222] width 244 height 61
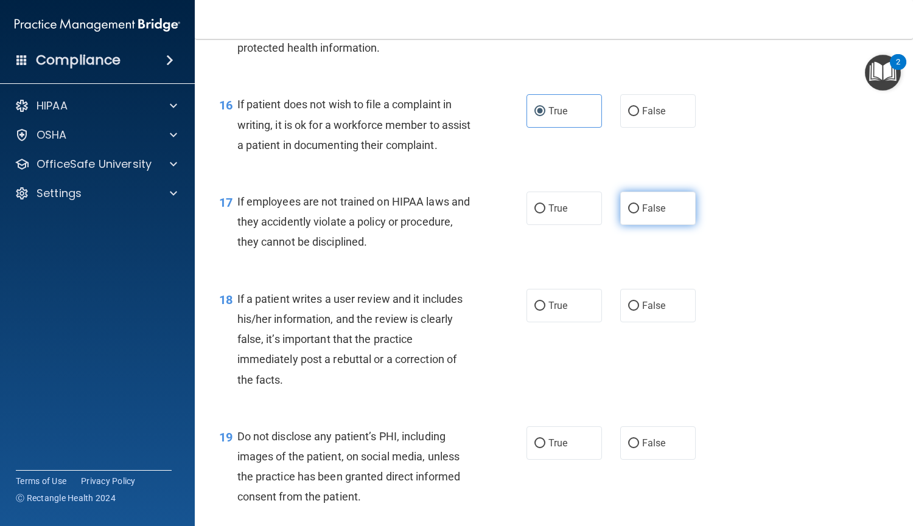
click at [643, 214] on span "False" at bounding box center [654, 209] width 24 height 12
click at [639, 214] on input "False" at bounding box center [633, 209] width 11 height 9
radio input "true"
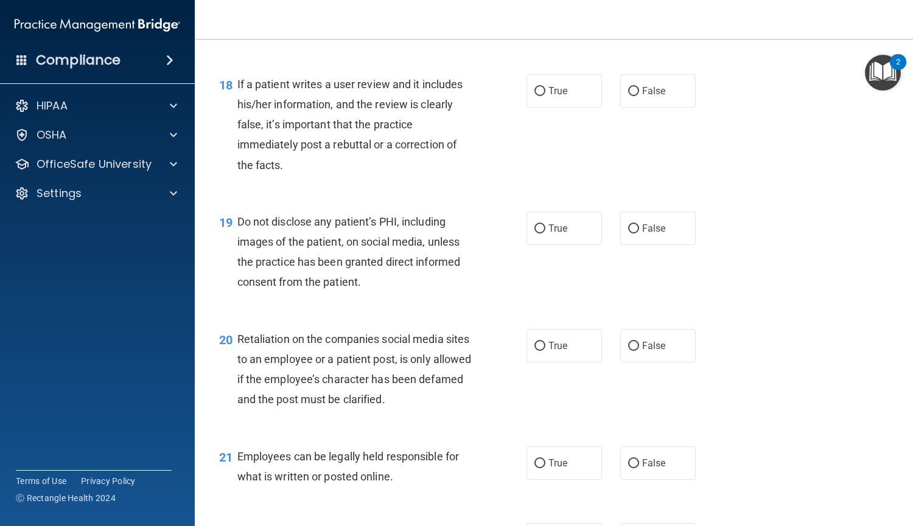
scroll to position [2109, 0]
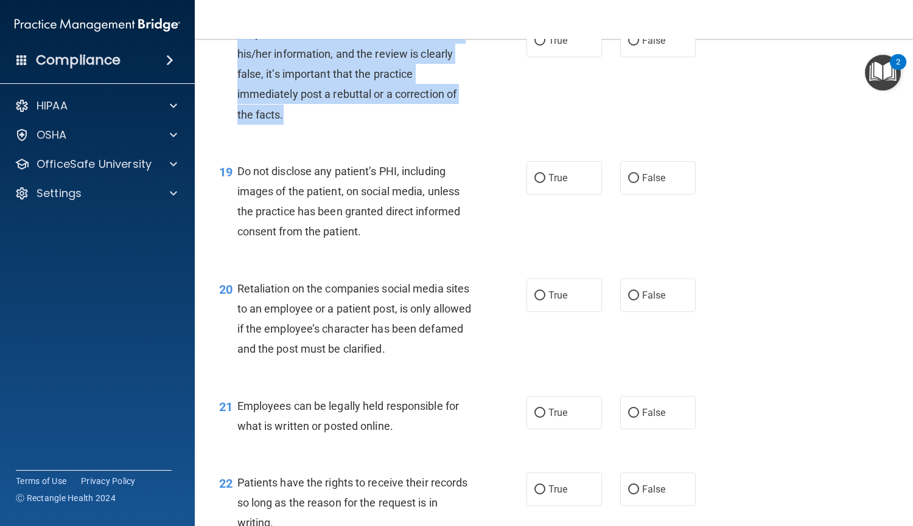
drag, startPoint x: 296, startPoint y: 177, endPoint x: 236, endPoint y: 95, distance: 101.0
click at [237, 95] on div "If a patient writes a user review and it includes his/her information, and the …" at bounding box center [359, 74] width 244 height 101
click at [628, 46] on input "False" at bounding box center [633, 41] width 11 height 9
radio input "true"
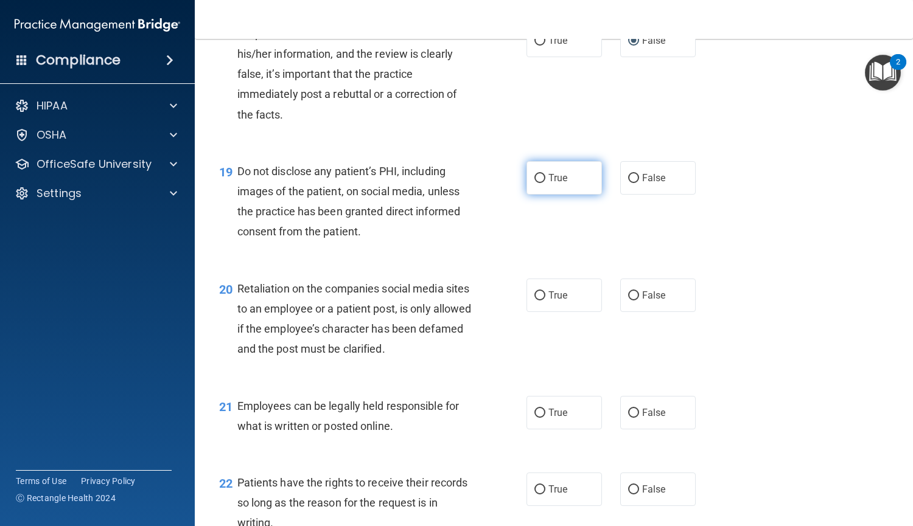
click at [526, 195] on label "True" at bounding box center [563, 177] width 75 height 33
click at [534, 183] on input "True" at bounding box center [539, 178] width 11 height 9
radio input "true"
click at [410, 242] on div "Do not disclose any patient’s PHI, including images of the patient, on social m…" at bounding box center [359, 201] width 244 height 81
click at [359, 239] on span "Do not disclose any patient’s PHI, including images of the patient, on social m…" at bounding box center [348, 202] width 223 height 74
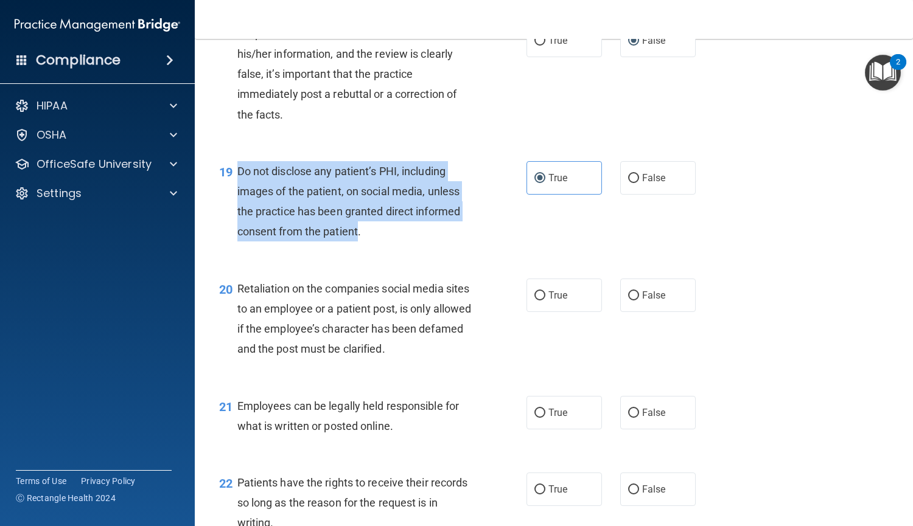
drag, startPoint x: 359, startPoint y: 295, endPoint x: 235, endPoint y: 239, distance: 136.2
click at [235, 239] on div "19 Do not disclose any patient’s PHI, including images of the patient, on socia…" at bounding box center [373, 204] width 344 height 87
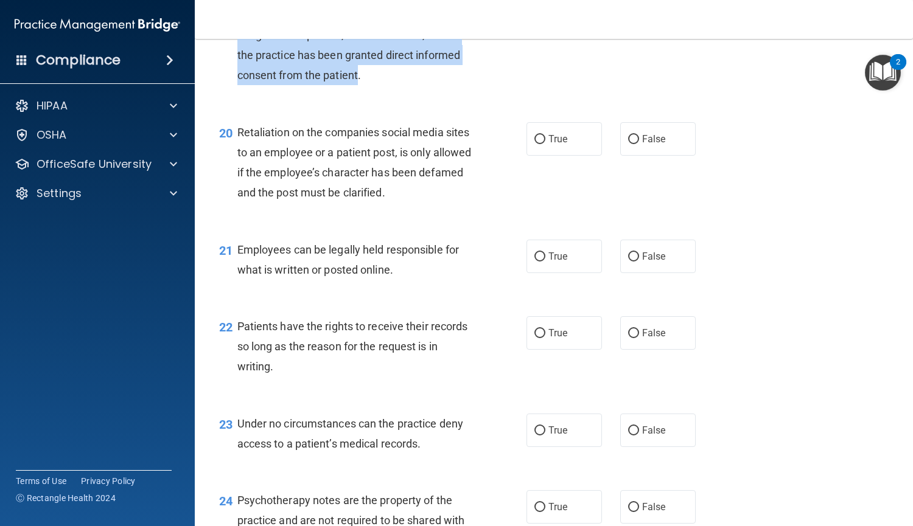
scroll to position [2266, 0]
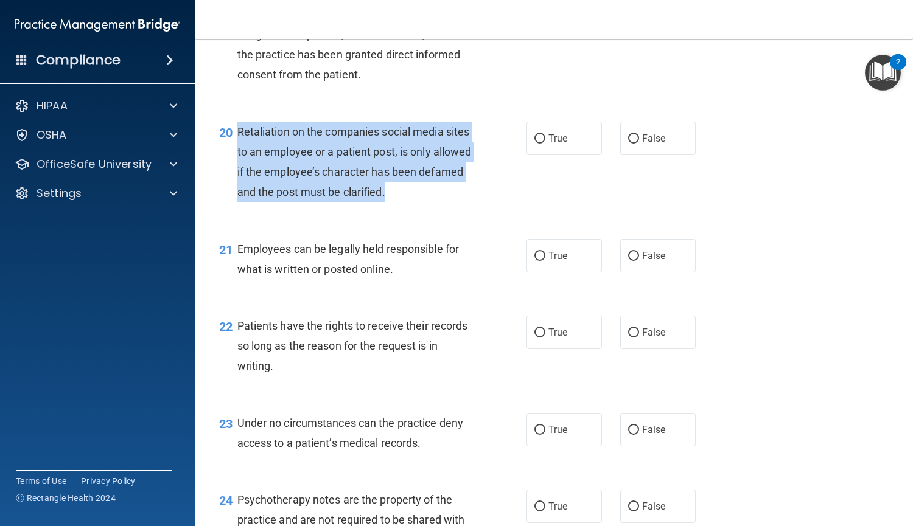
drag, startPoint x: 435, startPoint y: 252, endPoint x: 236, endPoint y: 196, distance: 206.8
click at [236, 196] on div "20 Retaliation on the companies social media sites to an employee or a patient …" at bounding box center [373, 165] width 344 height 87
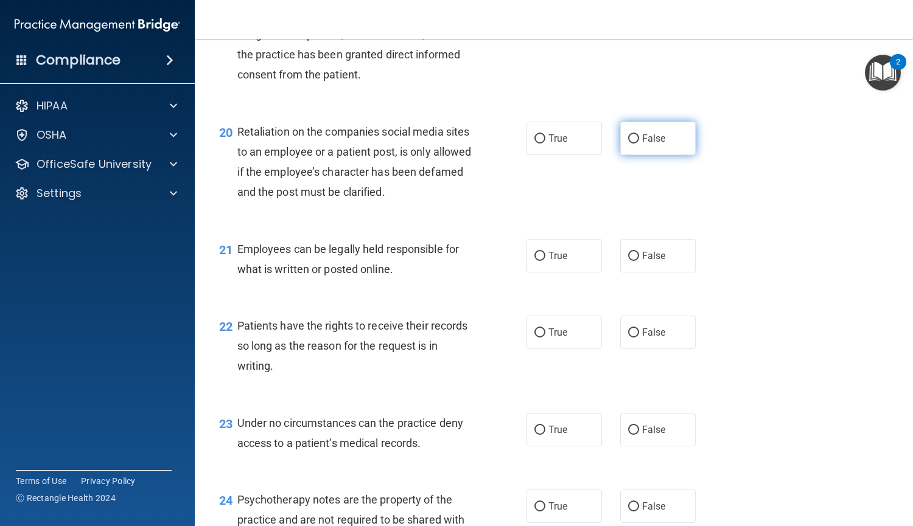
click at [642, 144] on span "False" at bounding box center [654, 139] width 24 height 12
click at [639, 144] on input "False" at bounding box center [633, 139] width 11 height 9
radio input "true"
click at [538, 261] on input "True" at bounding box center [539, 256] width 11 height 9
radio input "true"
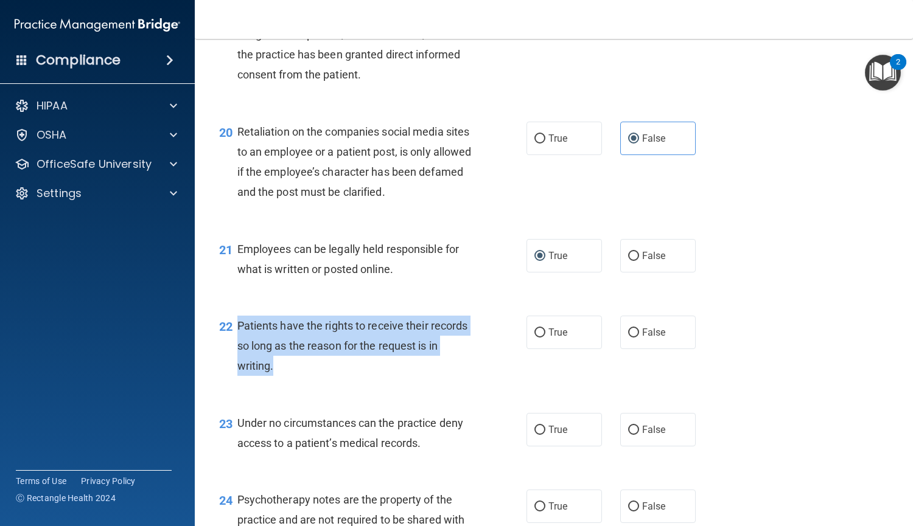
drag, startPoint x: 334, startPoint y: 435, endPoint x: 231, endPoint y: 393, distance: 111.3
click at [231, 383] on div "22 Patients have the rights to receive their records so long as the reason for …" at bounding box center [373, 349] width 344 height 67
click at [629, 338] on input "False" at bounding box center [633, 333] width 11 height 9
radio input "true"
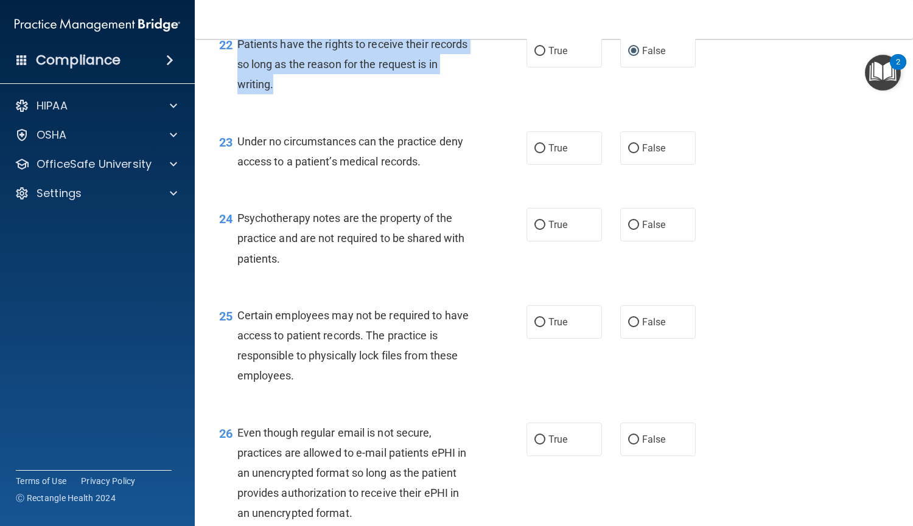
scroll to position [2548, 0]
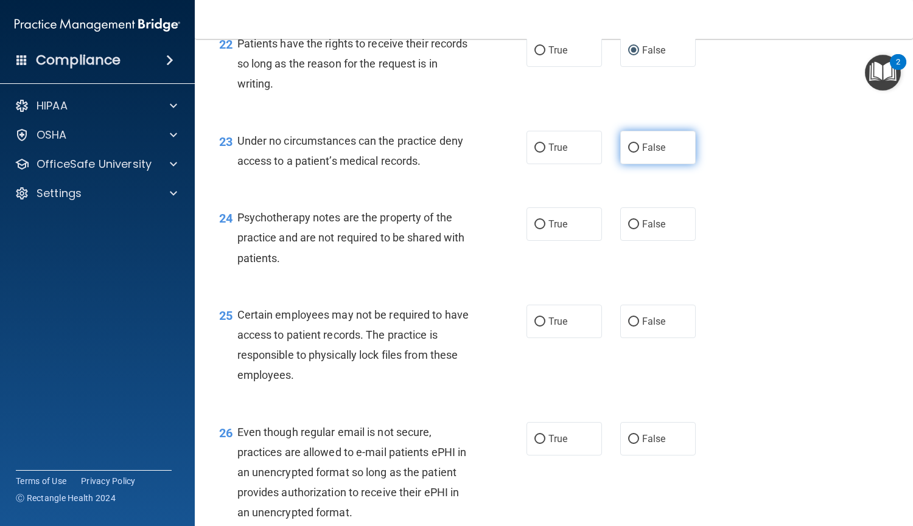
click at [623, 164] on label "False" at bounding box center [657, 147] width 75 height 33
click at [628, 153] on input "False" at bounding box center [633, 148] width 11 height 9
radio input "true"
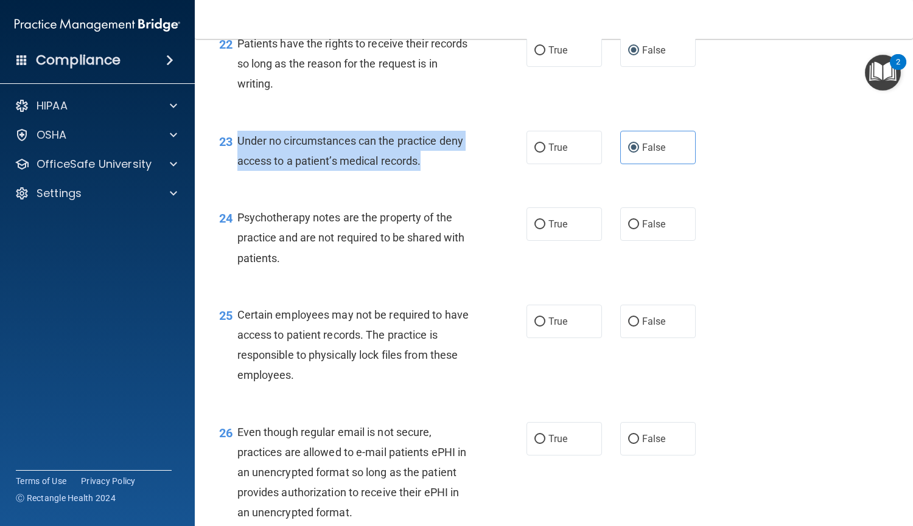
drag, startPoint x: 436, startPoint y: 225, endPoint x: 237, endPoint y: 201, distance: 200.5
click at [237, 171] on div "Under no circumstances can the practice deny access to a patient’s medical reco…" at bounding box center [359, 151] width 244 height 40
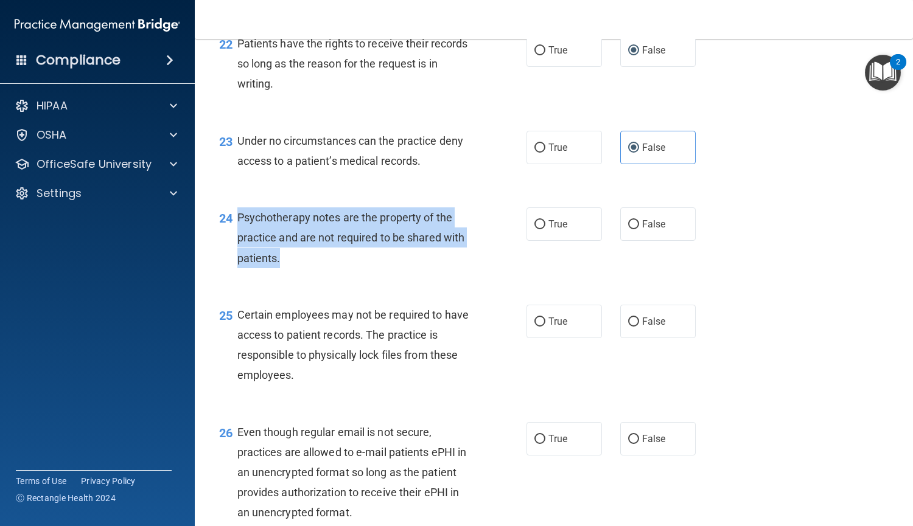
drag, startPoint x: 303, startPoint y: 316, endPoint x: 239, endPoint y: 273, distance: 76.8
click at [239, 268] on div "Psychotherapy notes are the property of the practice and are not required to be…" at bounding box center [359, 238] width 244 height 61
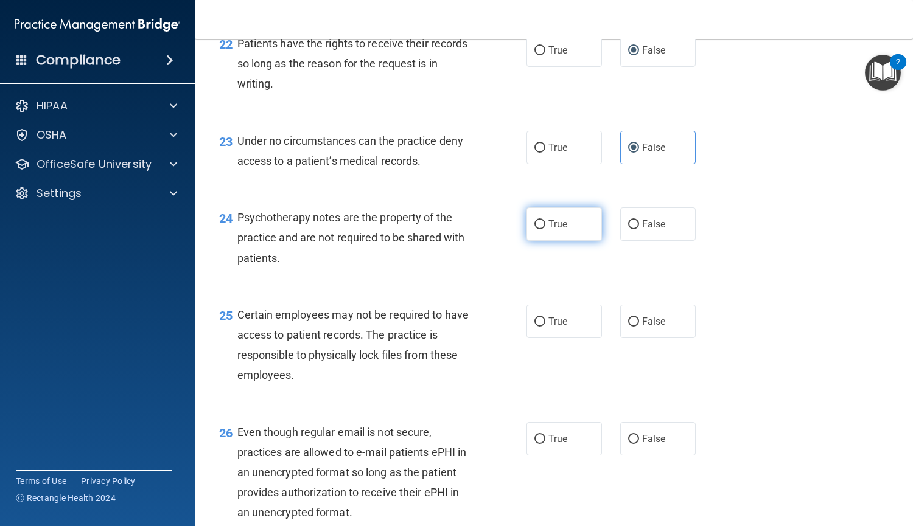
click at [562, 241] on label "True" at bounding box center [563, 224] width 75 height 33
click at [545, 229] on input "True" at bounding box center [539, 224] width 11 height 9
radio input "true"
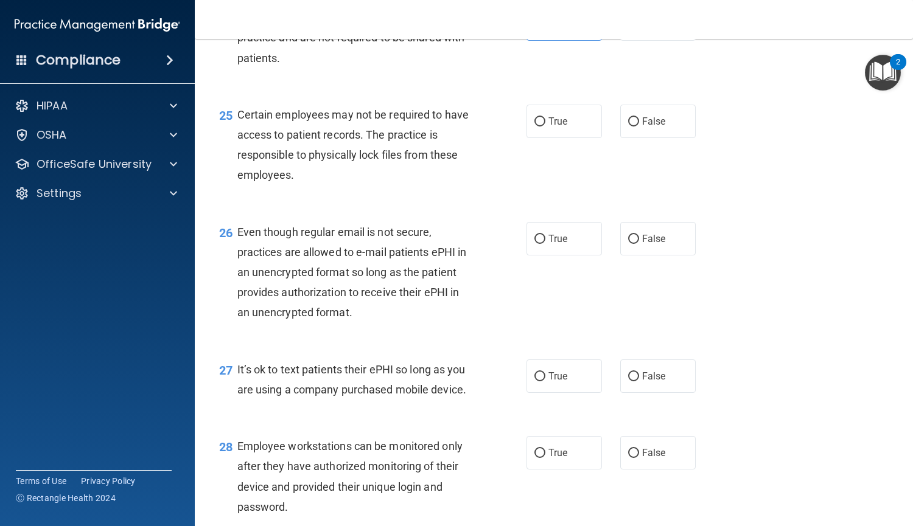
scroll to position [2749, 0]
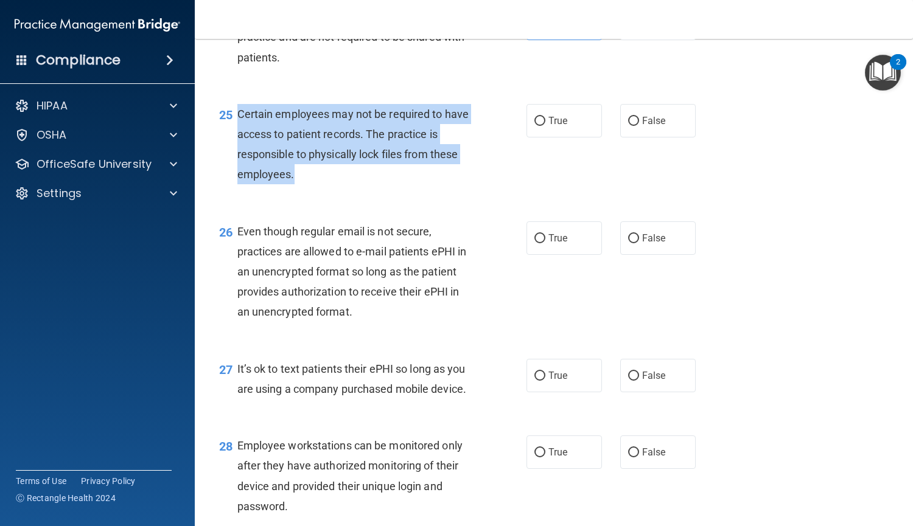
drag, startPoint x: 311, startPoint y: 239, endPoint x: 234, endPoint y: 177, distance: 99.1
click at [234, 177] on div "25 Certain employees may not be required to have access to patient records. The…" at bounding box center [373, 147] width 344 height 87
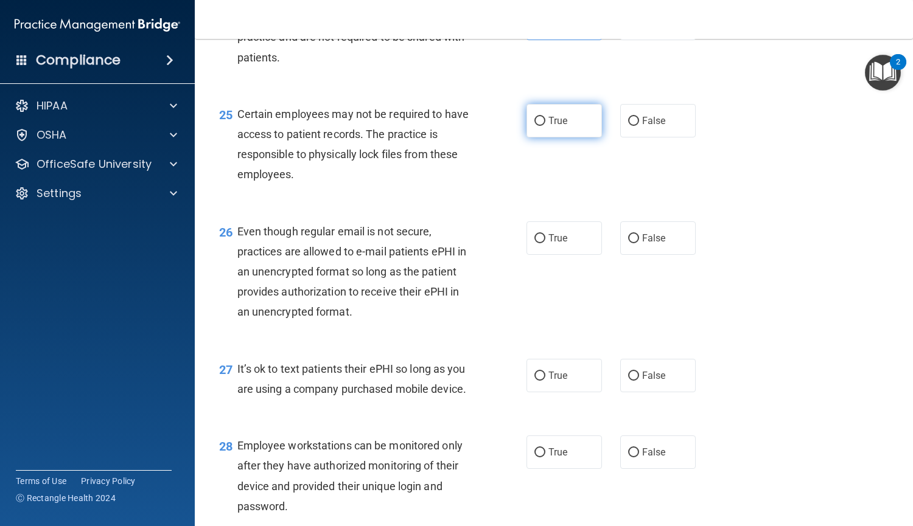
click at [550, 138] on label "True" at bounding box center [563, 120] width 75 height 33
click at [545, 126] on input "True" at bounding box center [539, 121] width 11 height 9
radio input "true"
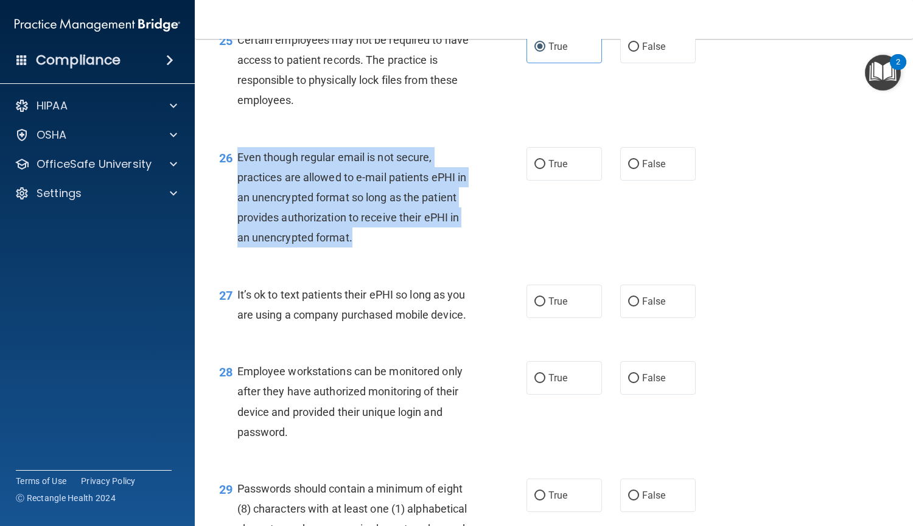
drag, startPoint x: 362, startPoint y: 303, endPoint x: 239, endPoint y: 222, distance: 147.2
click at [239, 222] on div "Even though regular email is not secure, practices are allowed to e-mail patien…" at bounding box center [359, 197] width 244 height 101
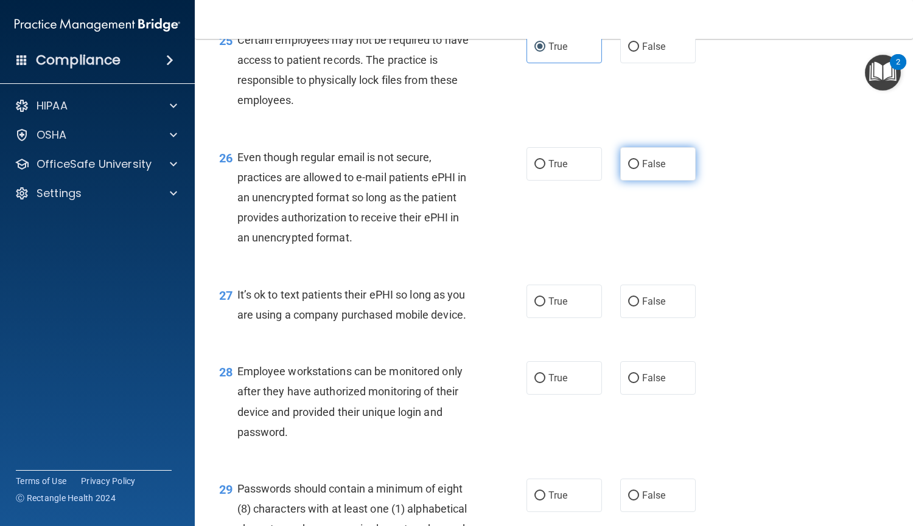
click at [629, 181] on label "False" at bounding box center [657, 163] width 75 height 33
click at [629, 169] on input "False" at bounding box center [633, 164] width 11 height 9
radio input "true"
drag, startPoint x: 474, startPoint y: 377, endPoint x: 233, endPoint y: 357, distance: 241.9
click at [233, 331] on div "27 It’s ok to text patients their ePHI so long as you are using a company purch…" at bounding box center [373, 308] width 344 height 46
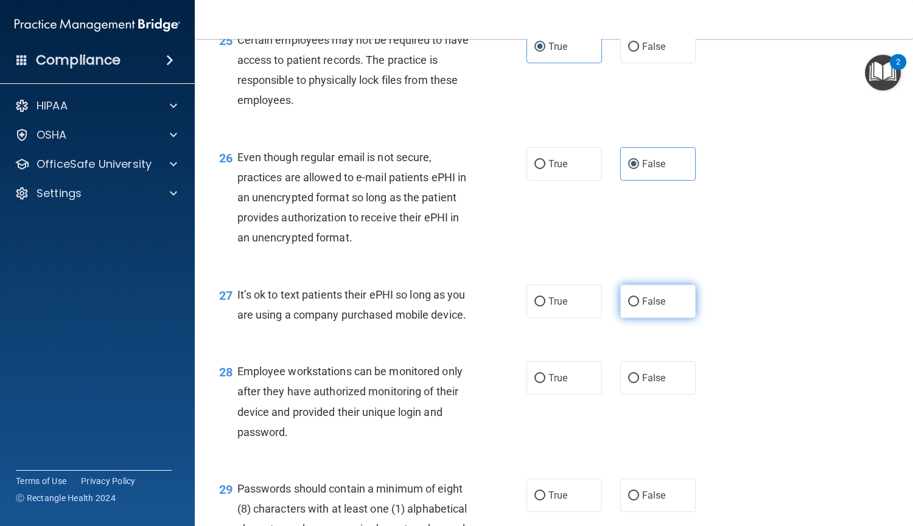
click at [649, 307] on span "False" at bounding box center [654, 302] width 24 height 12
click at [639, 307] on input "False" at bounding box center [633, 302] width 11 height 9
radio input "true"
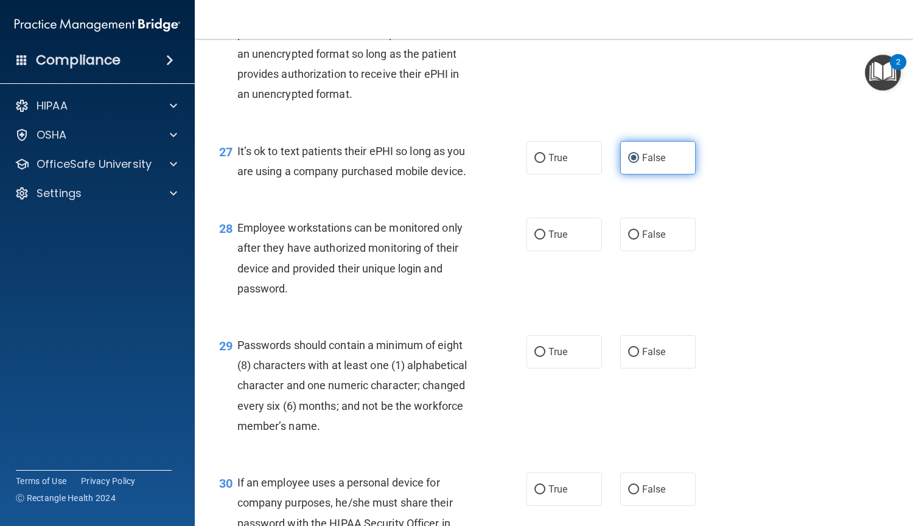
scroll to position [2989, 0]
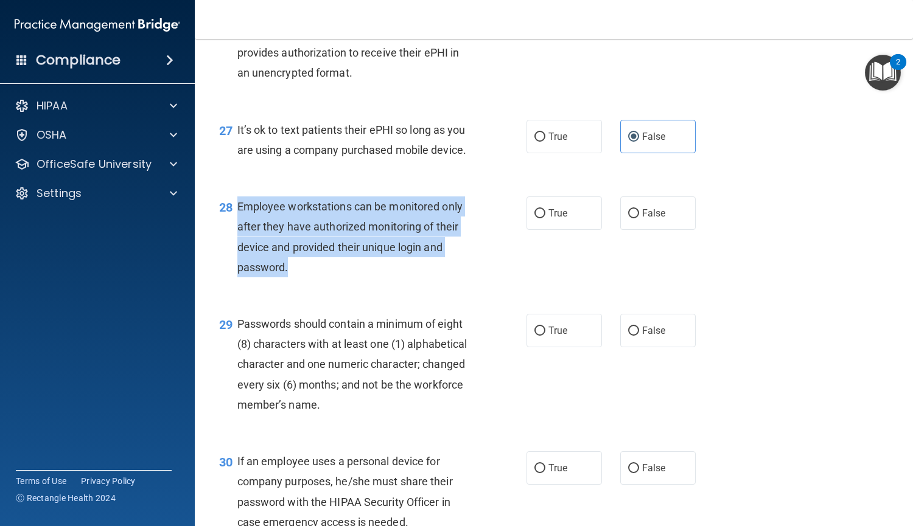
drag, startPoint x: 318, startPoint y: 324, endPoint x: 236, endPoint y: 262, distance: 102.5
click at [236, 262] on div "28 Employee workstations can be monitored only after they have authorized monit…" at bounding box center [373, 240] width 344 height 87
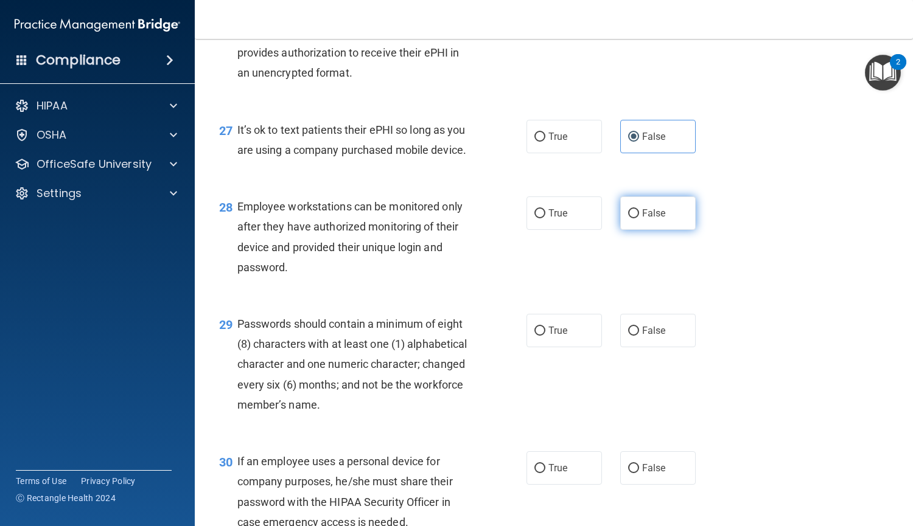
click at [638, 230] on label "False" at bounding box center [657, 213] width 75 height 33
click at [638, 219] on input "False" at bounding box center [633, 213] width 11 height 9
radio input "true"
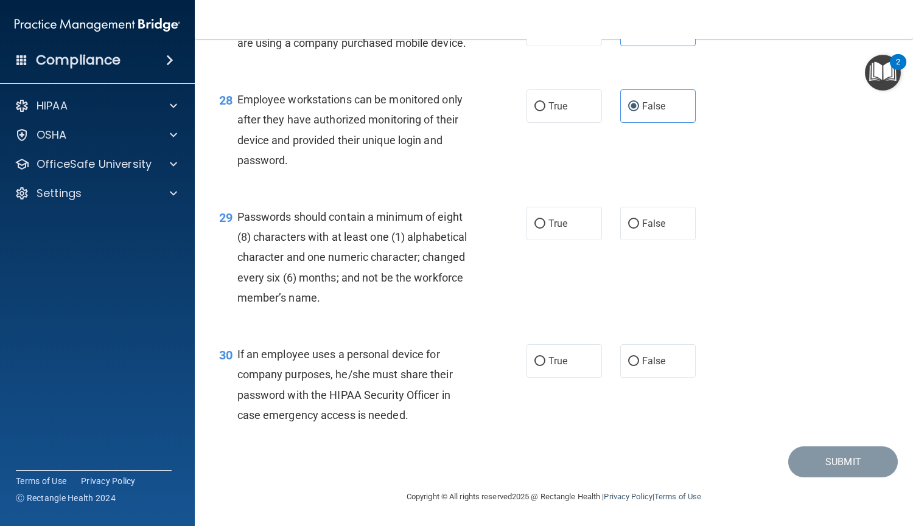
scroll to position [3136, 0]
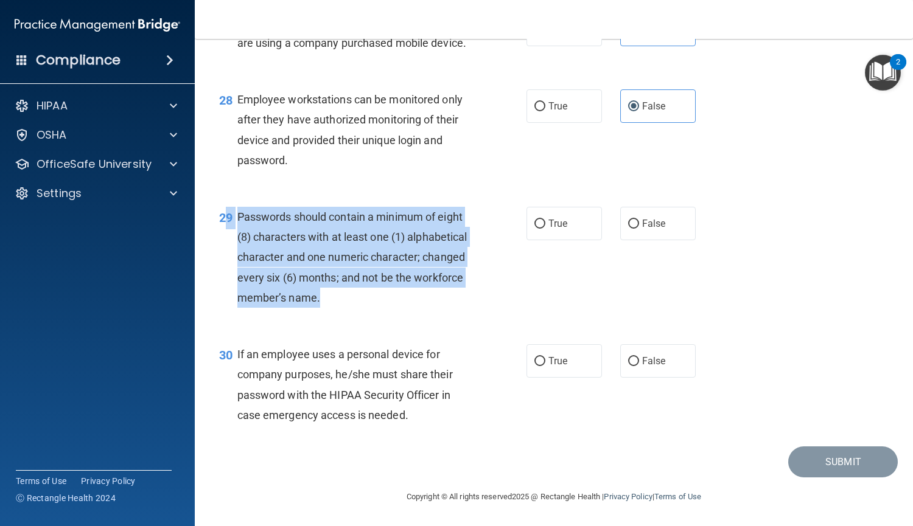
drag, startPoint x: 429, startPoint y: 316, endPoint x: 223, endPoint y: 243, distance: 218.1
click at [223, 243] on div "29 Passwords should contain a minimum of eight (8) characters with at least one…" at bounding box center [373, 260] width 344 height 107
click at [445, 308] on div "Passwords should contain a minimum of eight (8) characters with at least one (1…" at bounding box center [359, 257] width 244 height 101
drag, startPoint x: 433, startPoint y: 323, endPoint x: 234, endPoint y: 246, distance: 212.7
click at [234, 246] on div "29 Passwords should contain a minimum of eight (8) characters with at least one…" at bounding box center [373, 260] width 344 height 107
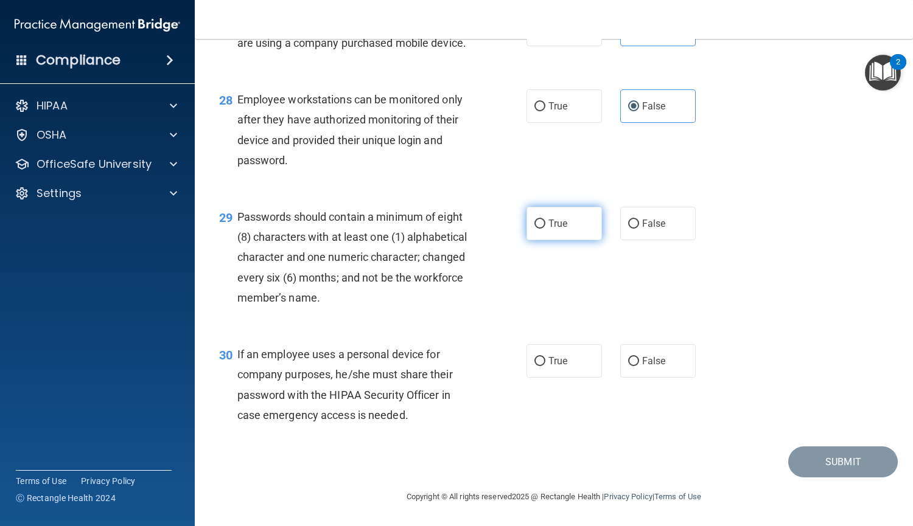
click at [550, 240] on label "True" at bounding box center [563, 223] width 75 height 33
click at [545, 229] on input "True" at bounding box center [539, 224] width 11 height 9
radio input "true"
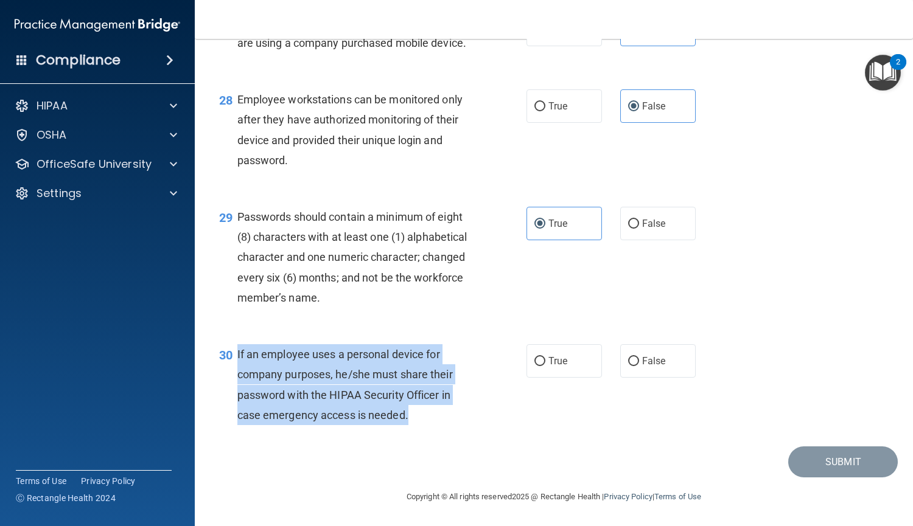
drag, startPoint x: 410, startPoint y: 415, endPoint x: 233, endPoint y: 348, distance: 188.6
click at [233, 348] on div "30 If an employee uses a personal device for company purposes, he/she must shar…" at bounding box center [373, 388] width 344 height 87
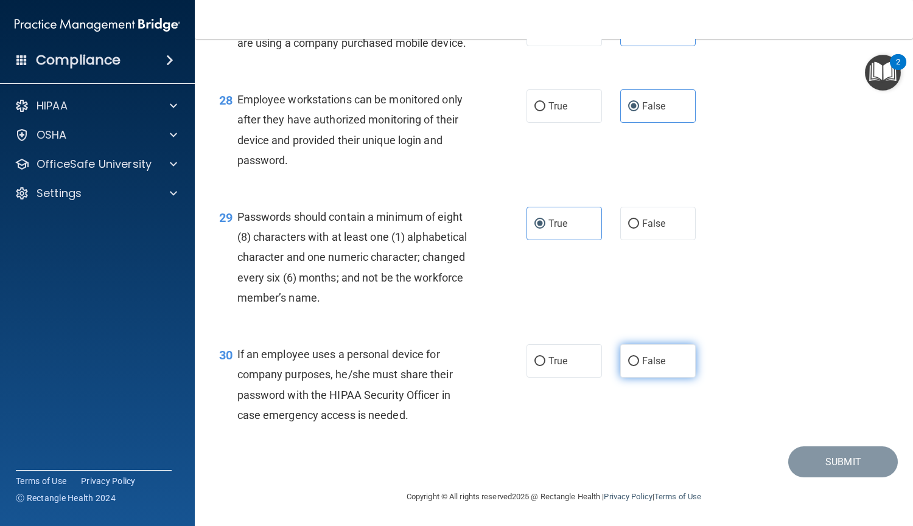
click at [674, 355] on label "False" at bounding box center [657, 361] width 75 height 33
click at [639, 357] on input "False" at bounding box center [633, 361] width 11 height 9
radio input "true"
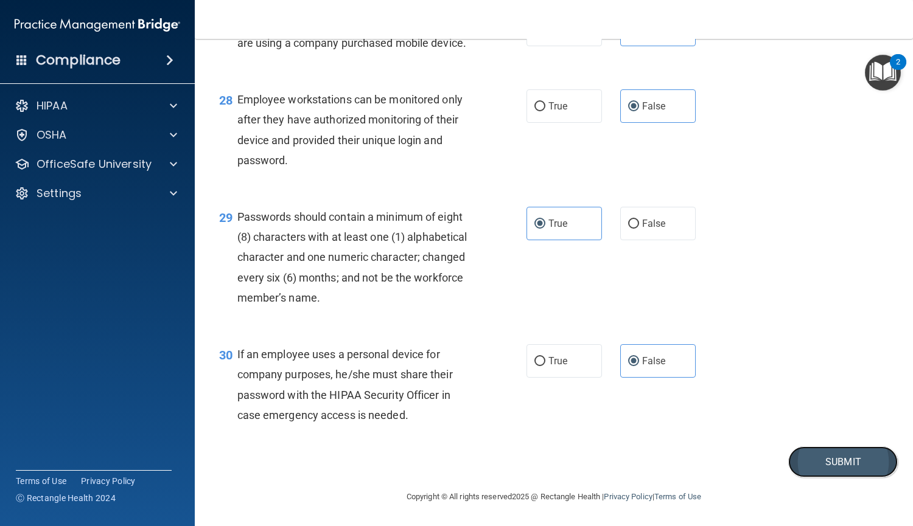
click at [839, 464] on button "Submit" at bounding box center [843, 462] width 110 height 31
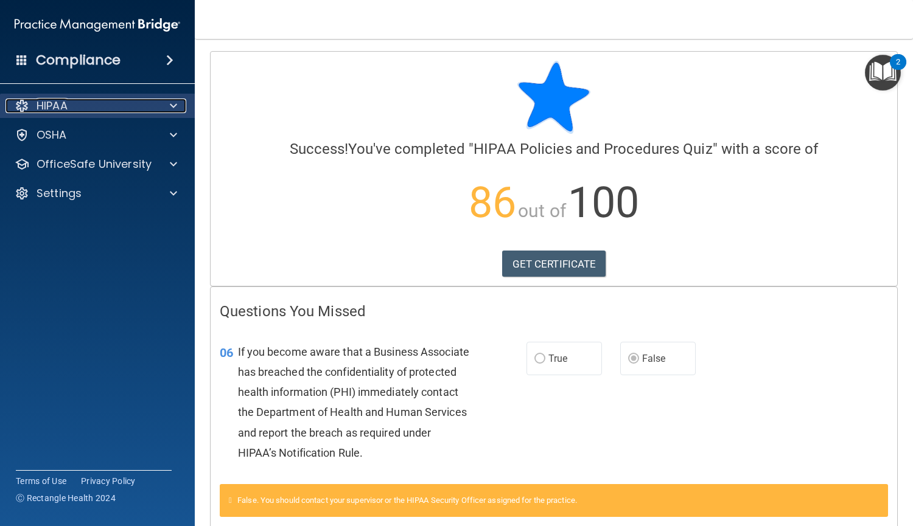
click at [172, 110] on span at bounding box center [173, 106] width 7 height 15
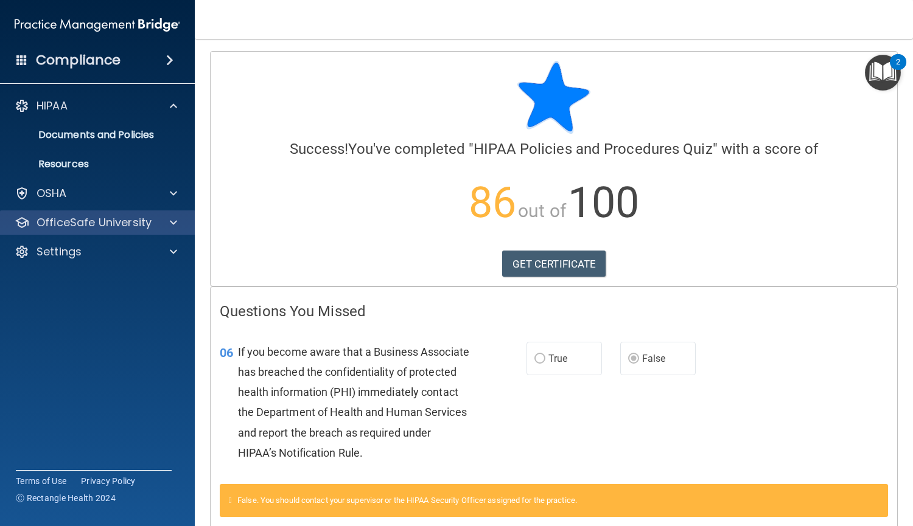
click at [166, 230] on div "OfficeSafe University" at bounding box center [97, 223] width 195 height 24
click at [177, 223] on div at bounding box center [171, 222] width 30 height 15
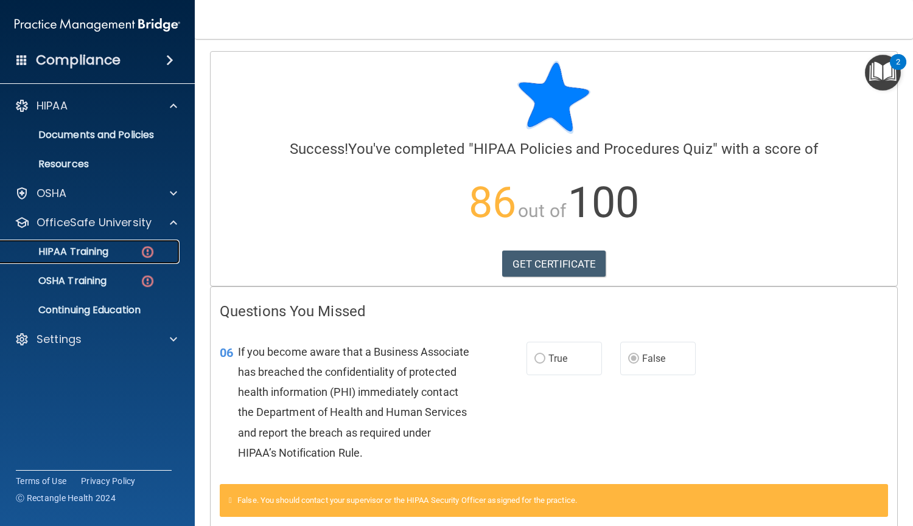
click at [136, 253] on div "HIPAA Training" at bounding box center [91, 252] width 166 height 12
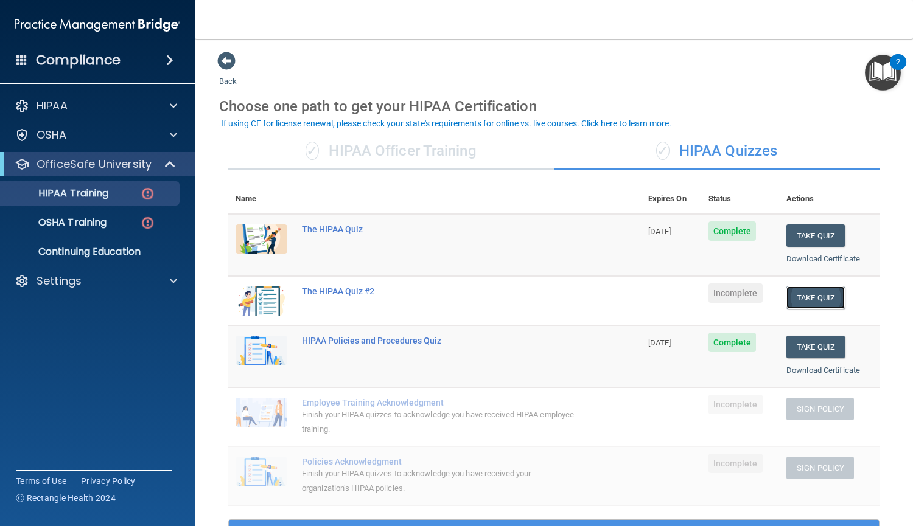
click at [797, 298] on button "Take Quiz" at bounding box center [815, 298] width 58 height 23
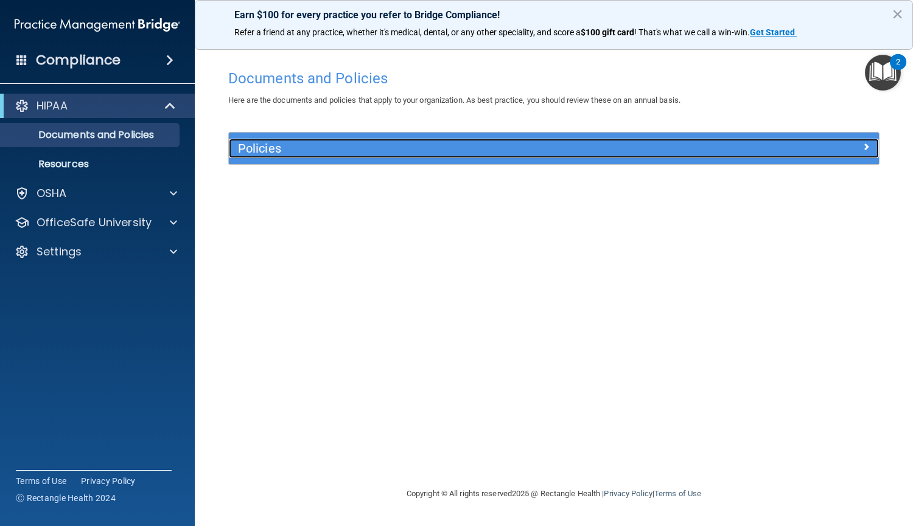
click at [332, 154] on h5 "Policies" at bounding box center [472, 148] width 469 height 13
